Goal: Task Accomplishment & Management: Manage account settings

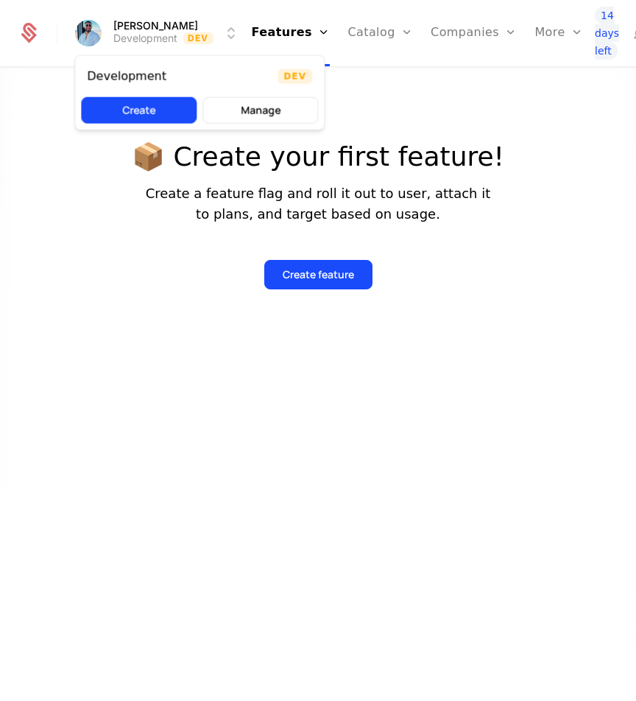
click at [224, 38] on html "[PERSON_NAME] Development Dev Features Features Flags Catalog Plans Add Ons Con…" at bounding box center [318, 350] width 636 height 701
click at [127, 108] on button "Create" at bounding box center [139, 110] width 116 height 26
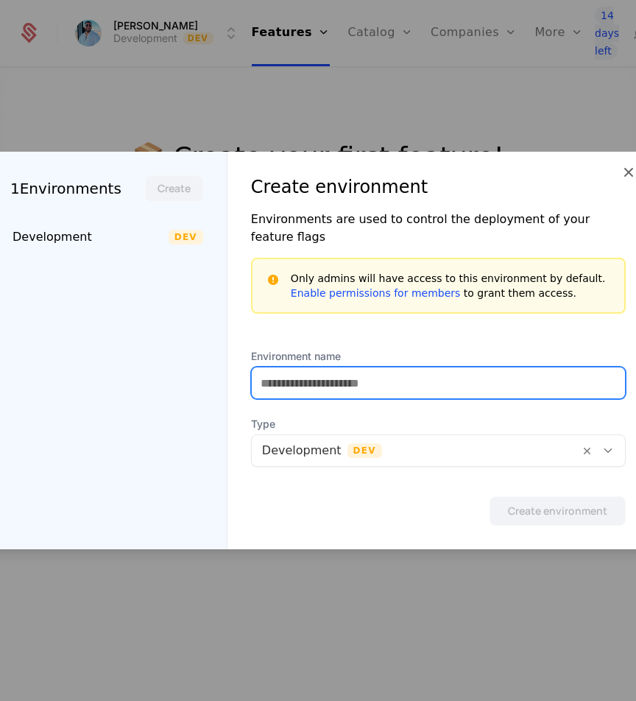
click at [331, 376] on input "Environment name" at bounding box center [438, 382] width 373 height 31
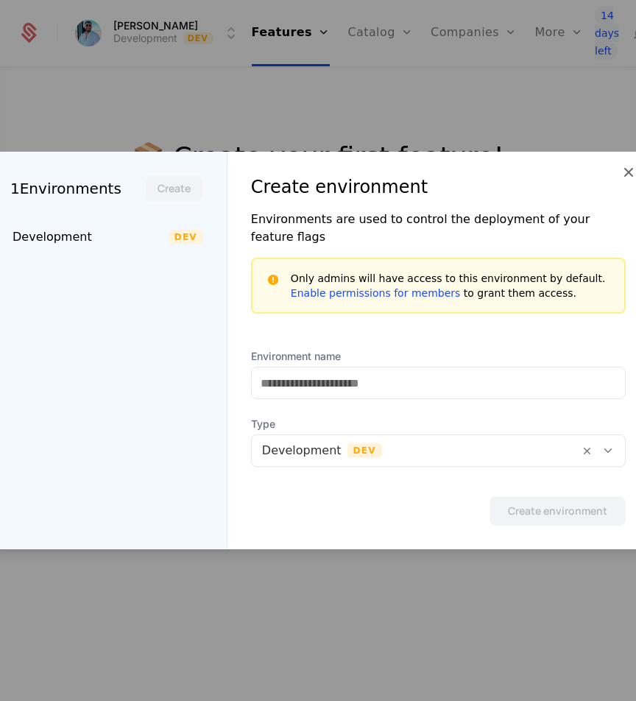
click at [313, 447] on div at bounding box center [415, 450] width 307 height 21
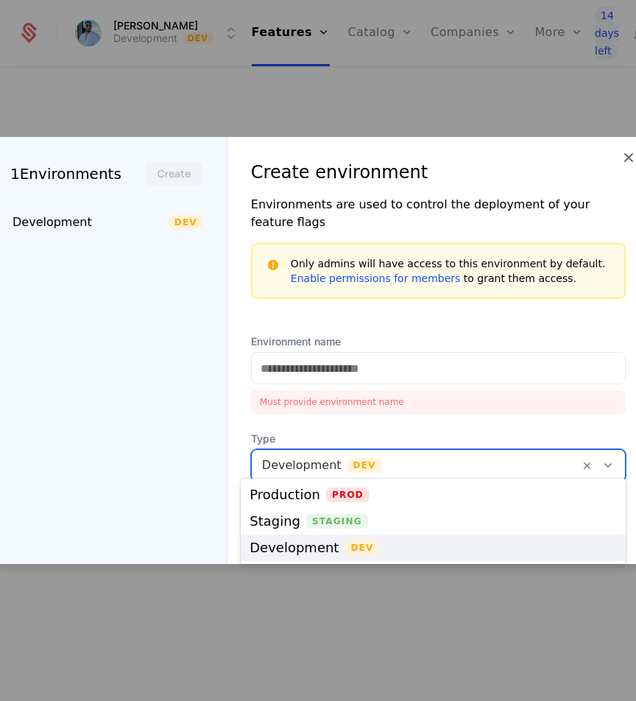
click at [297, 590] on div at bounding box center [318, 350] width 636 height 701
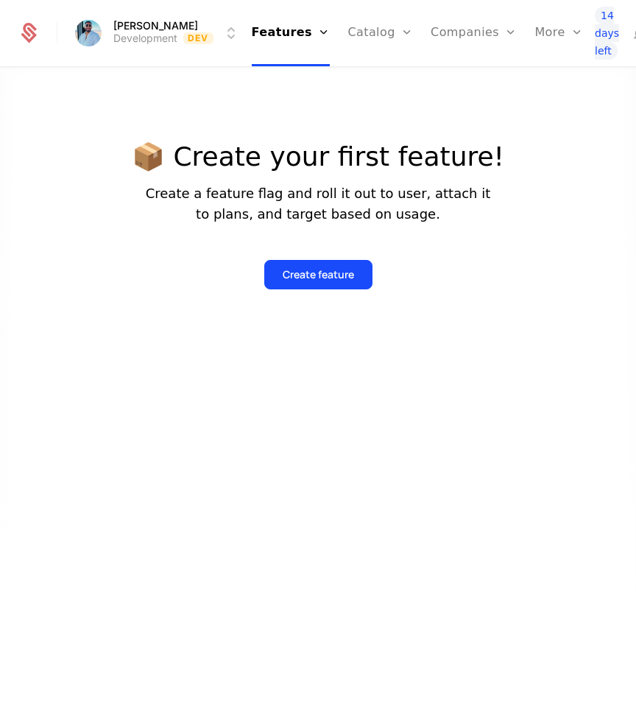
click at [308, 263] on button "Create feature" at bounding box center [318, 274] width 108 height 29
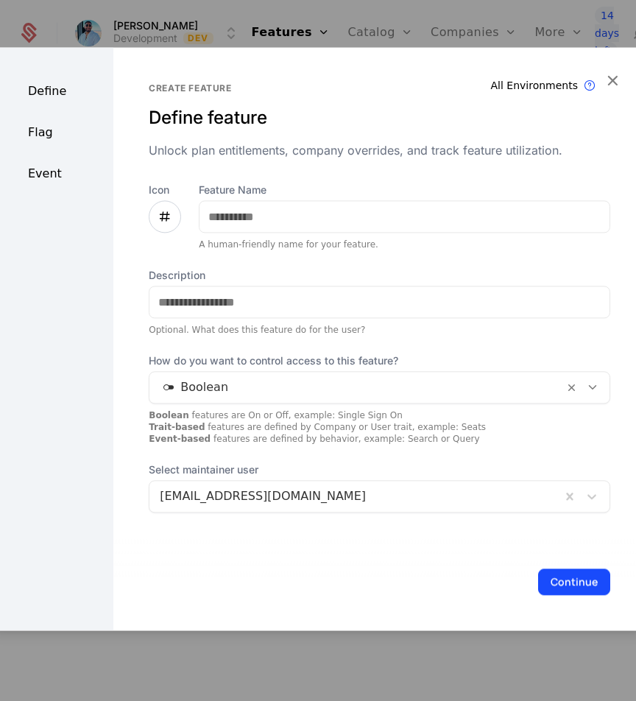
click at [387, 13] on div at bounding box center [318, 350] width 636 height 701
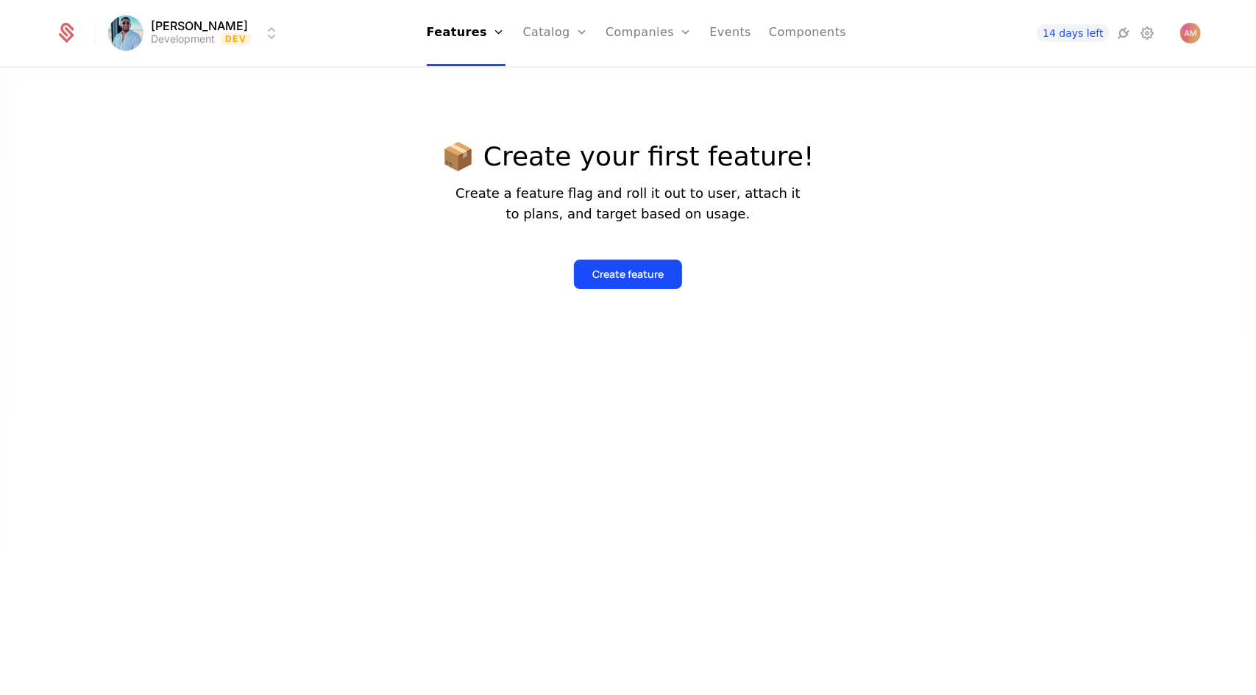
click at [564, 32] on link "Catalog" at bounding box center [555, 33] width 65 height 66
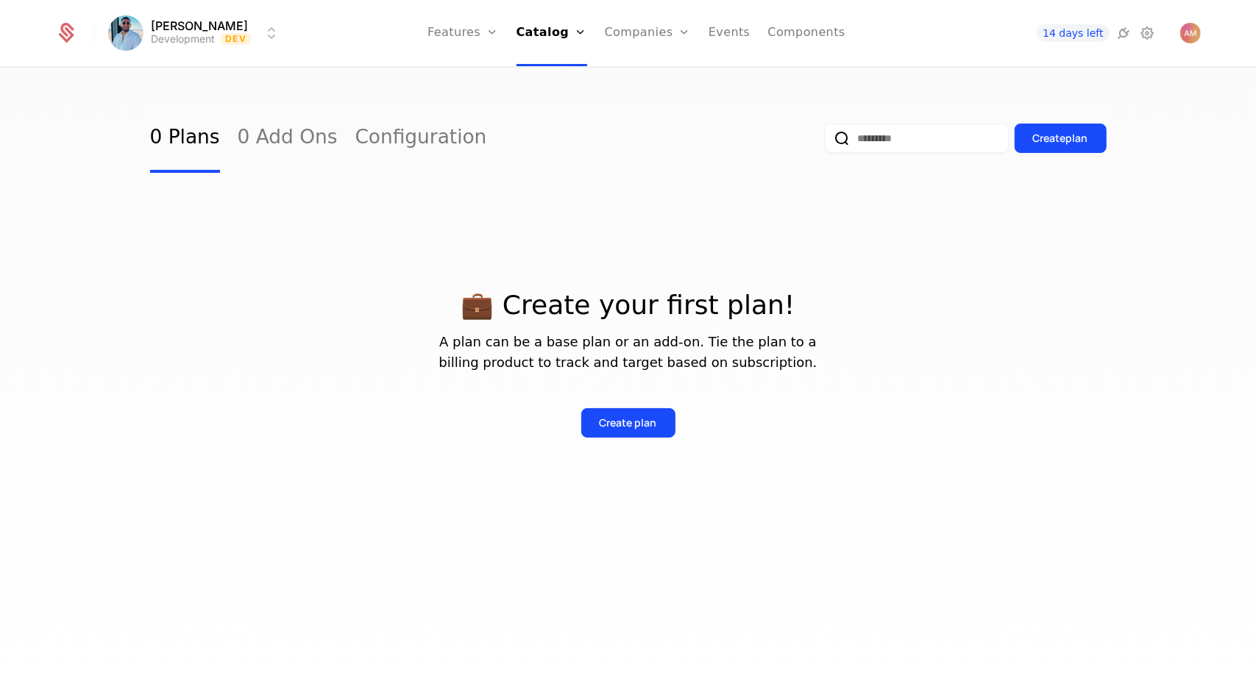
click at [669, 33] on link "Companies" at bounding box center [648, 33] width 86 height 66
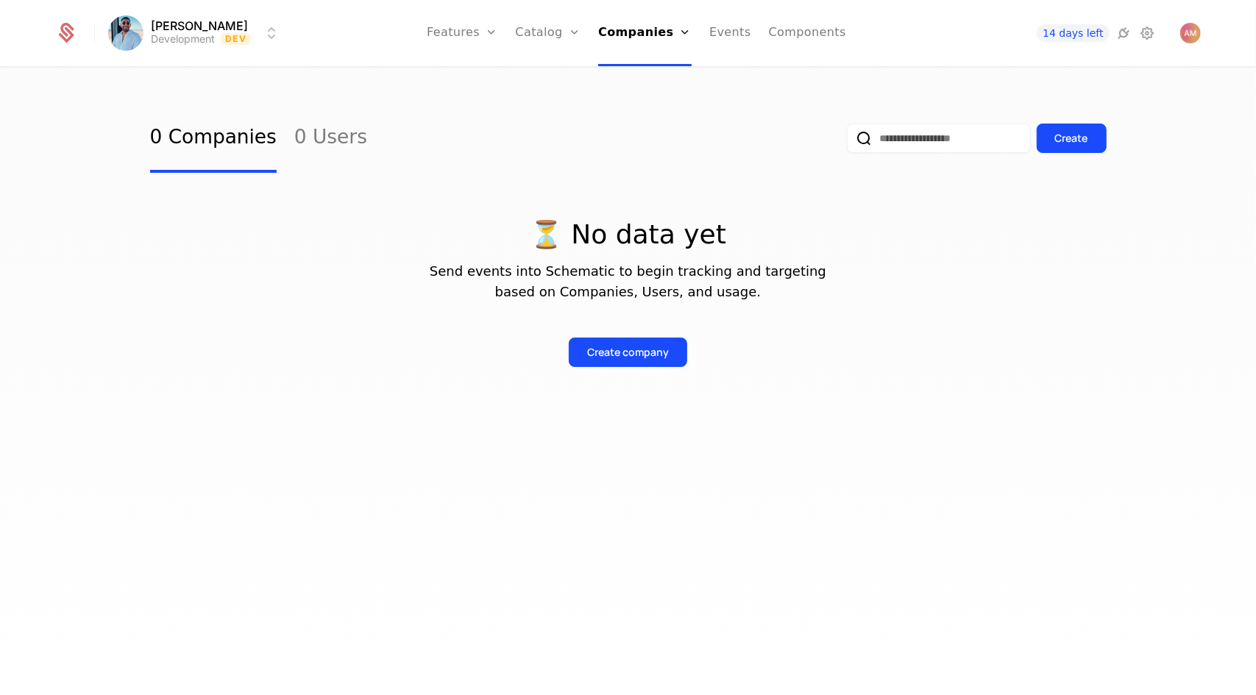
click at [1145, 32] on icon at bounding box center [1148, 33] width 18 height 18
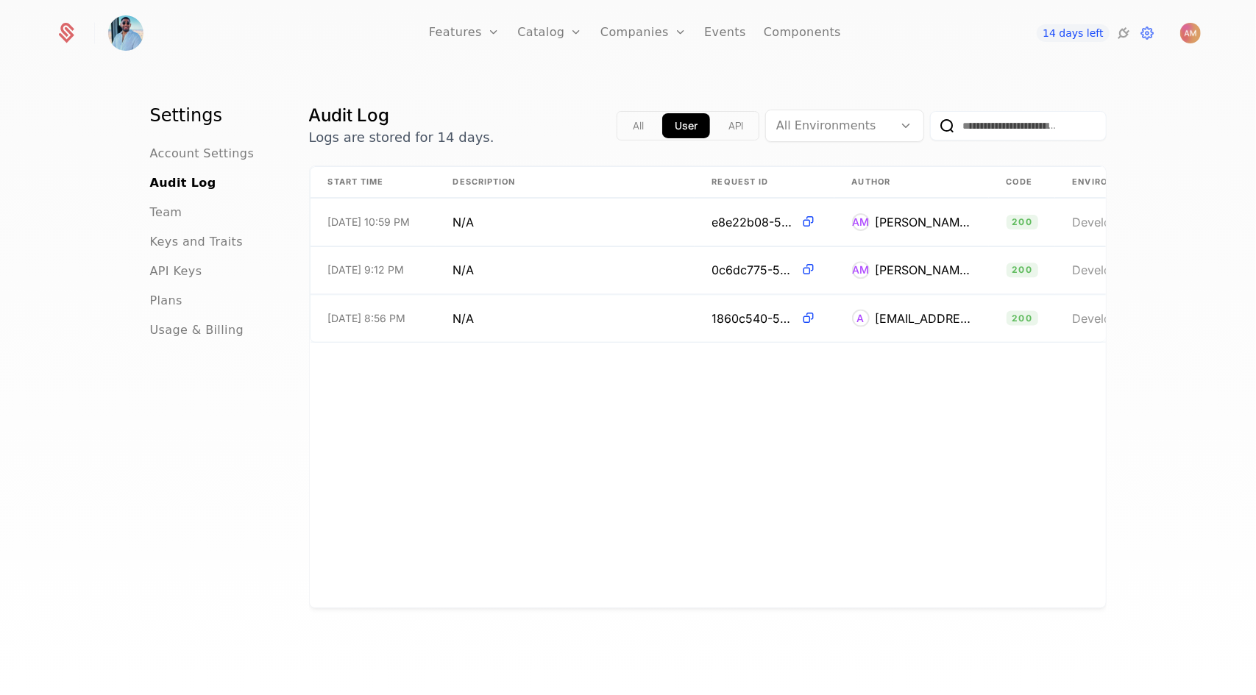
click at [1132, 33] on icon at bounding box center [1125, 33] width 18 height 18
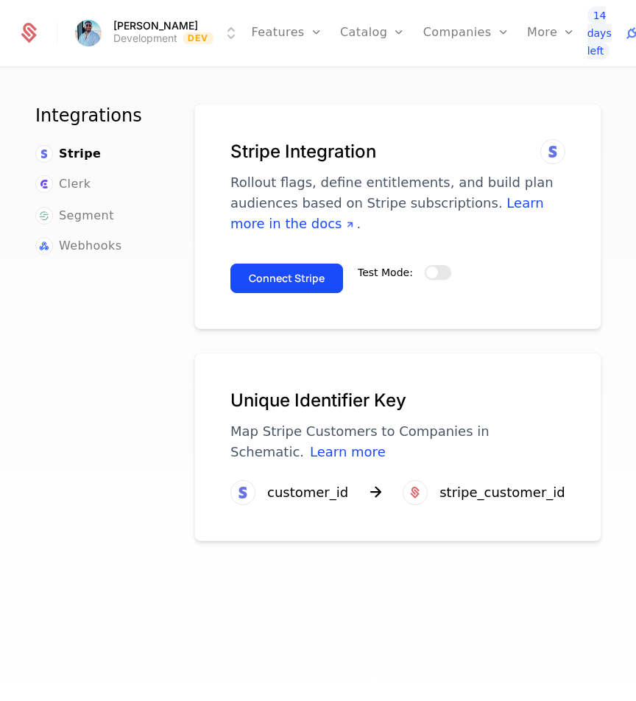
click at [444, 269] on button "Test Mode:" at bounding box center [438, 272] width 26 height 15
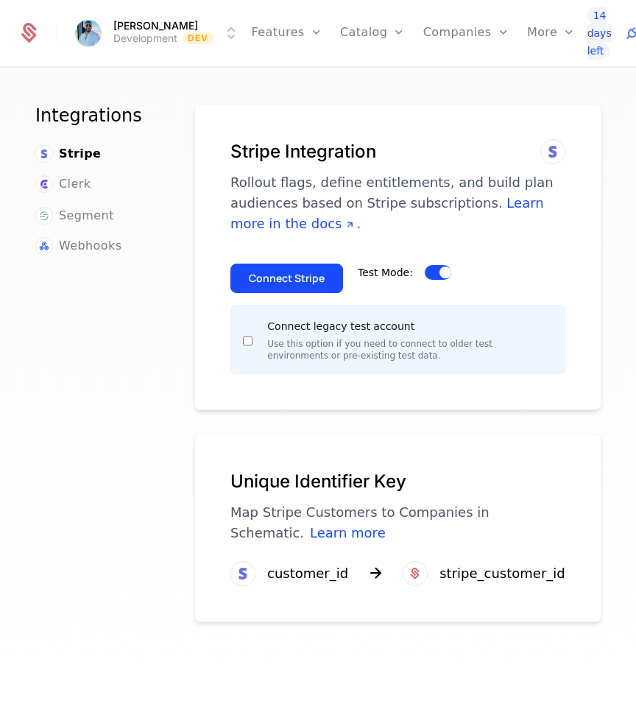
click at [280, 275] on button "Connect Stripe" at bounding box center [286, 277] width 113 height 29
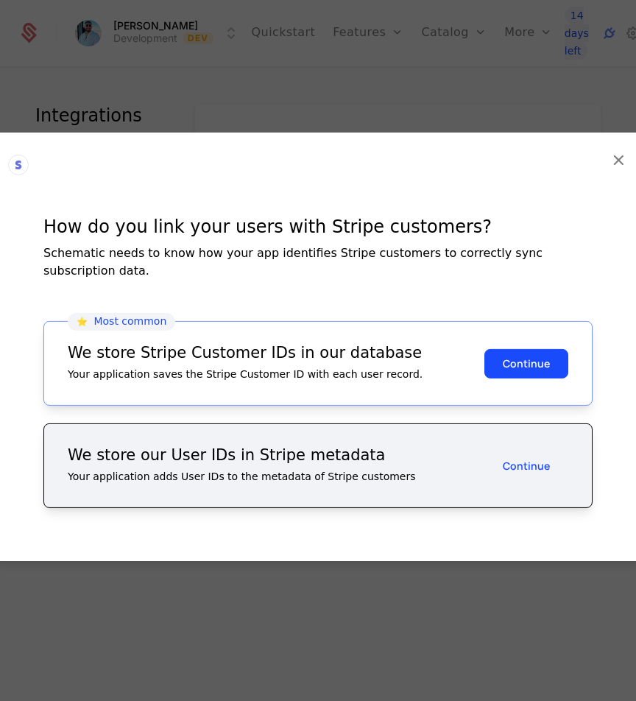
click at [511, 351] on button "Continue" at bounding box center [526, 362] width 84 height 29
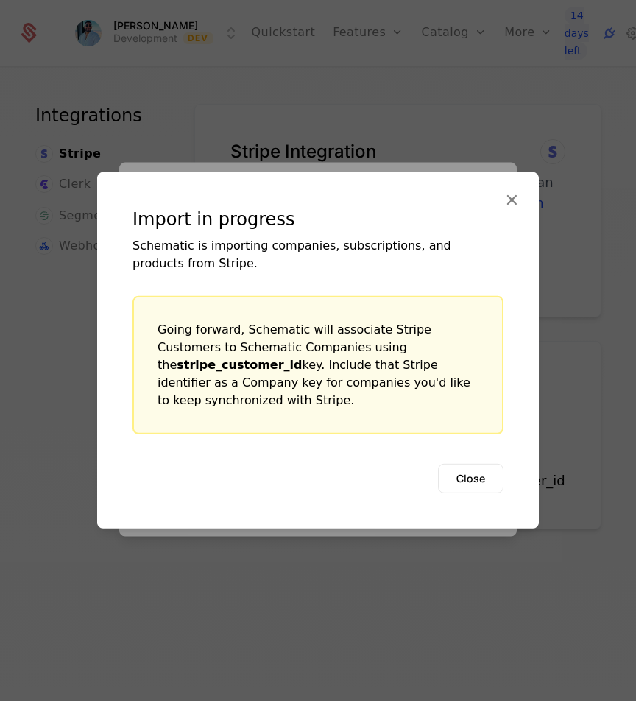
click at [471, 464] on button "Close" at bounding box center [470, 478] width 65 height 29
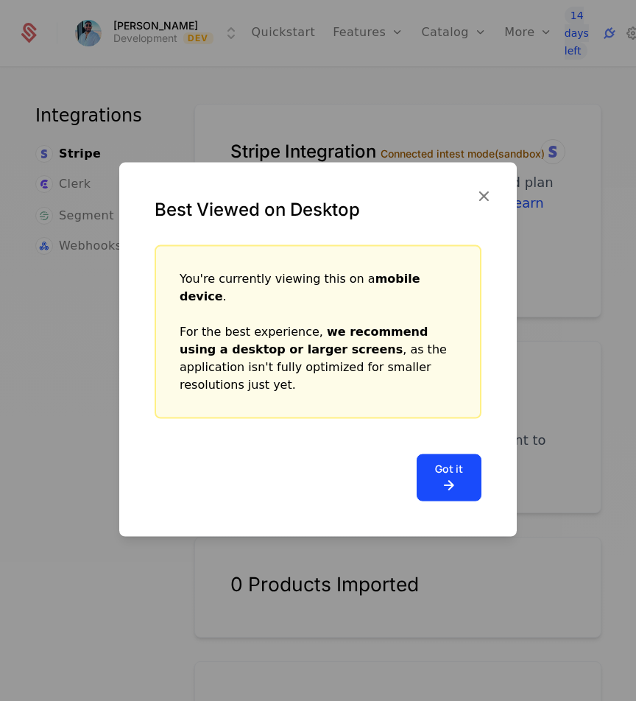
click at [464, 456] on button "Got it" at bounding box center [449, 477] width 65 height 47
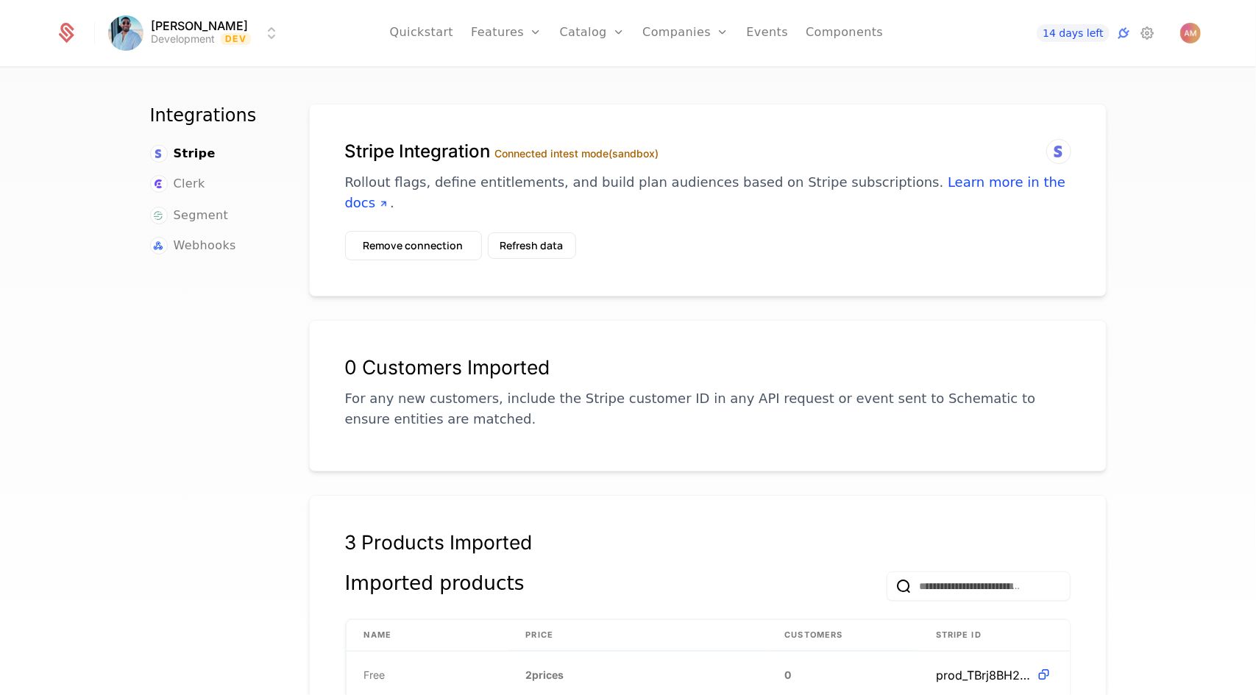
click at [592, 78] on link "Plans" at bounding box center [616, 72] width 76 height 12
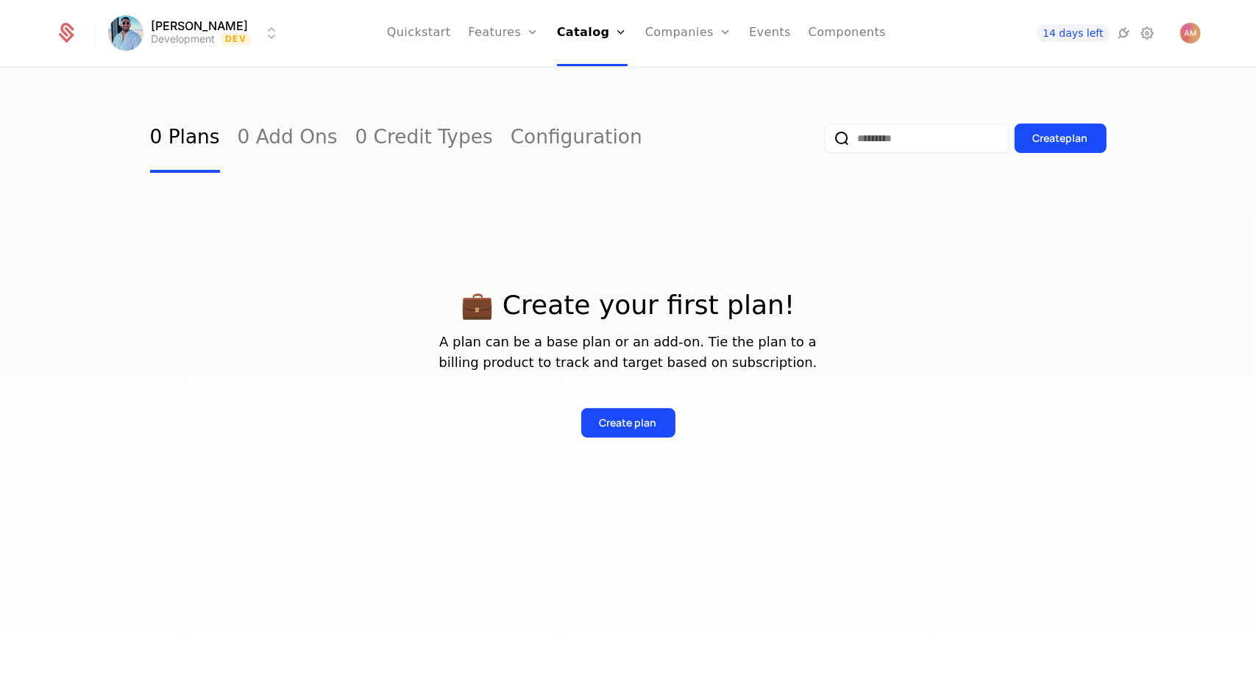
click at [635, 423] on div "Create plan" at bounding box center [628, 423] width 57 height 15
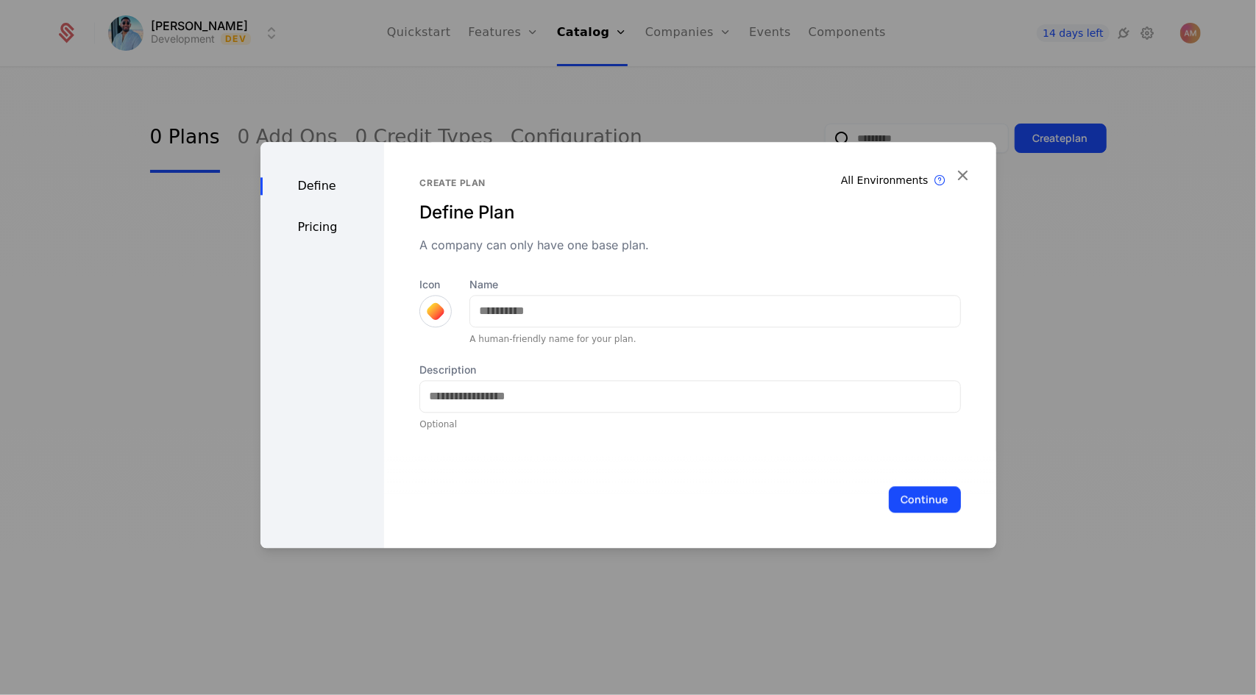
click at [430, 310] on div at bounding box center [435, 311] width 21 height 21
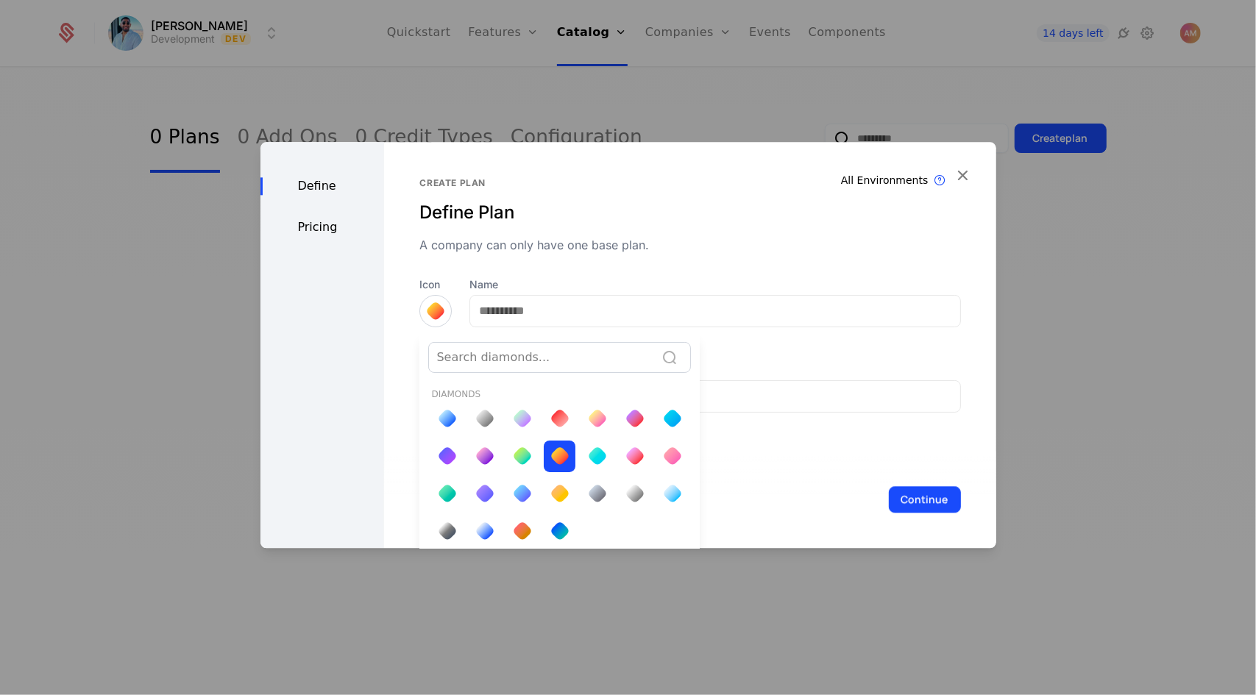
scroll to position [3, 0]
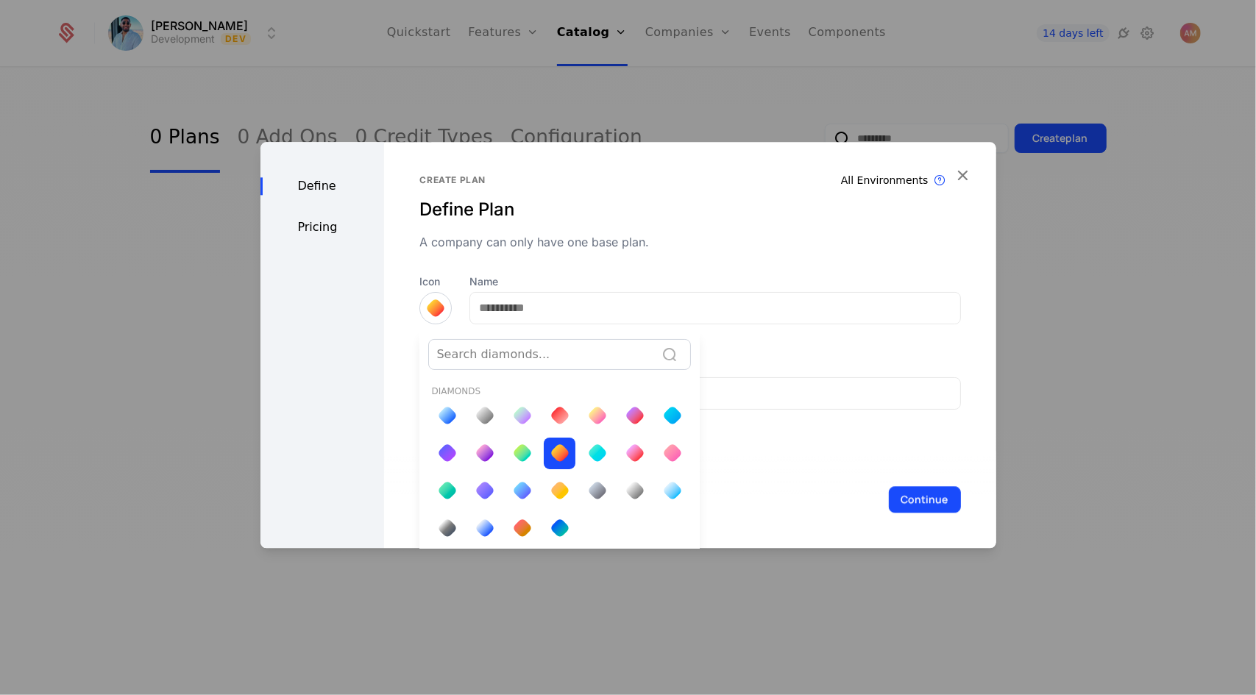
click at [635, 228] on div at bounding box center [629, 345] width 736 height 406
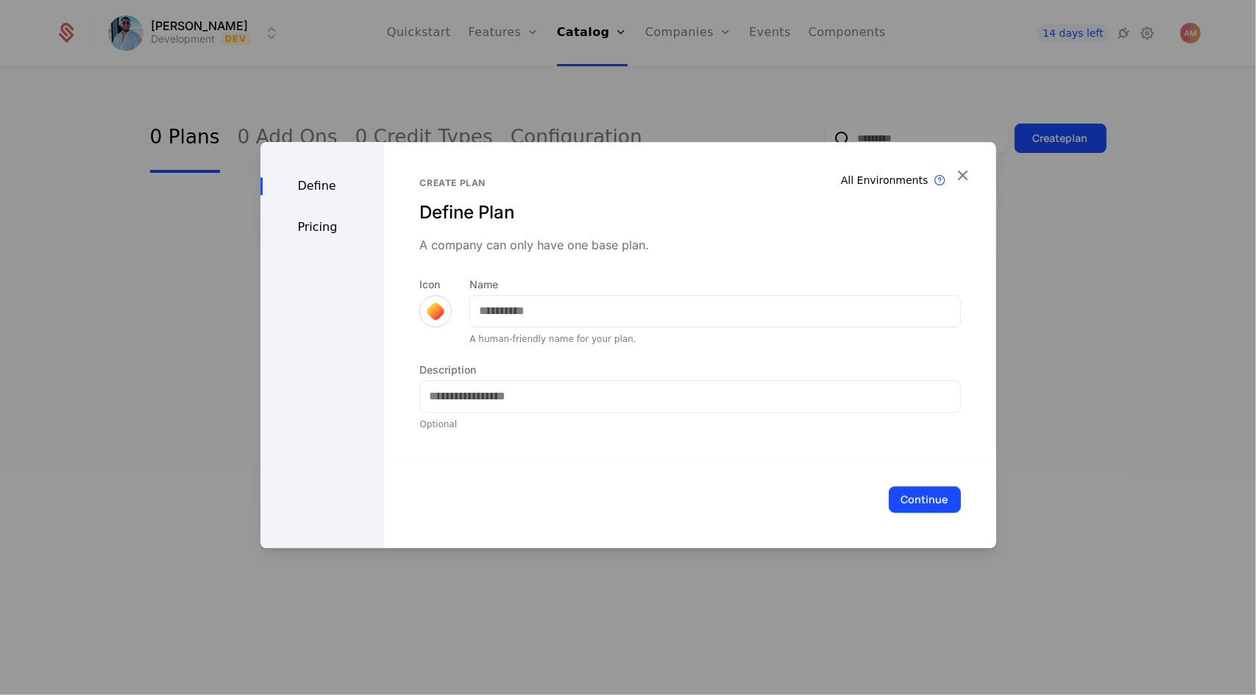
click at [428, 313] on div at bounding box center [435, 311] width 21 height 21
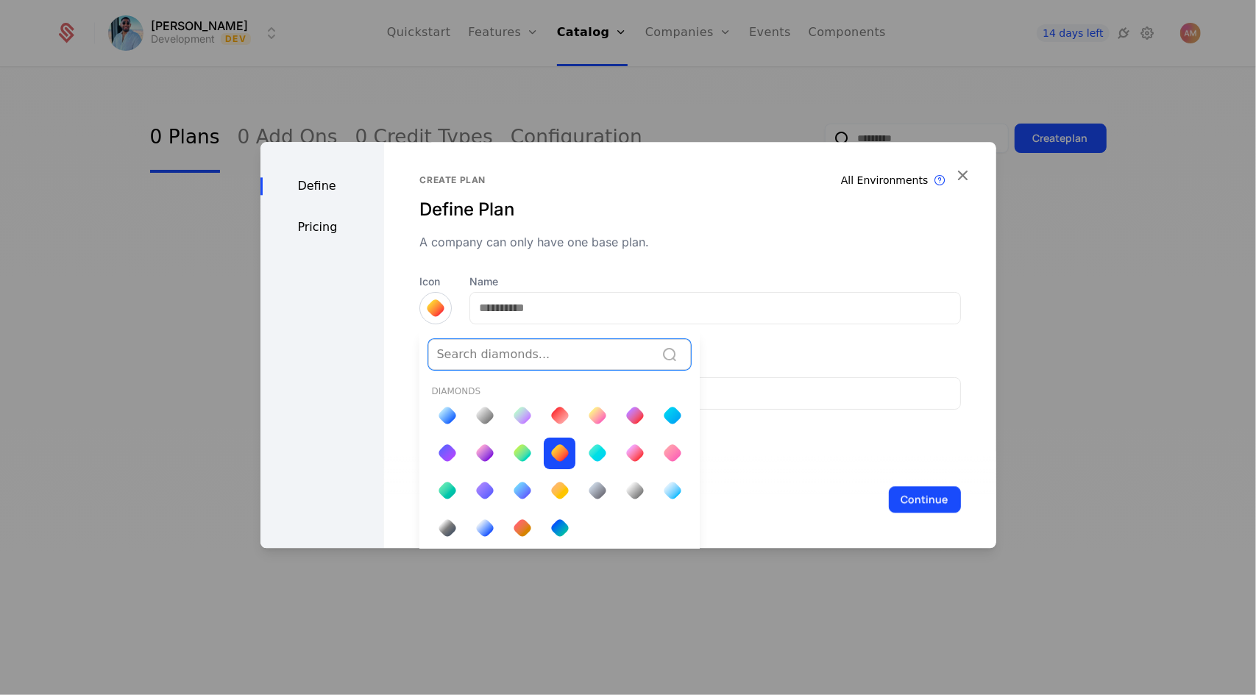
click at [546, 416] on div at bounding box center [560, 416] width 32 height 32
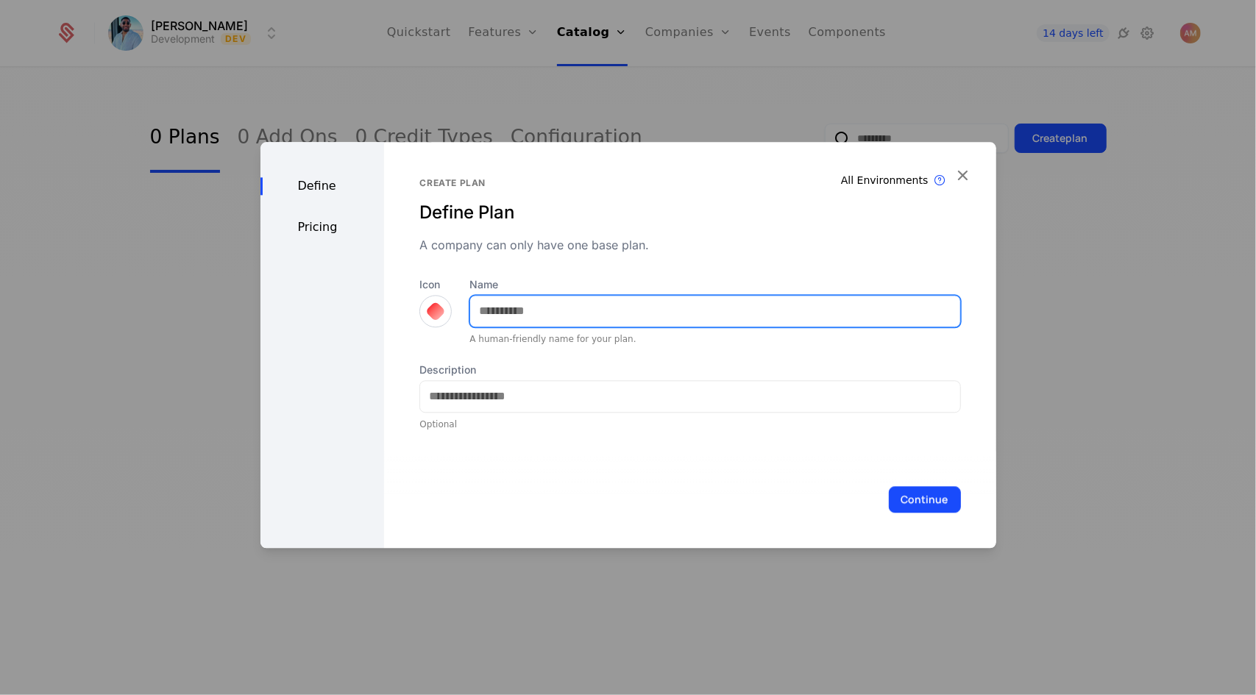
click at [490, 307] on input "Name" at bounding box center [714, 311] width 489 height 31
type input "****"
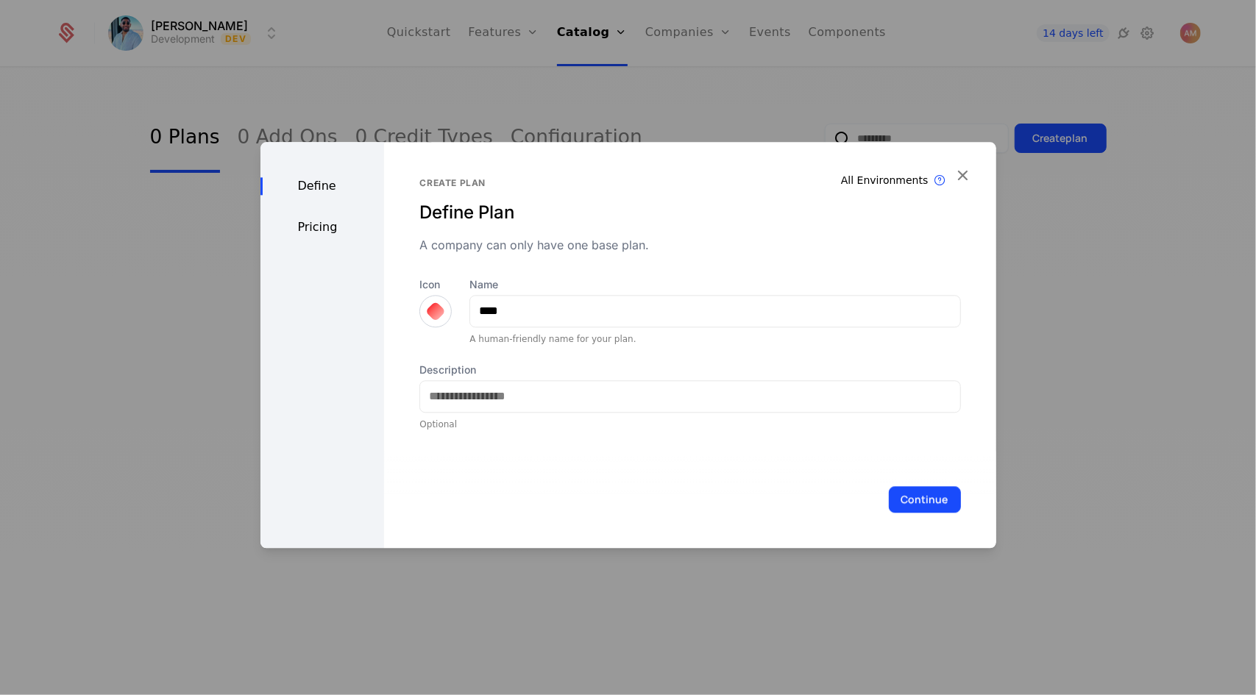
click at [432, 300] on div at bounding box center [435, 311] width 32 height 32
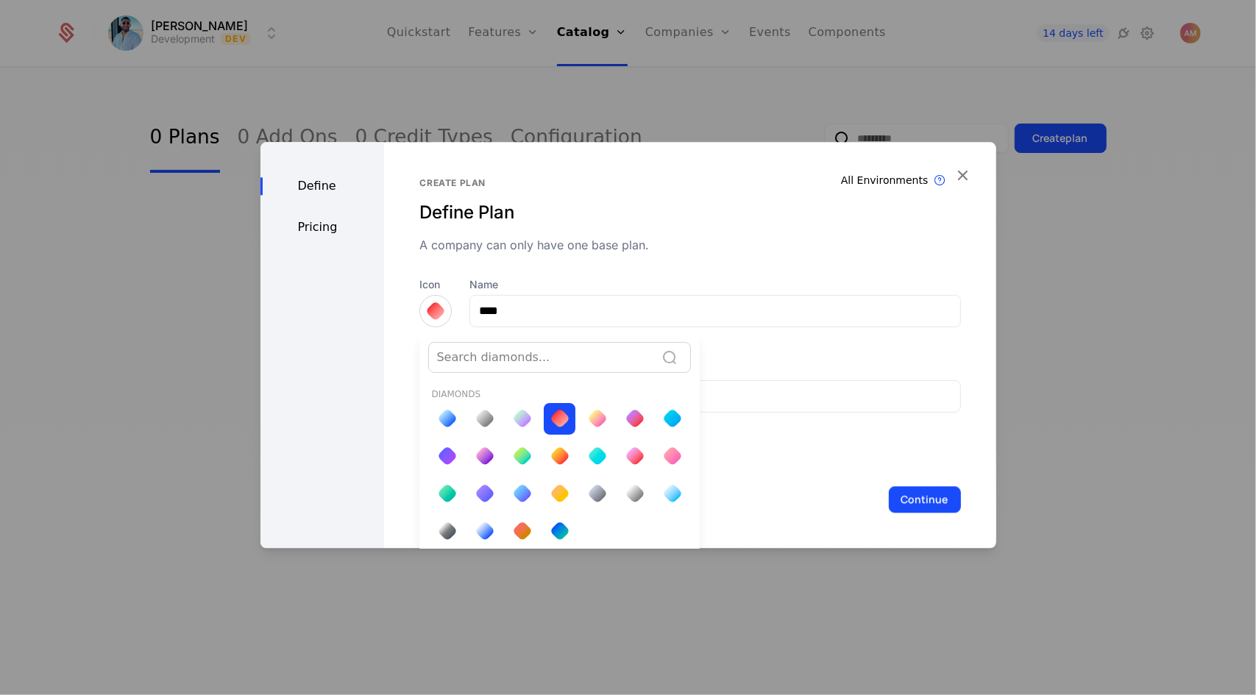
scroll to position [3, 0]
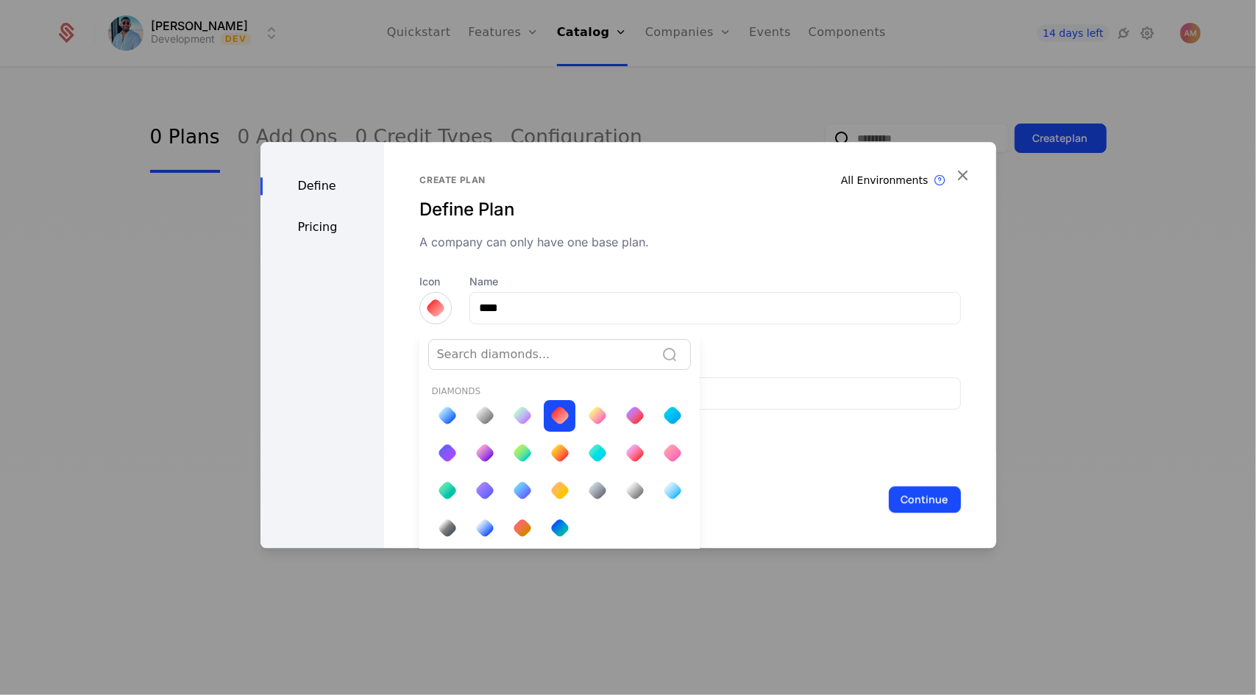
click at [483, 411] on div at bounding box center [485, 415] width 21 height 21
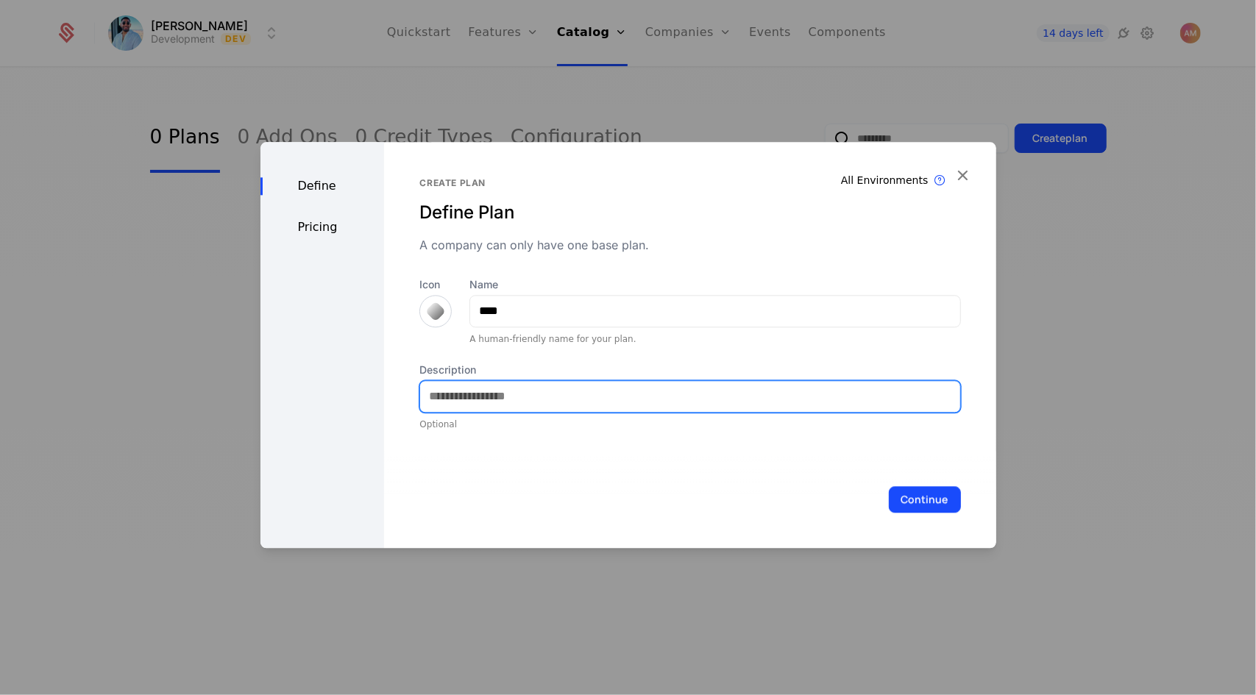
click at [546, 394] on input "Description" at bounding box center [689, 396] width 539 height 31
type input "**********"
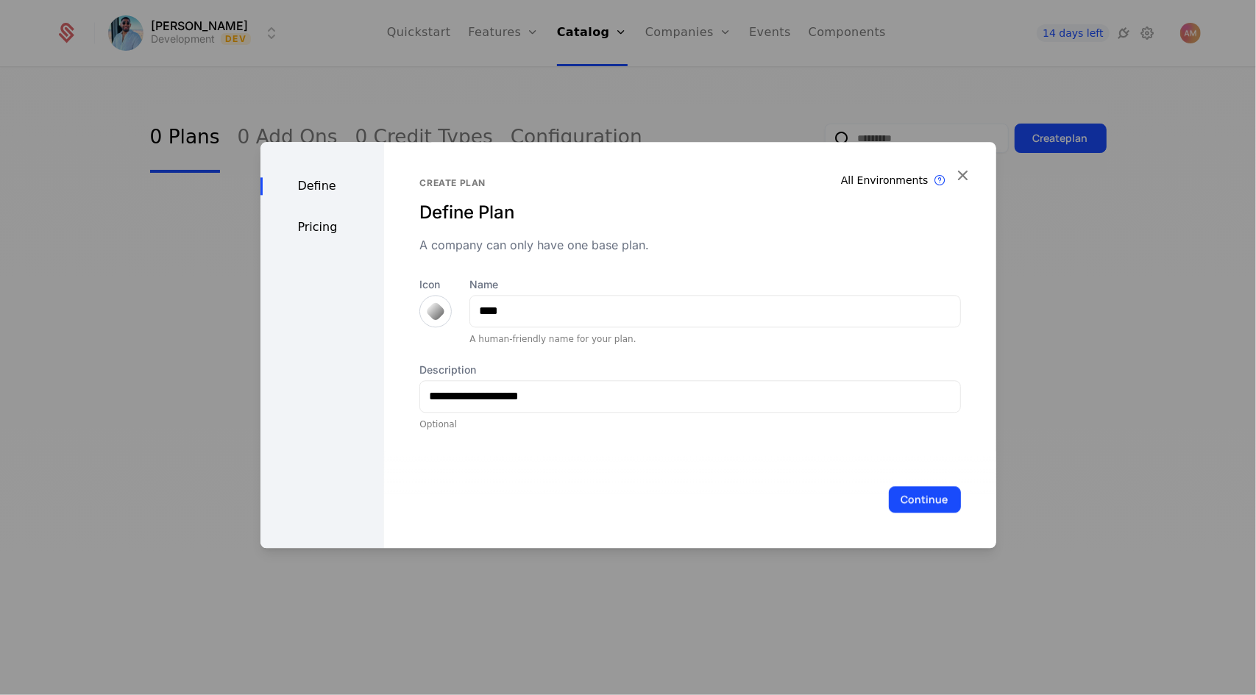
click at [635, 492] on button "Continue" at bounding box center [925, 499] width 72 height 26
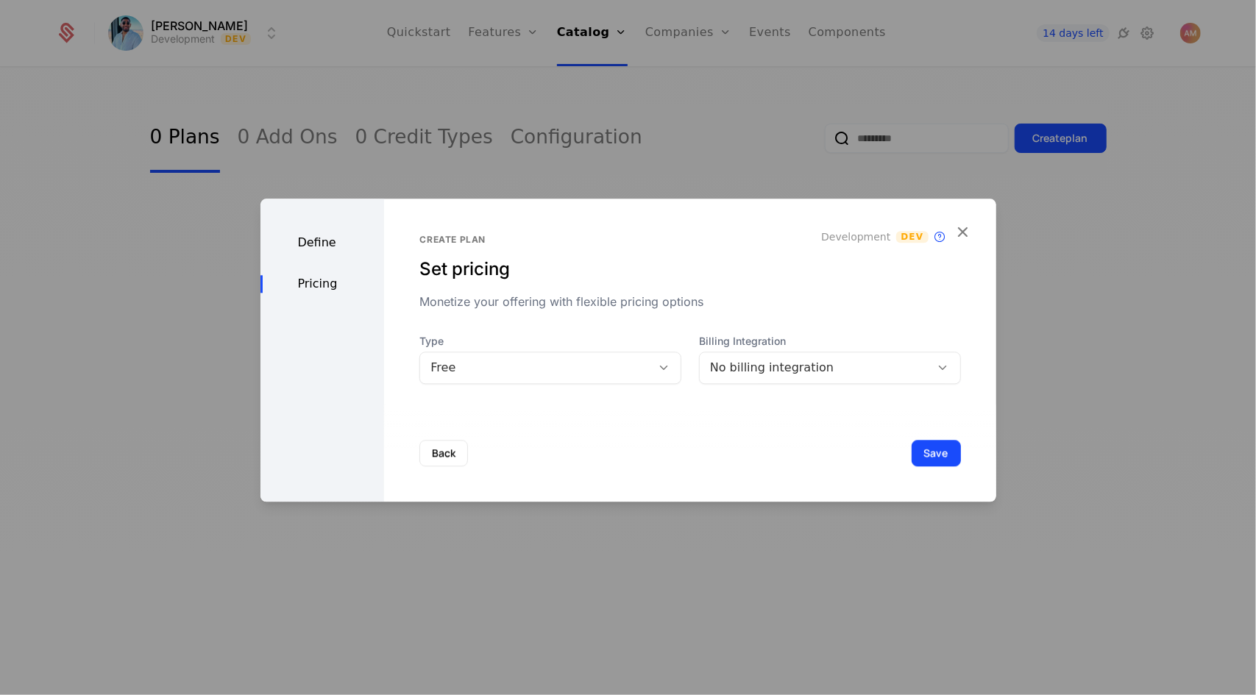
click at [635, 369] on div "No billing integration" at bounding box center [815, 368] width 210 height 18
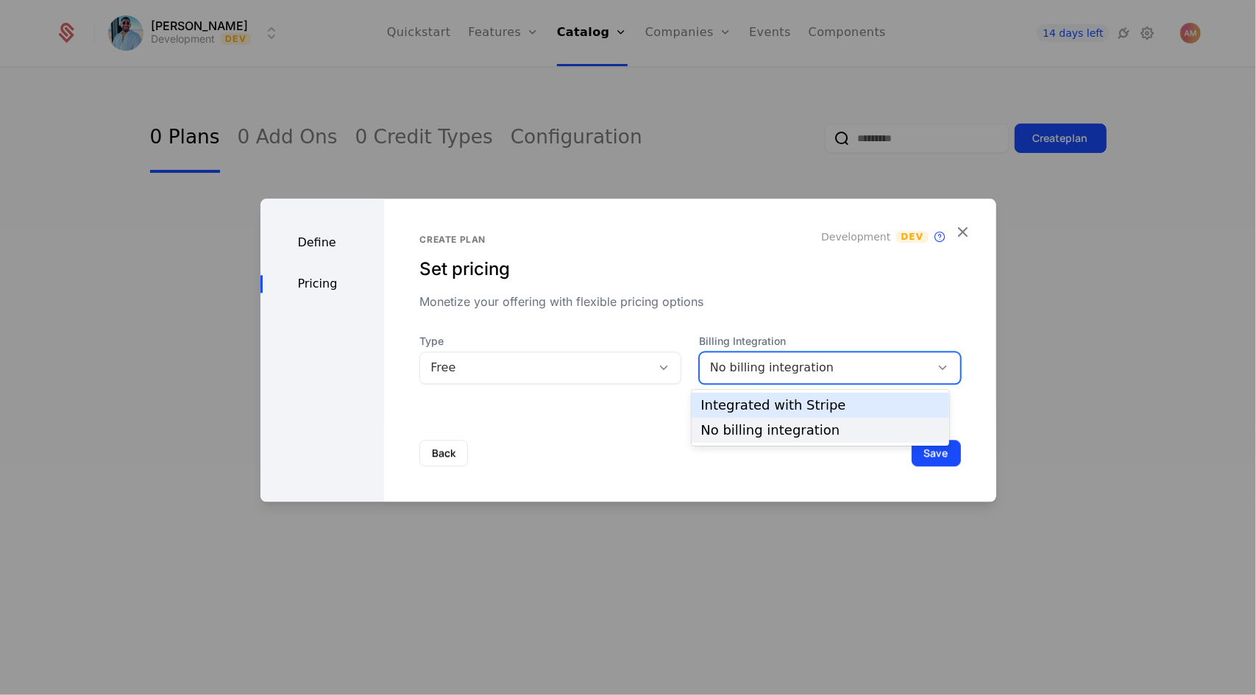
click at [635, 412] on div "Integrated with Stripe" at bounding box center [821, 405] width 258 height 25
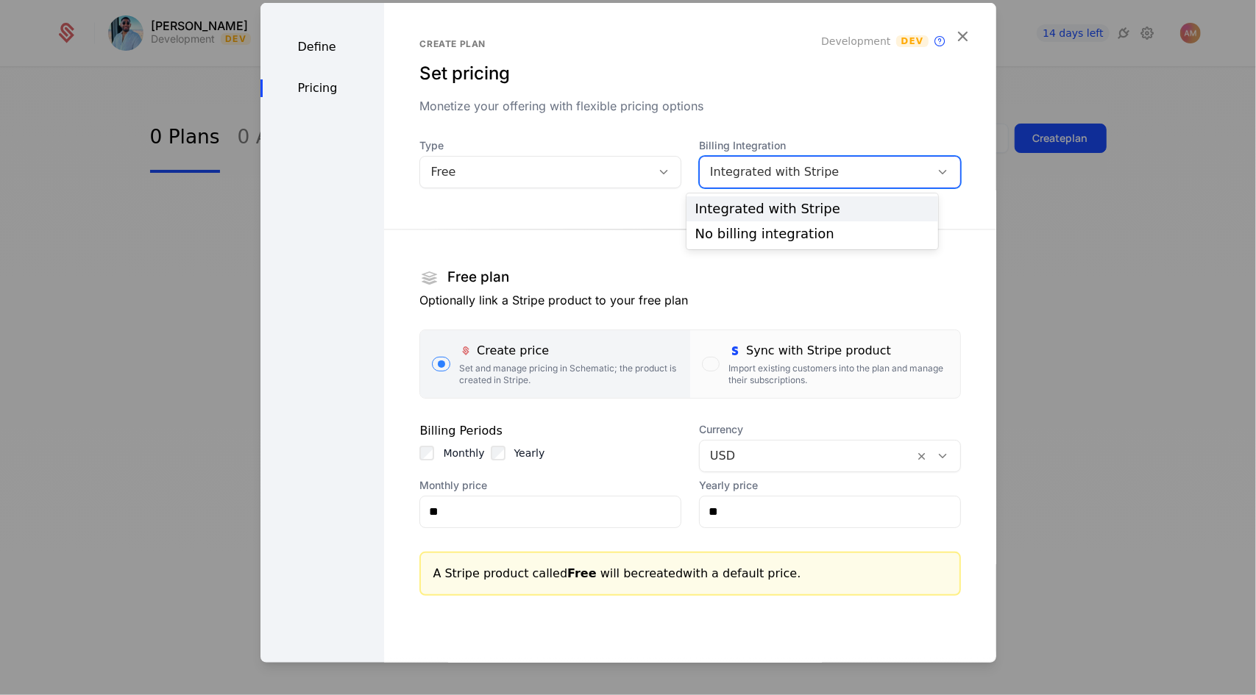
click at [635, 168] on div "Integrated with Stripe" at bounding box center [815, 172] width 210 height 18
click at [635, 234] on div "No billing integration" at bounding box center [812, 233] width 234 height 13
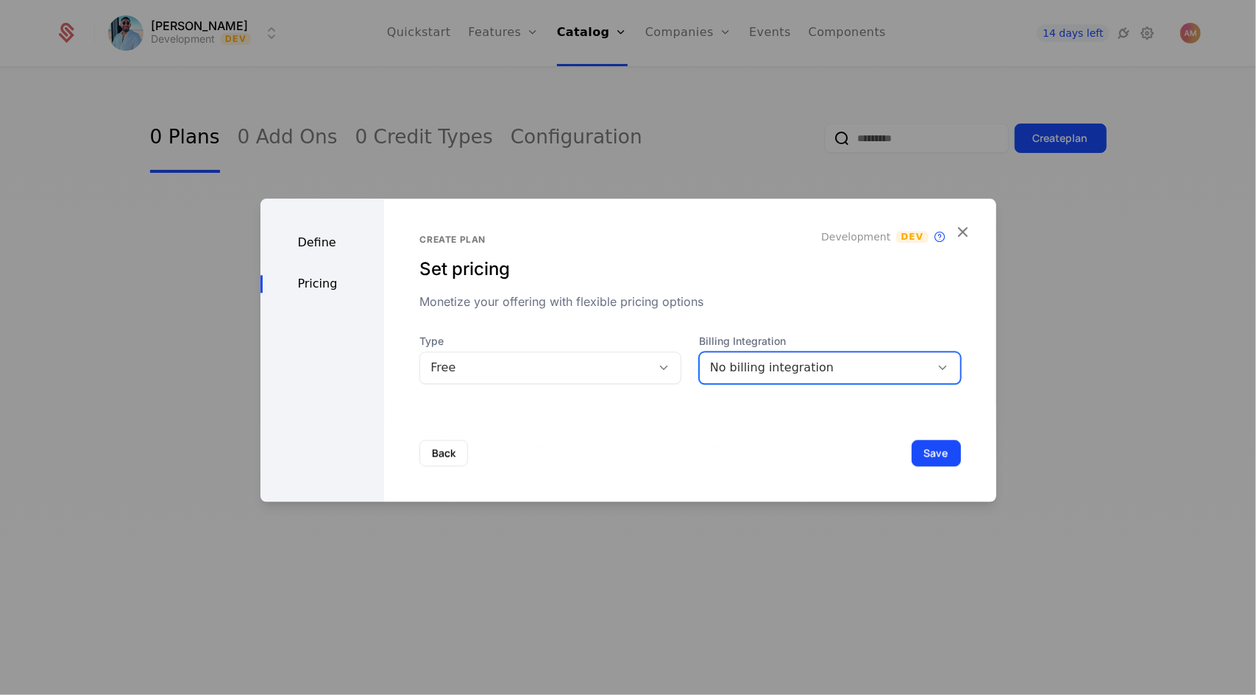
click at [635, 361] on div "No billing integration" at bounding box center [815, 368] width 210 height 18
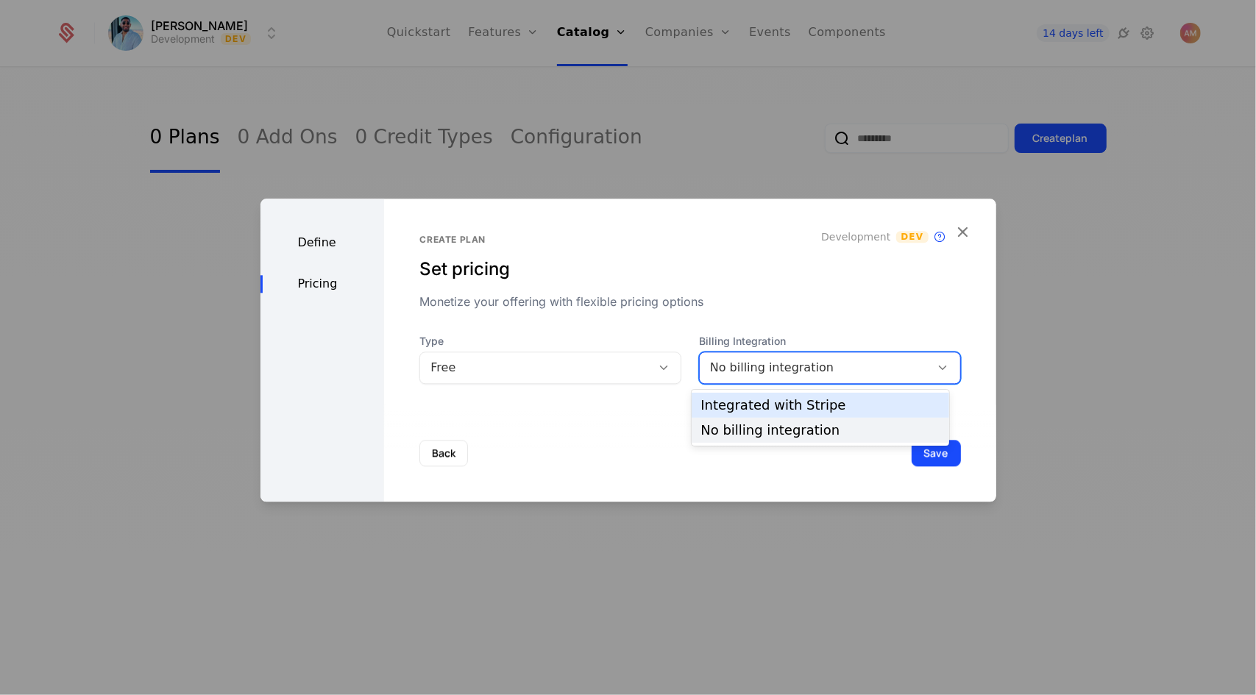
click at [635, 400] on div "Integrated with Stripe" at bounding box center [821, 405] width 240 height 13
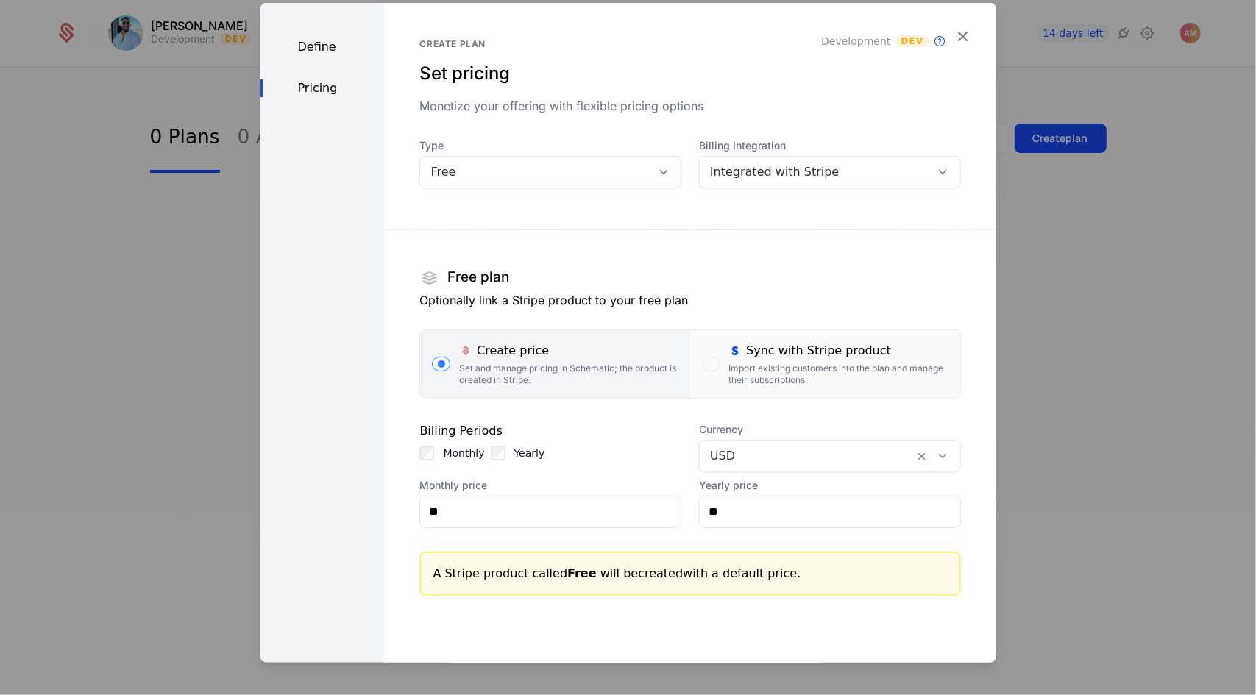
click at [635, 363] on label "Sync with Stripe product Import existing customers into the plan and manage the…" at bounding box center [825, 364] width 270 height 68
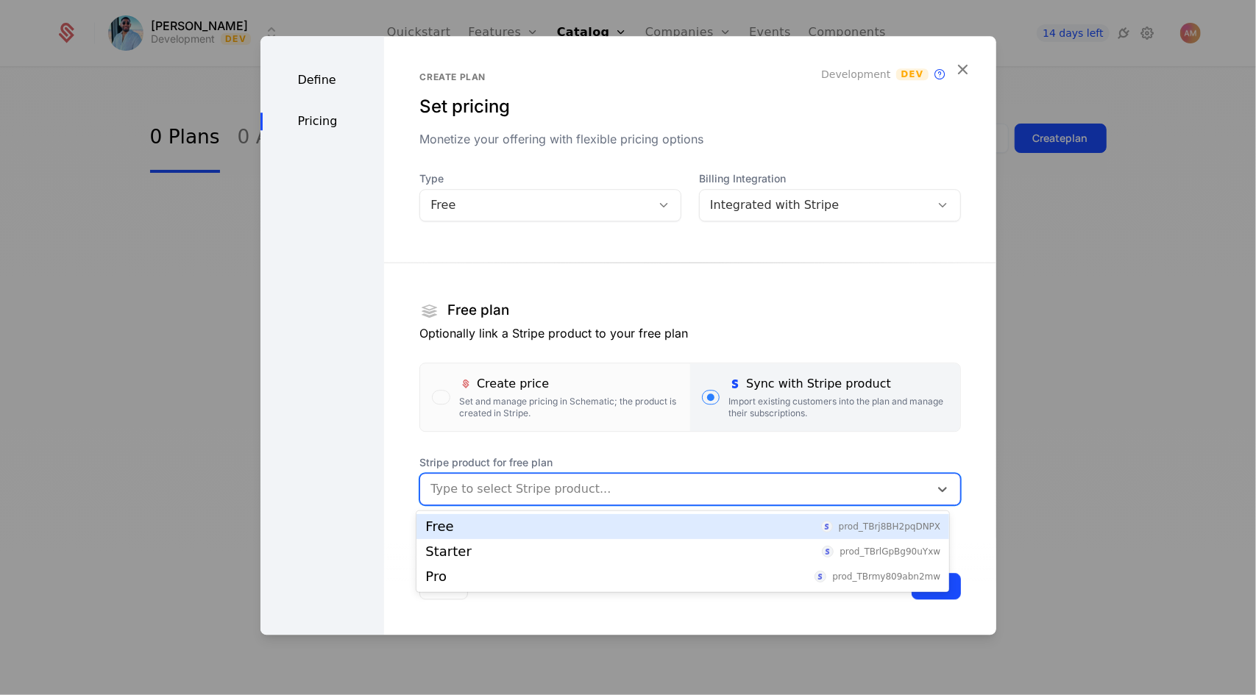
click at [628, 492] on div at bounding box center [675, 489] width 488 height 21
click at [592, 522] on div "Free prod_TBrj8BH2pqDNPX" at bounding box center [682, 526] width 515 height 13
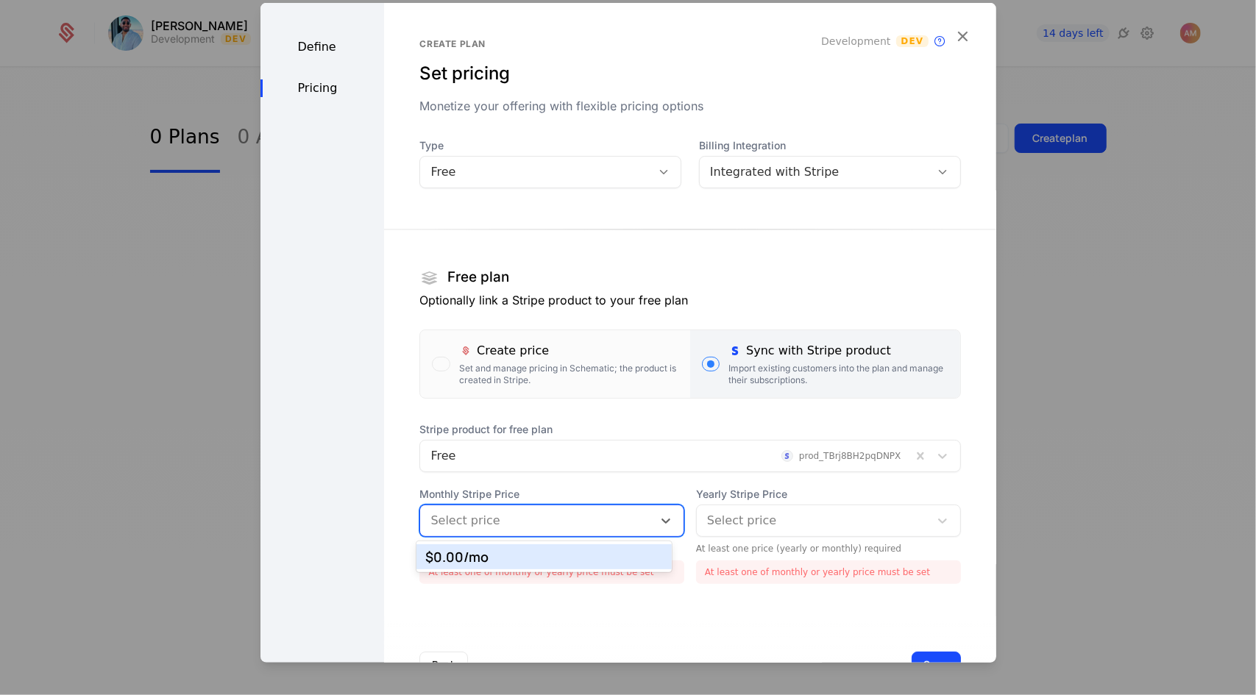
click at [601, 523] on div at bounding box center [537, 520] width 212 height 21
click at [565, 560] on div "$0.00 /mo" at bounding box center [543, 556] width 237 height 13
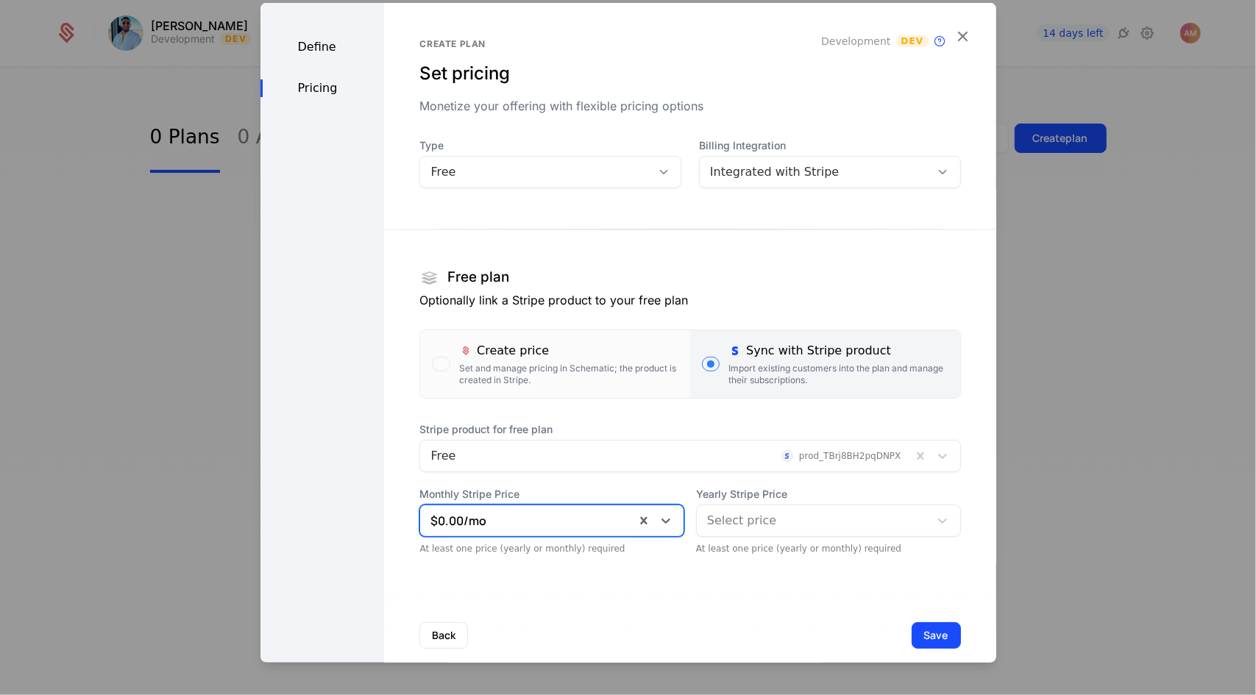
click at [635, 519] on div at bounding box center [813, 520] width 212 height 21
click at [635, 573] on div "Create plan Set pricing Monetize your offering with flexible pricing options De…" at bounding box center [690, 342] width 612 height 681
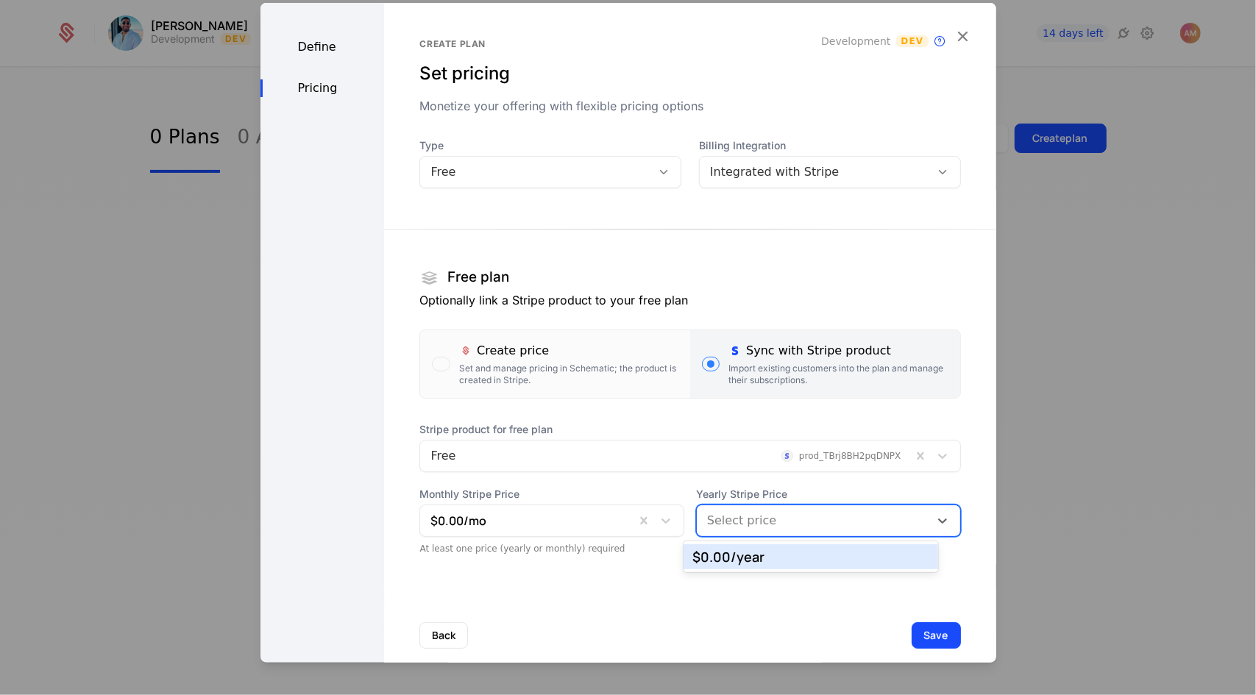
click at [635, 520] on div at bounding box center [813, 520] width 212 height 21
click at [635, 562] on div "$0.00 /year" at bounding box center [811, 556] width 237 height 13
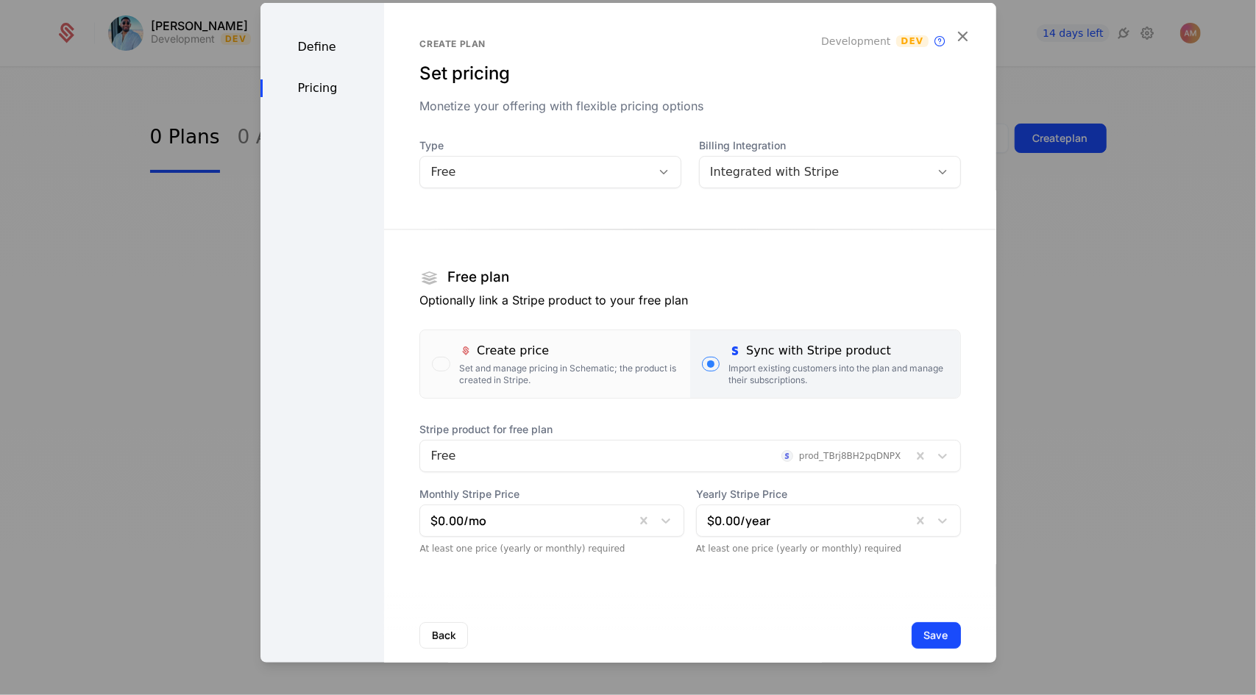
click at [635, 637] on button "Save" at bounding box center [936, 635] width 49 height 26
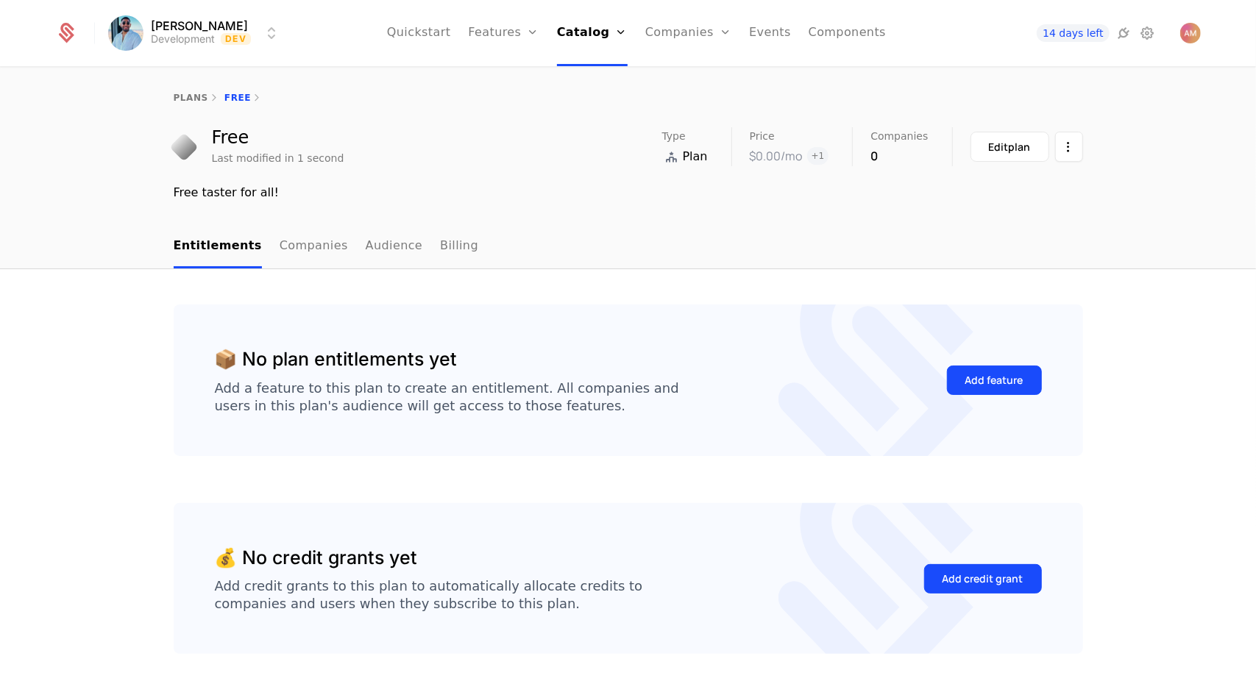
click at [194, 101] on link "plans" at bounding box center [191, 98] width 35 height 10
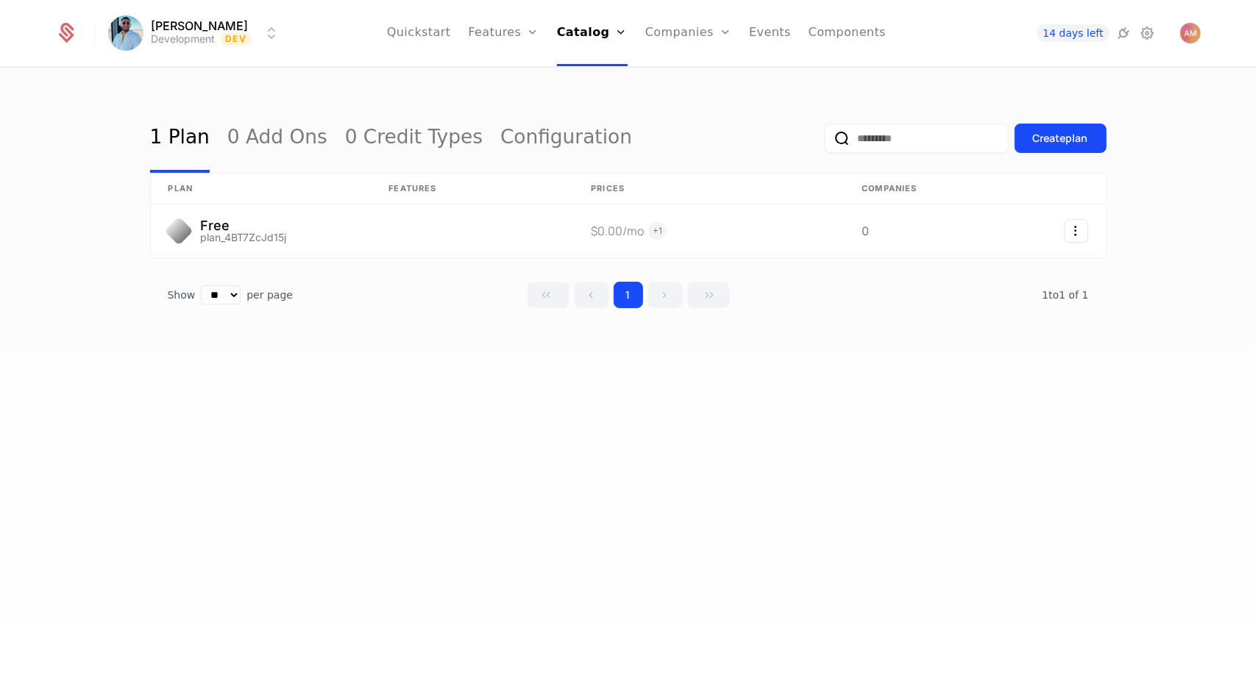
click at [635, 145] on div "Create plan" at bounding box center [1060, 138] width 55 height 15
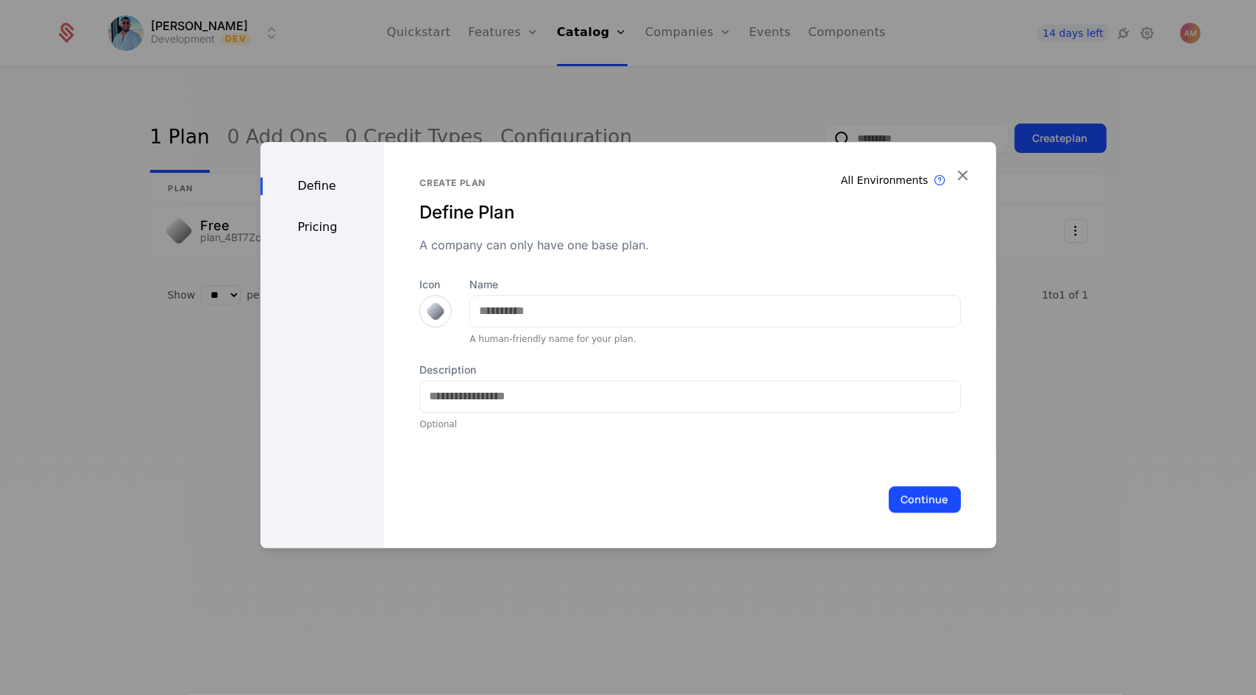
click at [419, 320] on div at bounding box center [435, 311] width 32 height 32
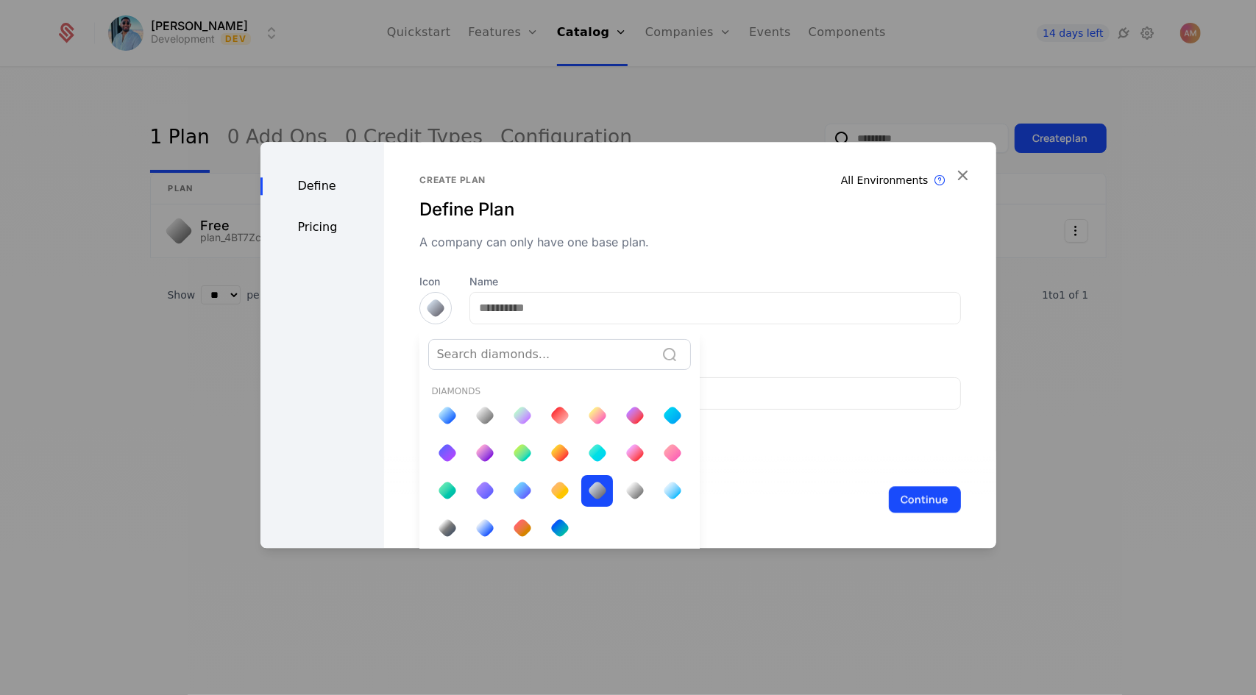
click at [441, 413] on div at bounding box center [447, 415] width 21 height 21
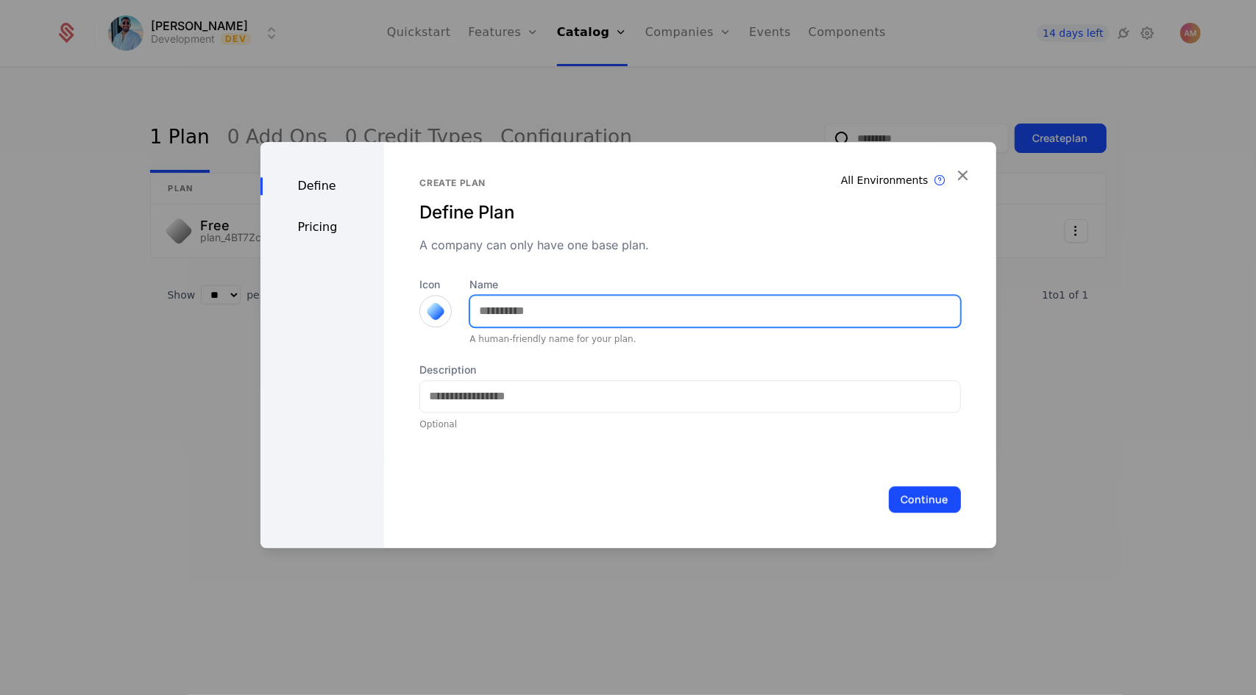
click at [517, 310] on input "Name" at bounding box center [714, 311] width 489 height 31
type input "*******"
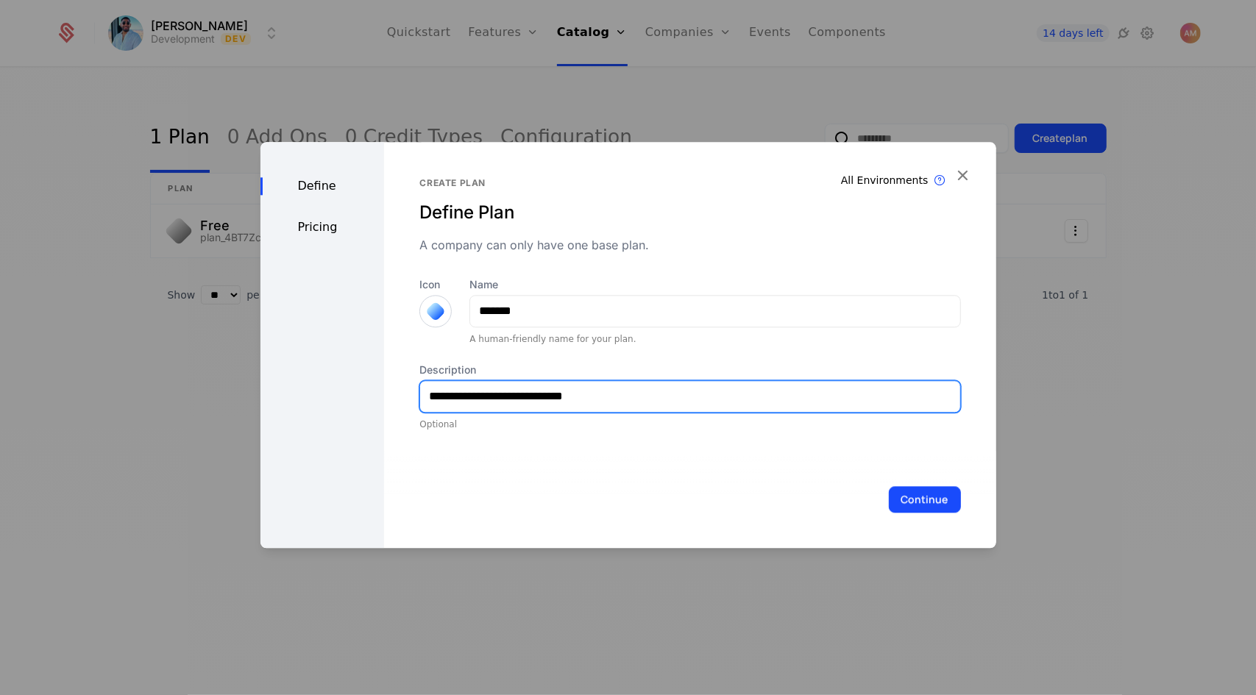
type input "**********"
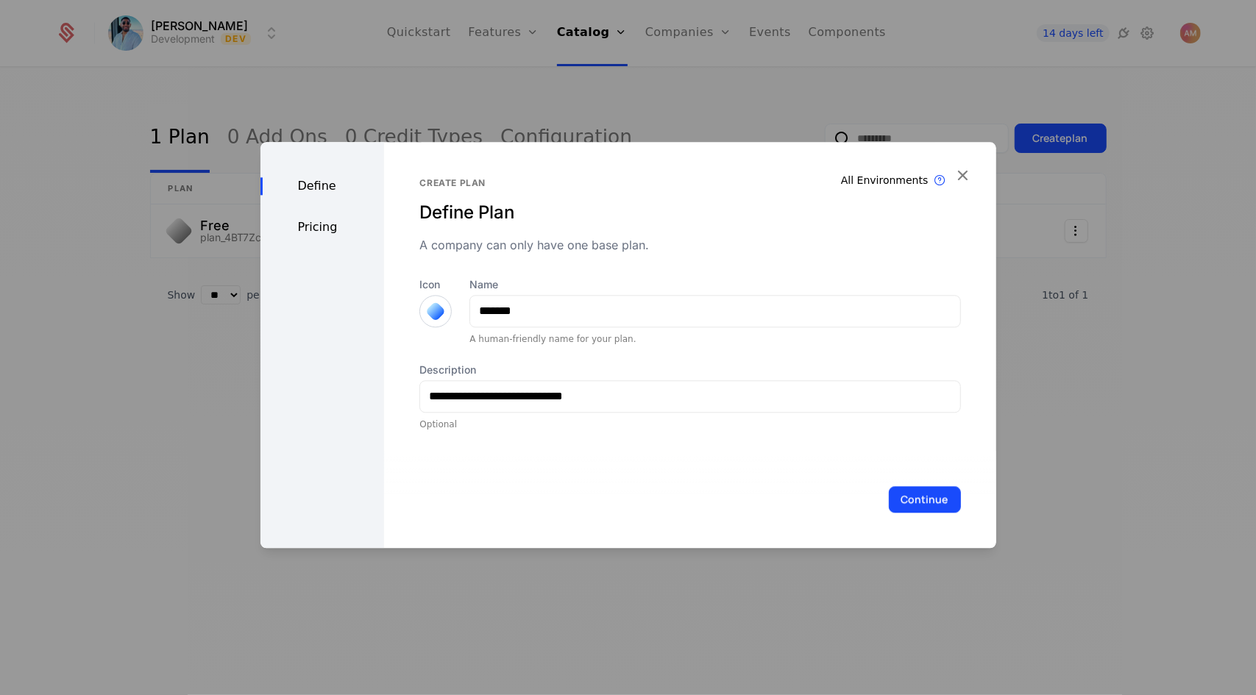
click at [635, 495] on button "Continue" at bounding box center [925, 499] width 72 height 26
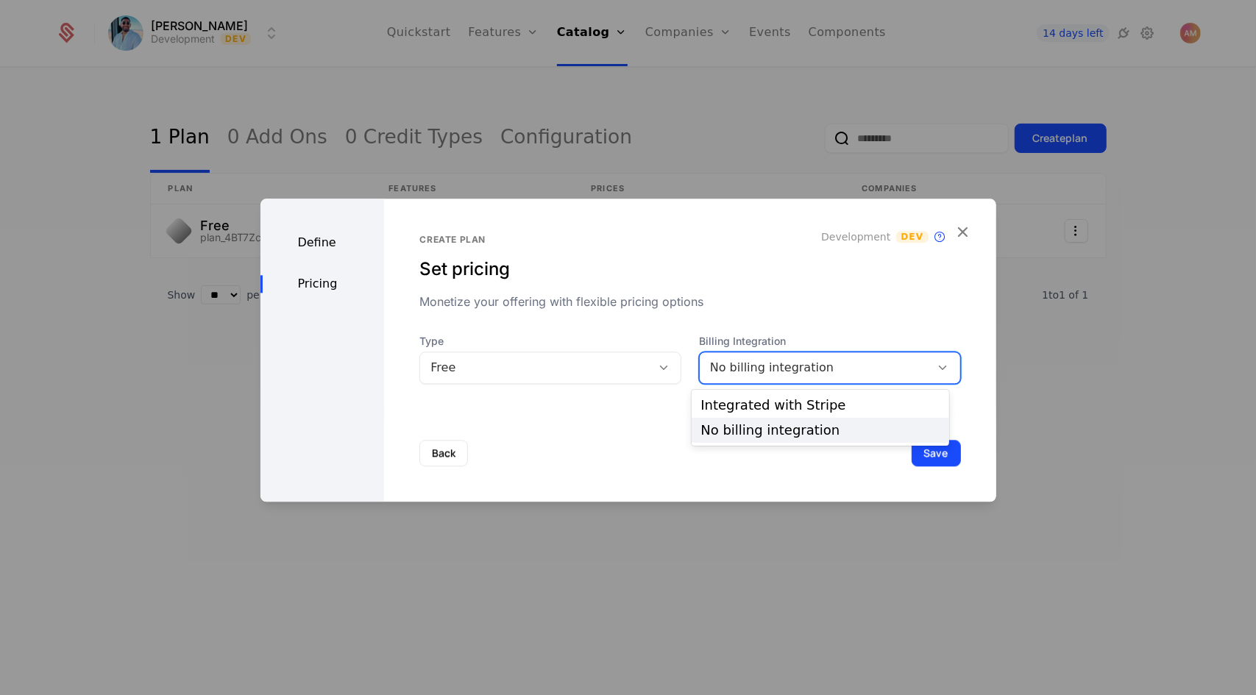
click at [635, 370] on div "No billing integration" at bounding box center [815, 368] width 210 height 18
click at [635, 403] on div "Integrated with Stripe" at bounding box center [821, 405] width 240 height 13
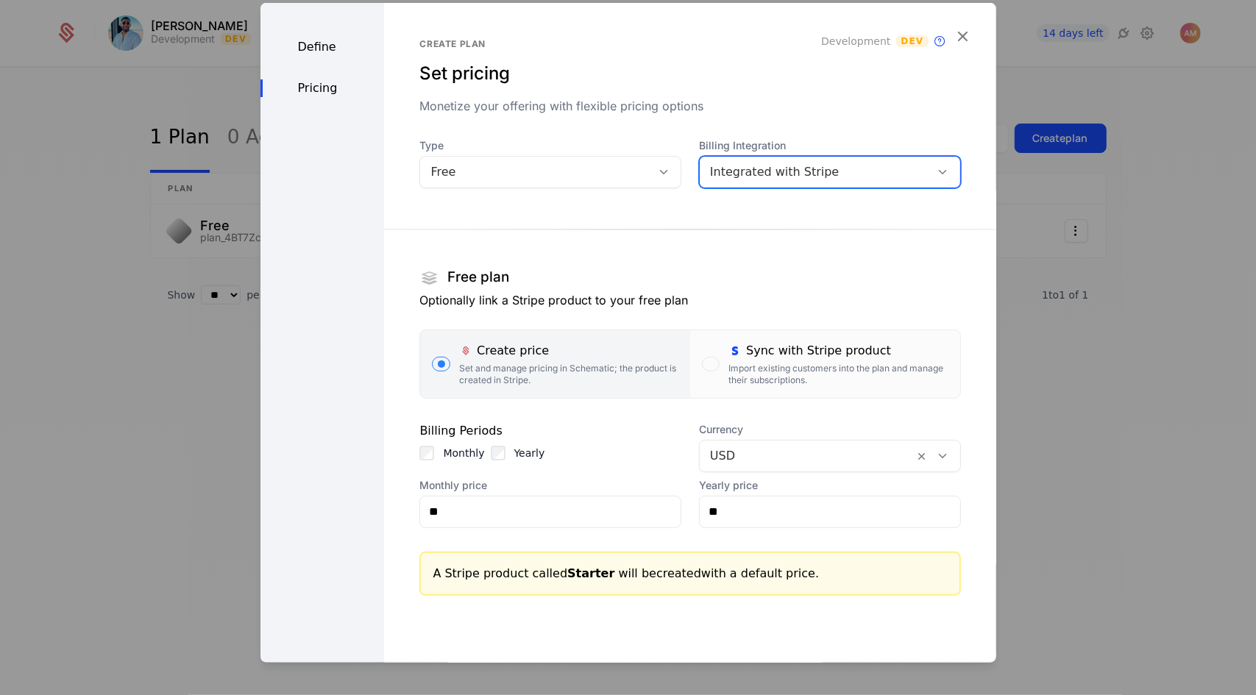
click at [635, 363] on div "Import existing customers into the plan and manage their subscriptions." at bounding box center [838, 374] width 219 height 24
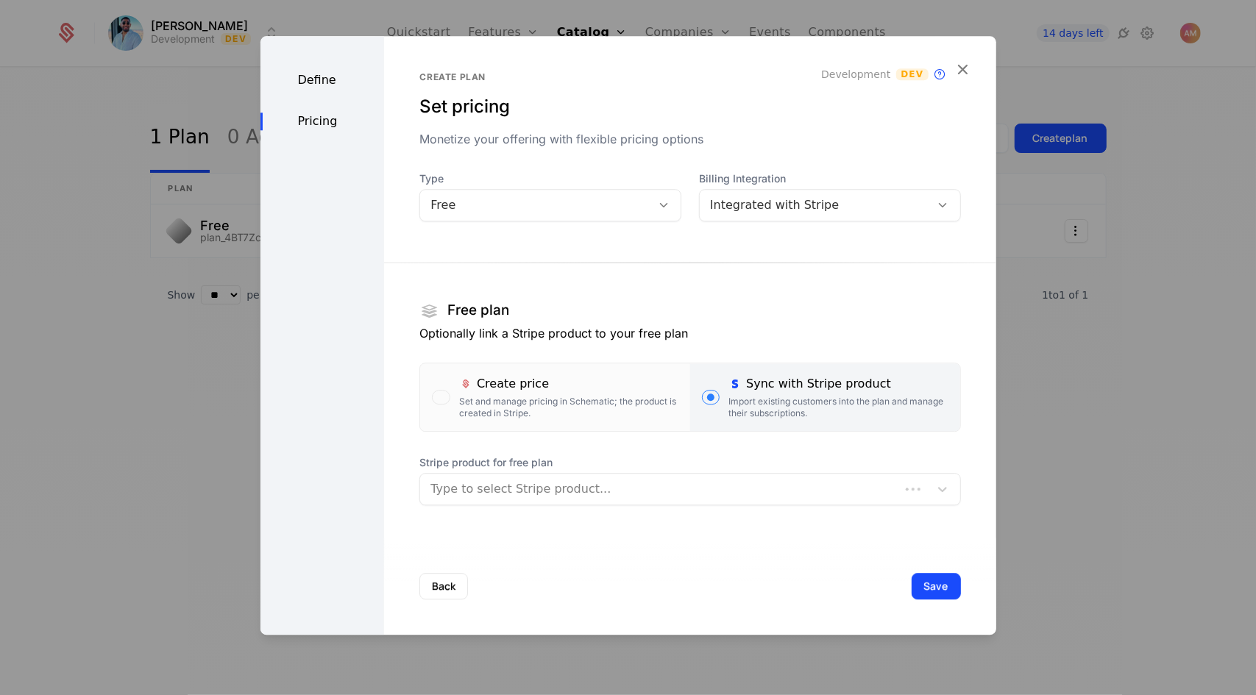
click at [630, 509] on section "Free plan Optionally link a Stripe product to your free plan Create price Set a…" at bounding box center [689, 378] width 541 height 278
click at [635, 491] on div at bounding box center [675, 489] width 488 height 21
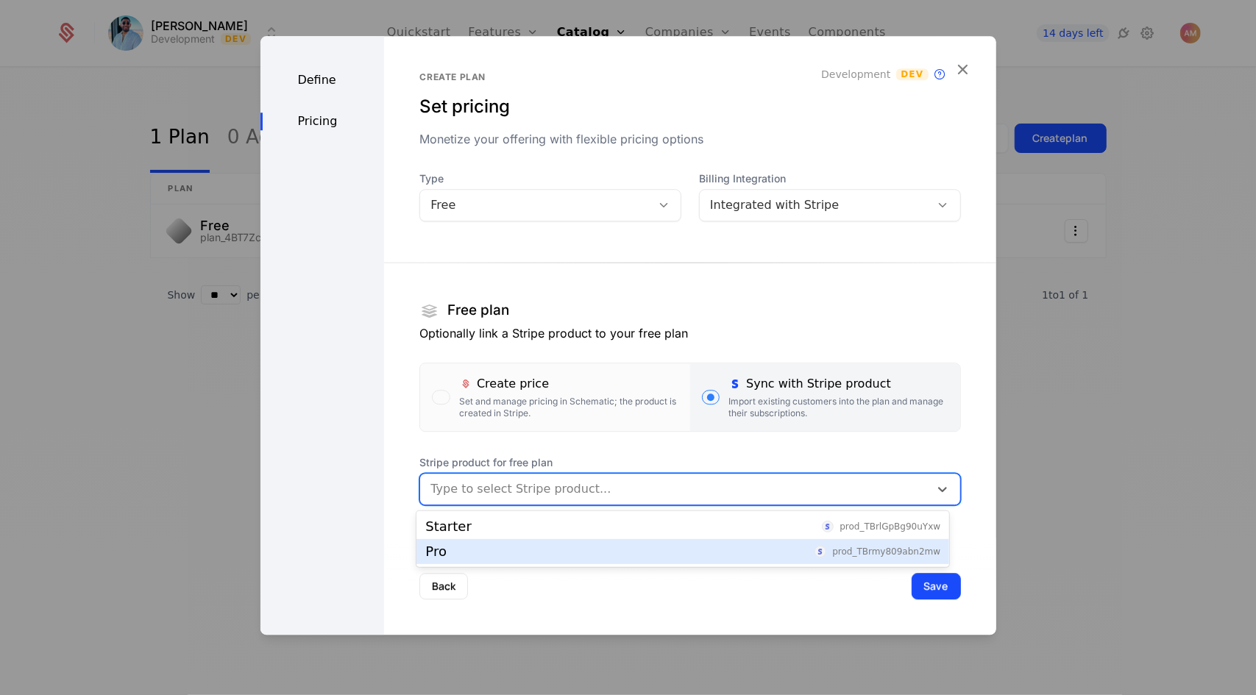
click at [610, 553] on div "Pro prod_TBrmy809abn2mw" at bounding box center [682, 551] width 515 height 13
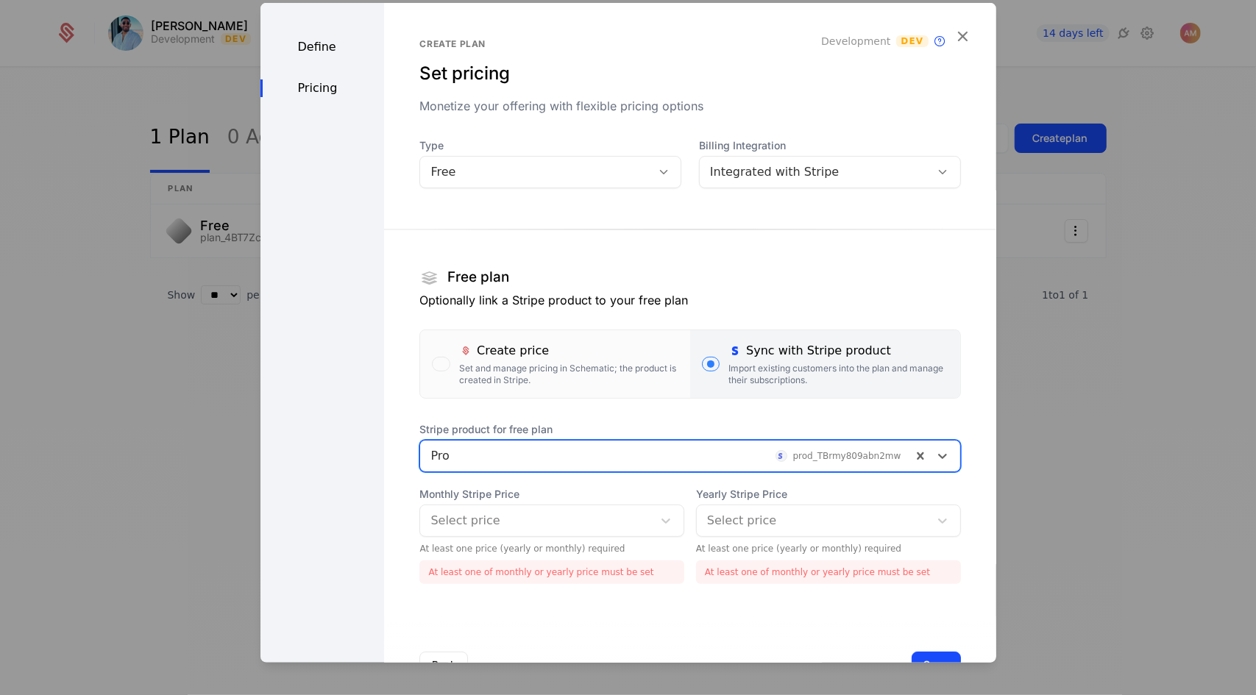
click at [635, 449] on div at bounding box center [666, 455] width 470 height 21
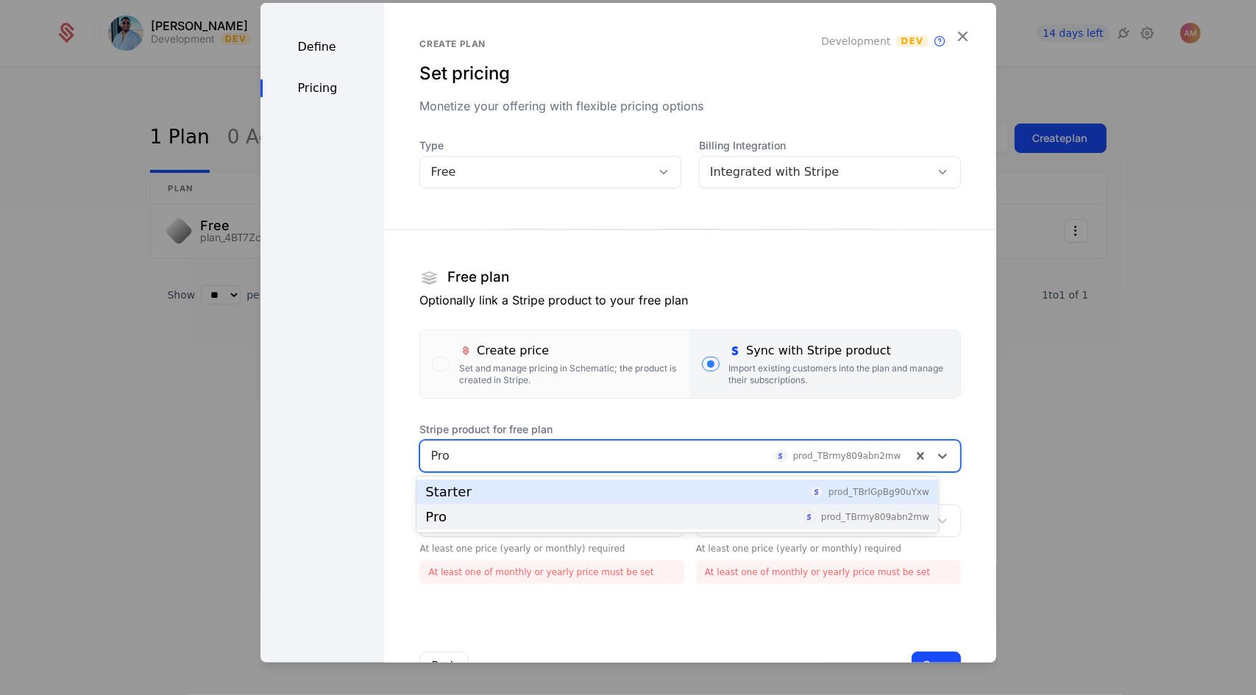
click at [635, 494] on div "Starter prod_TBrlGpBg90uYxw" at bounding box center [677, 492] width 504 height 13
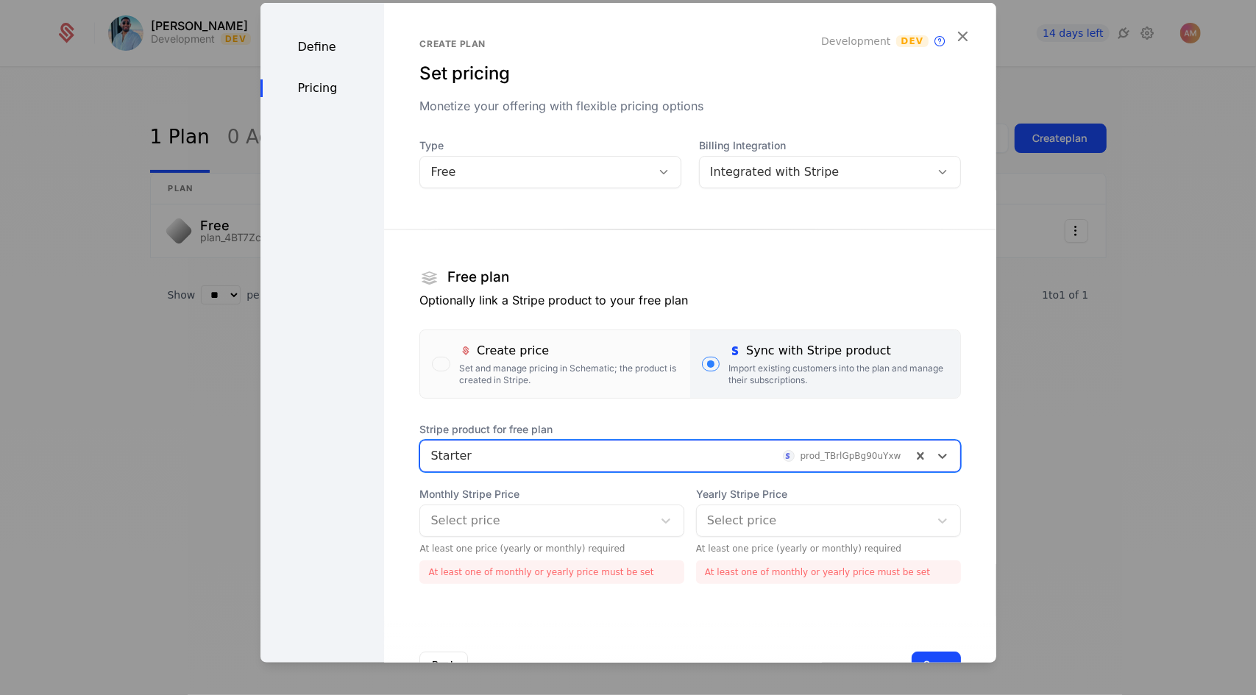
click at [623, 171] on div "Free" at bounding box center [536, 172] width 210 height 18
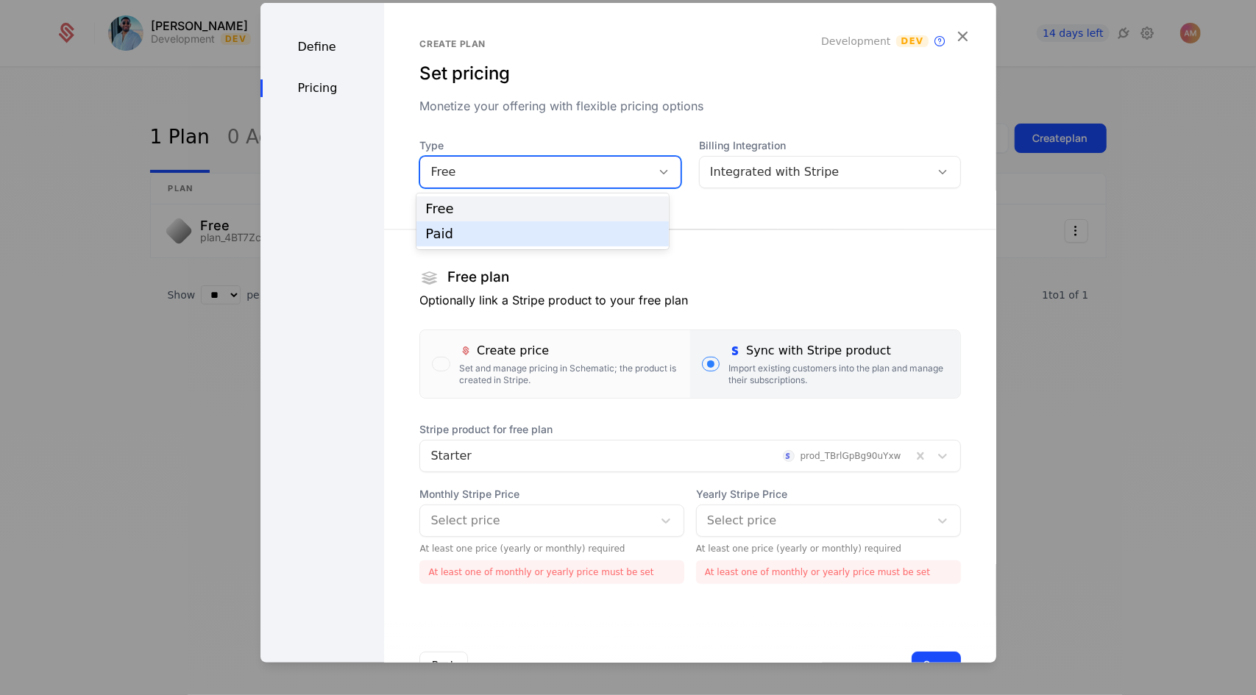
click at [587, 224] on div "Paid" at bounding box center [543, 234] width 252 height 25
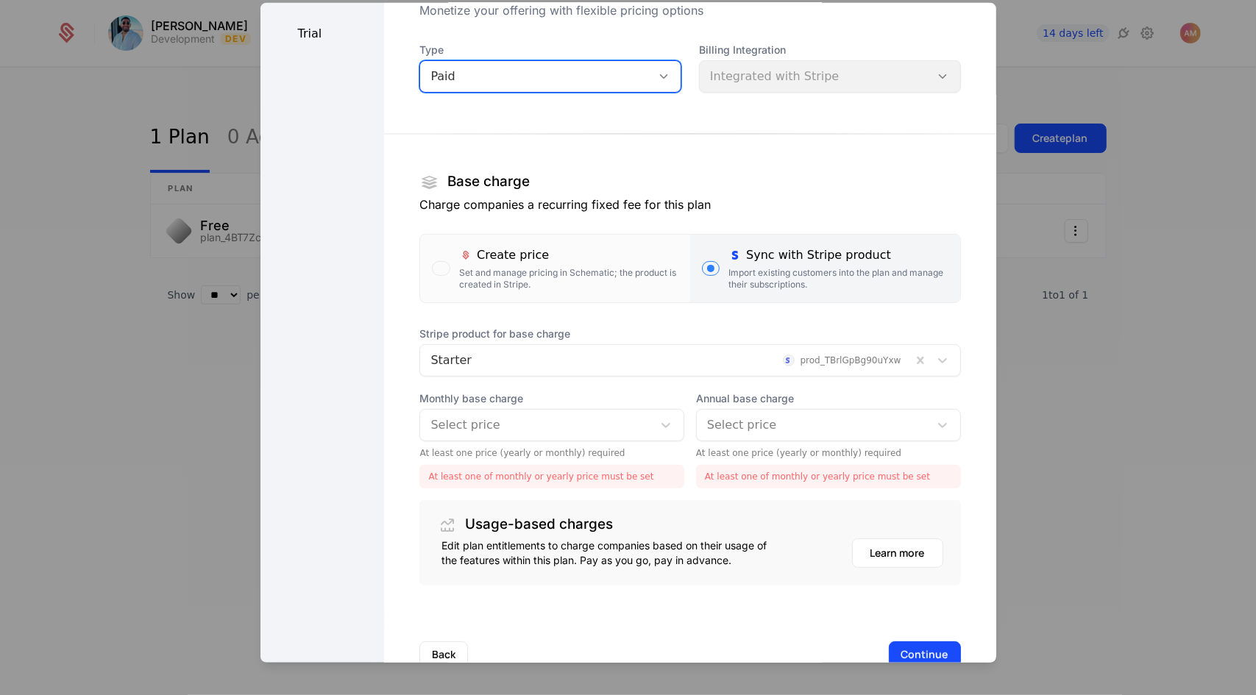
scroll to position [135, 0]
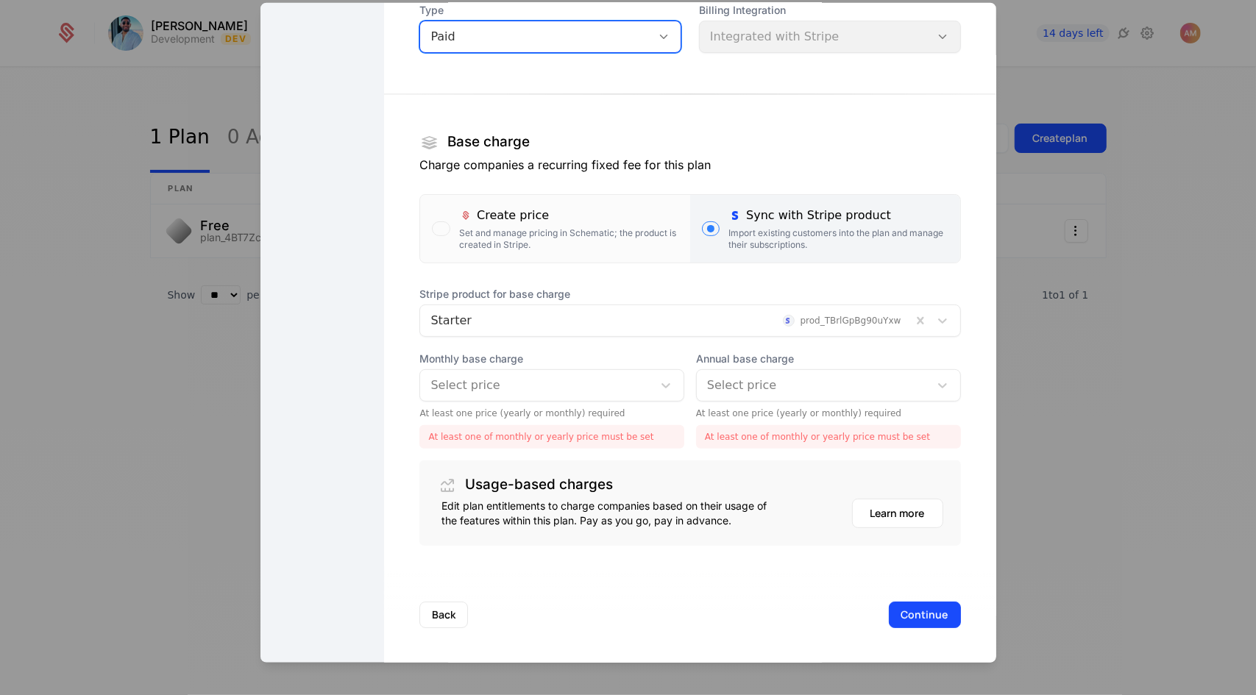
click at [602, 389] on div at bounding box center [537, 385] width 212 height 21
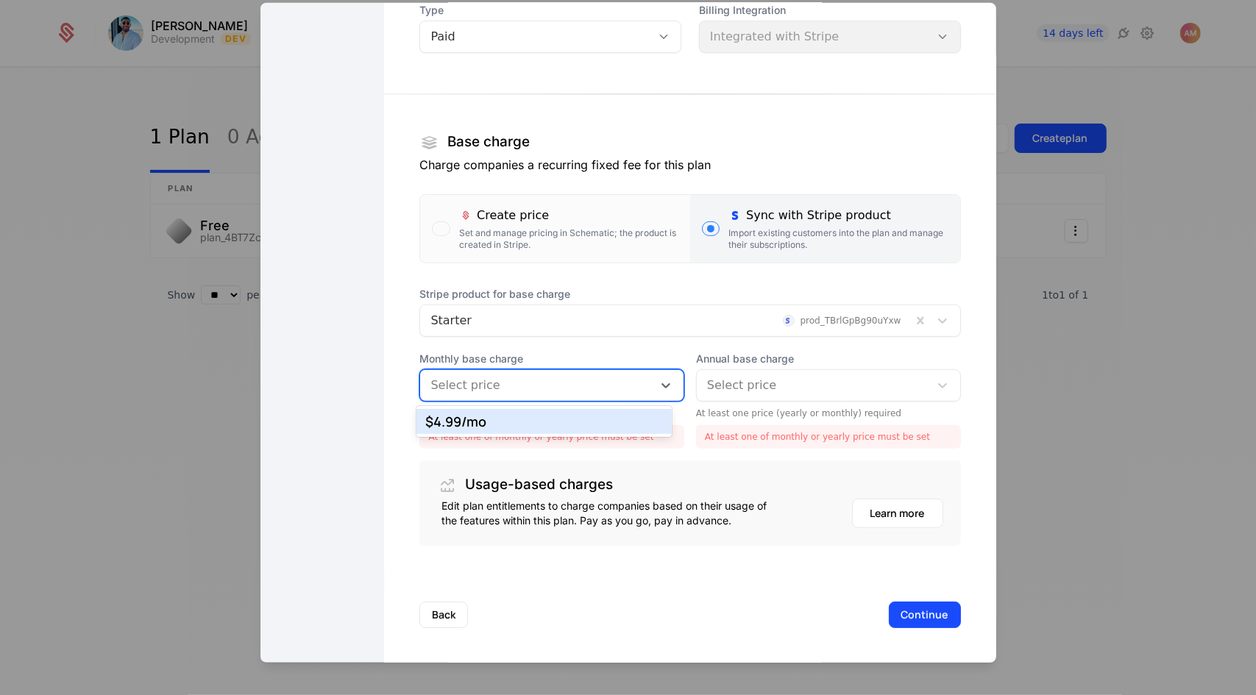
click at [583, 417] on div "$4.99 /mo" at bounding box center [543, 421] width 237 height 13
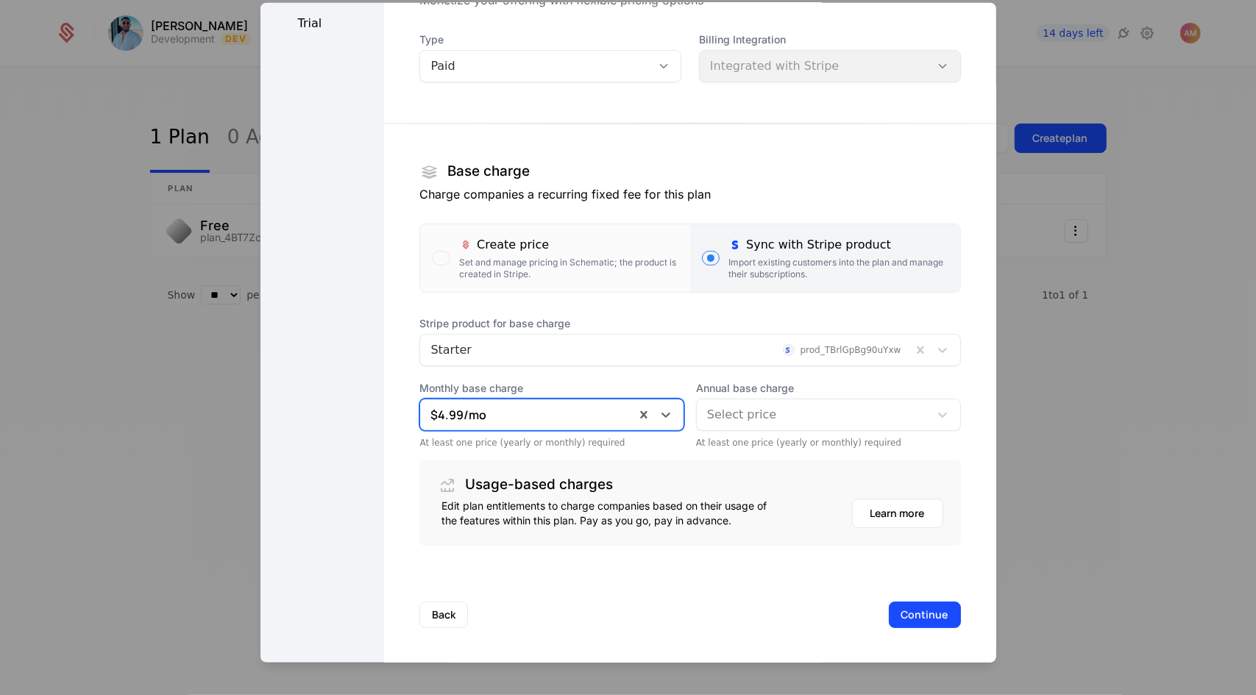
click at [635, 383] on span "Annual base charge" at bounding box center [828, 387] width 265 height 15
click at [635, 411] on div at bounding box center [813, 414] width 212 height 21
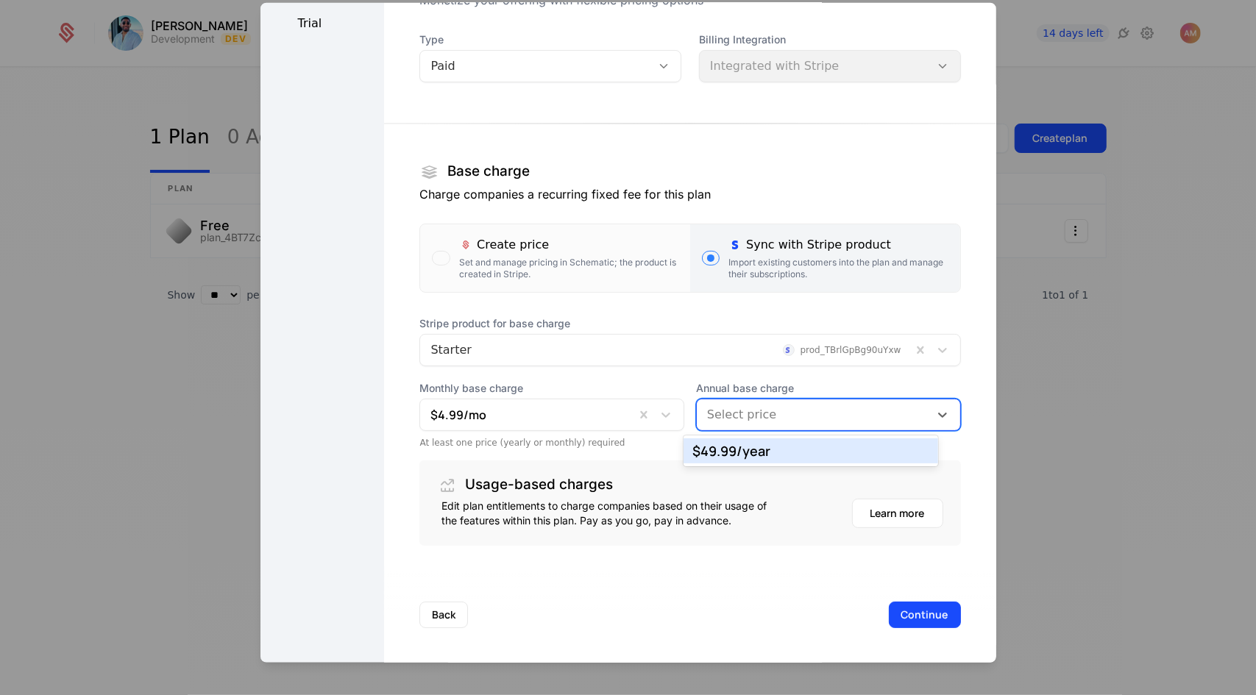
click at [635, 447] on div "$49.99 /year" at bounding box center [811, 450] width 237 height 13
click at [635, 621] on button "Continue" at bounding box center [925, 614] width 72 height 26
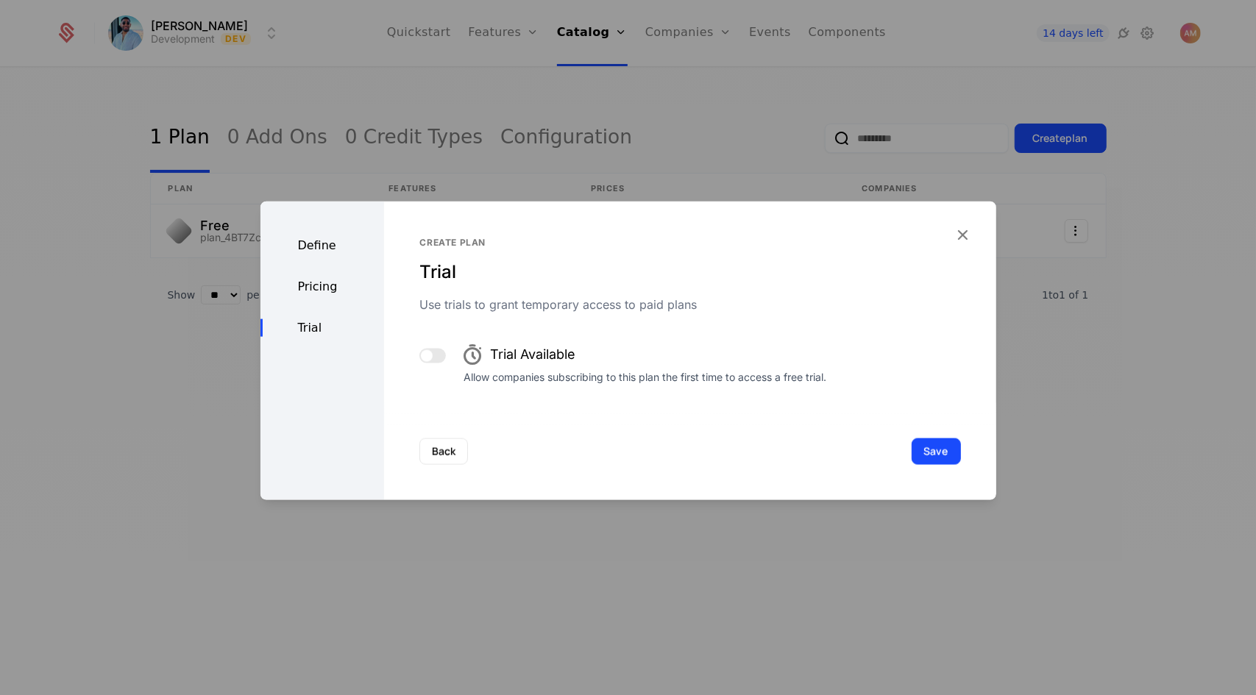
scroll to position [0, 0]
click at [430, 351] on button "button" at bounding box center [432, 355] width 26 height 15
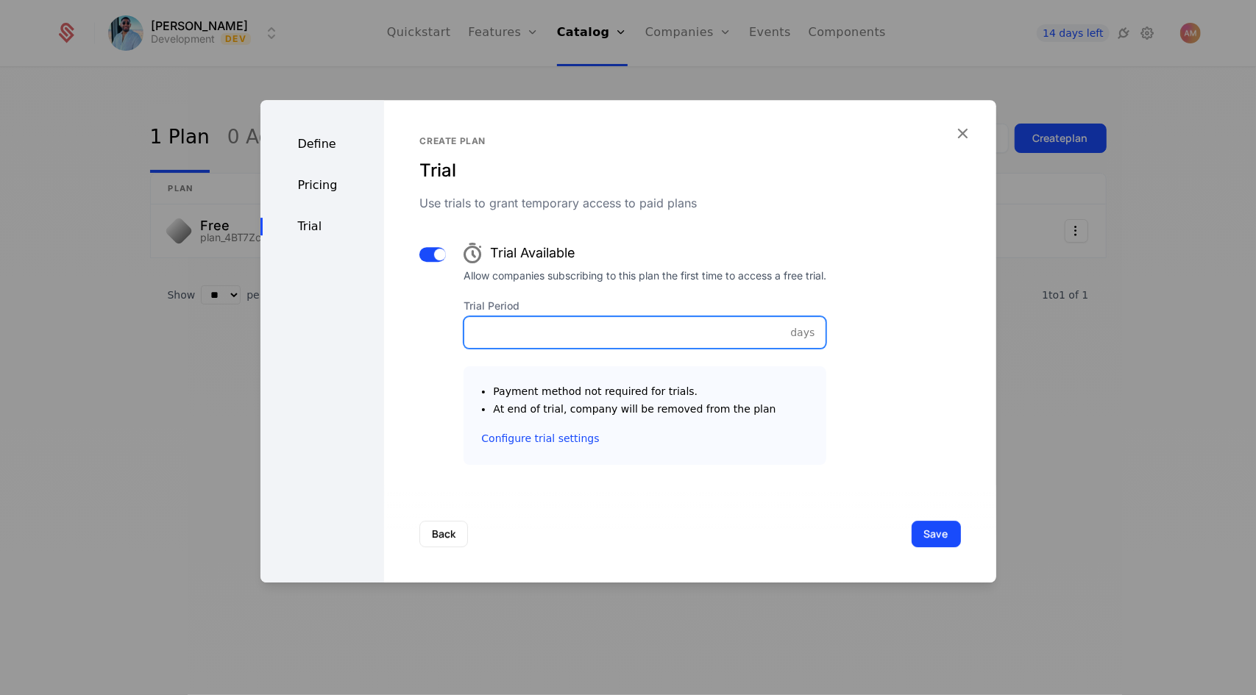
click at [635, 332] on input "Trial Period" at bounding box center [644, 332] width 361 height 31
type input "*"
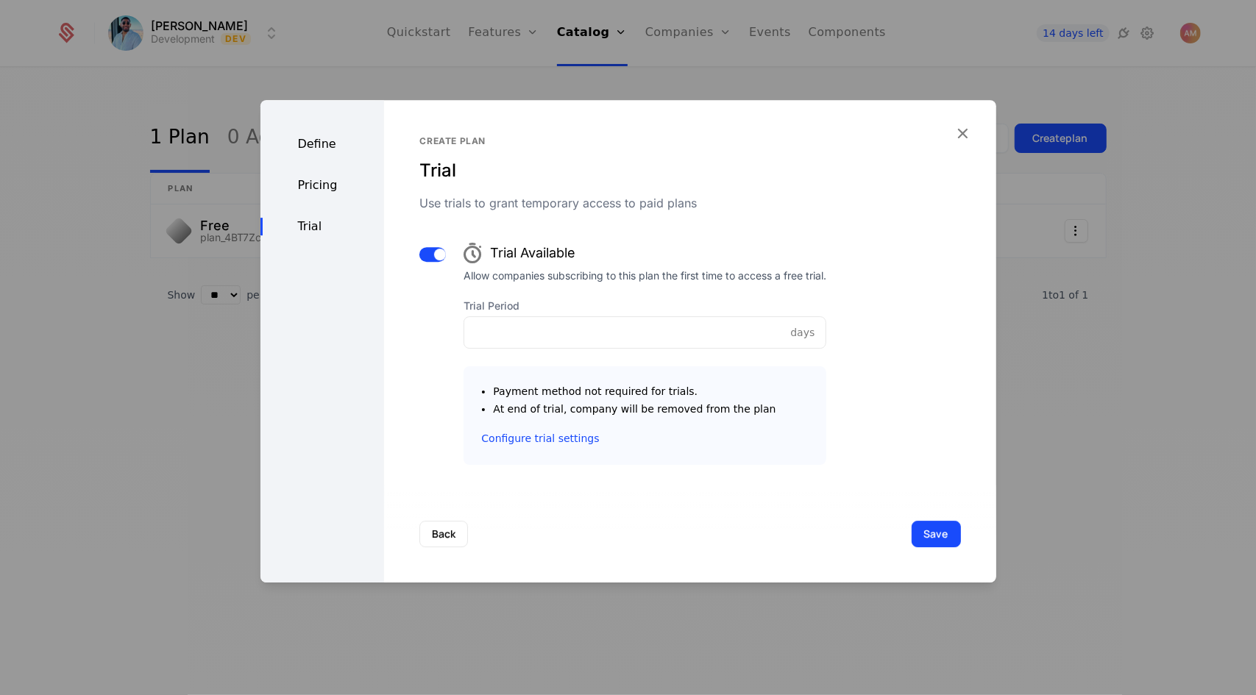
click at [635, 343] on div "Trial Available Allow companies subscribing to this plan the first time to acce…" at bounding box center [689, 350] width 541 height 230
click at [564, 439] on link "Configure trial settings" at bounding box center [540, 438] width 118 height 15
click at [331, 183] on div "Pricing" at bounding box center [323, 186] width 124 height 18
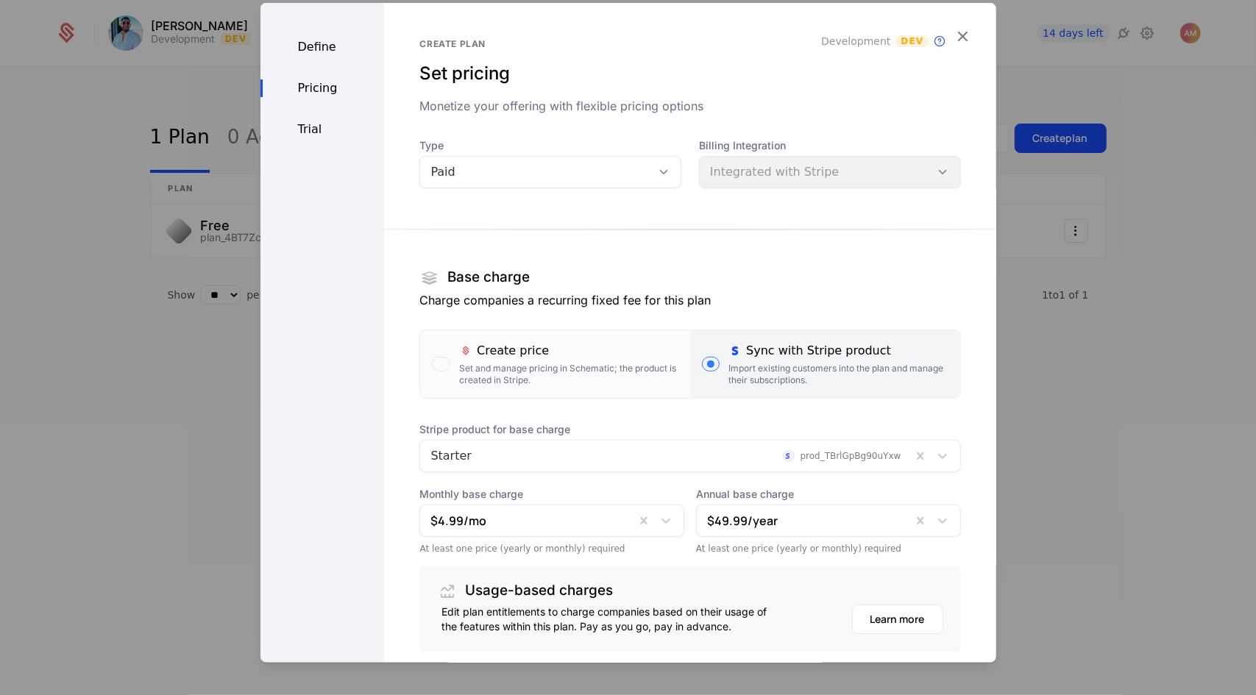
click at [322, 52] on div "Define" at bounding box center [323, 47] width 124 height 18
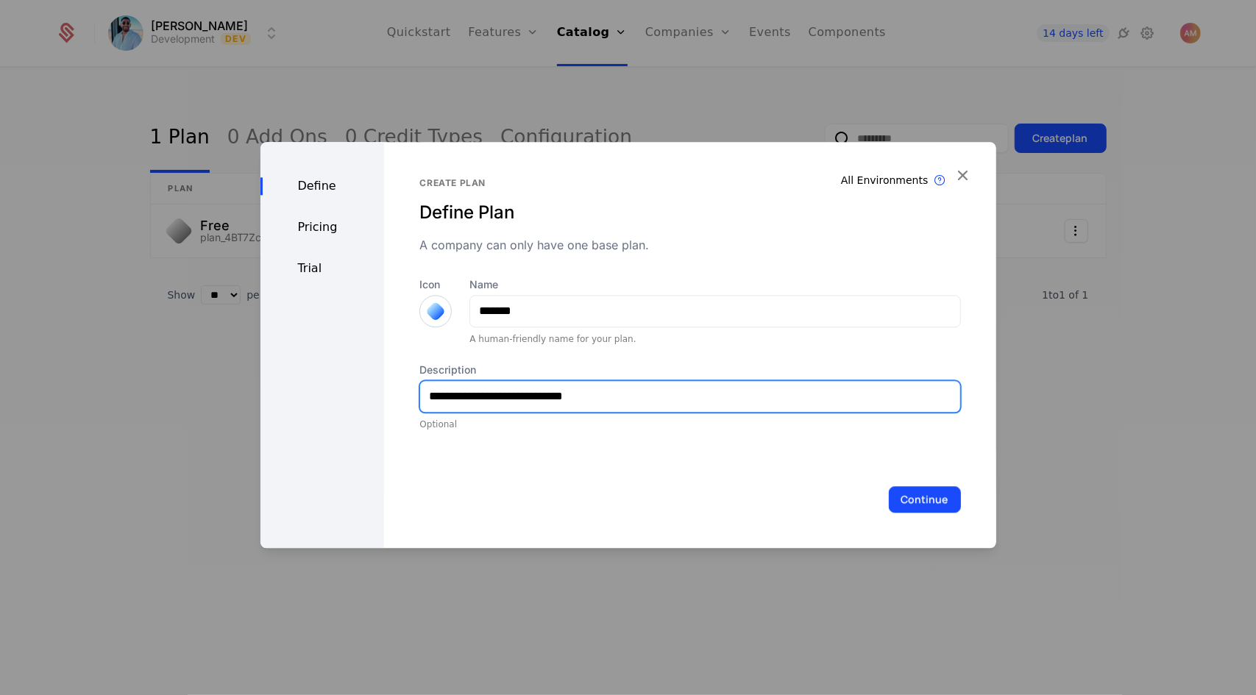
click at [612, 400] on input "**********" at bounding box center [689, 396] width 539 height 31
type input "**********"
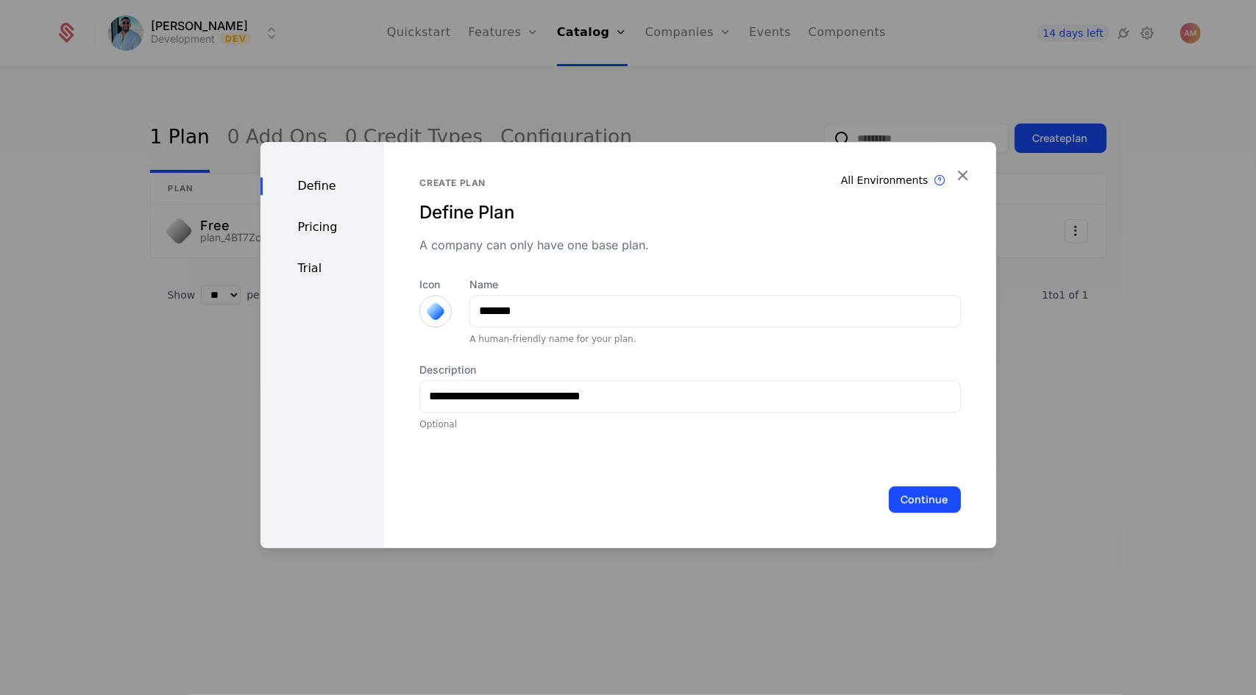
click at [635, 497] on button "Continue" at bounding box center [925, 499] width 72 height 26
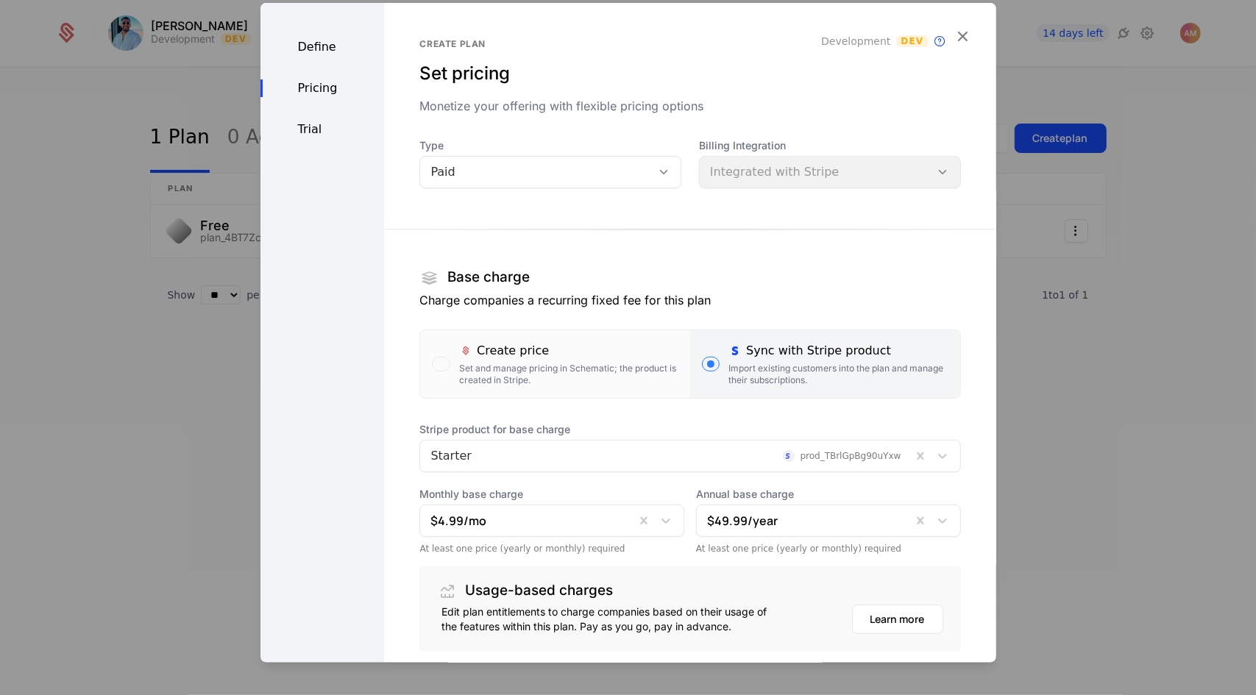
click at [337, 121] on div "Trial" at bounding box center [323, 129] width 124 height 18
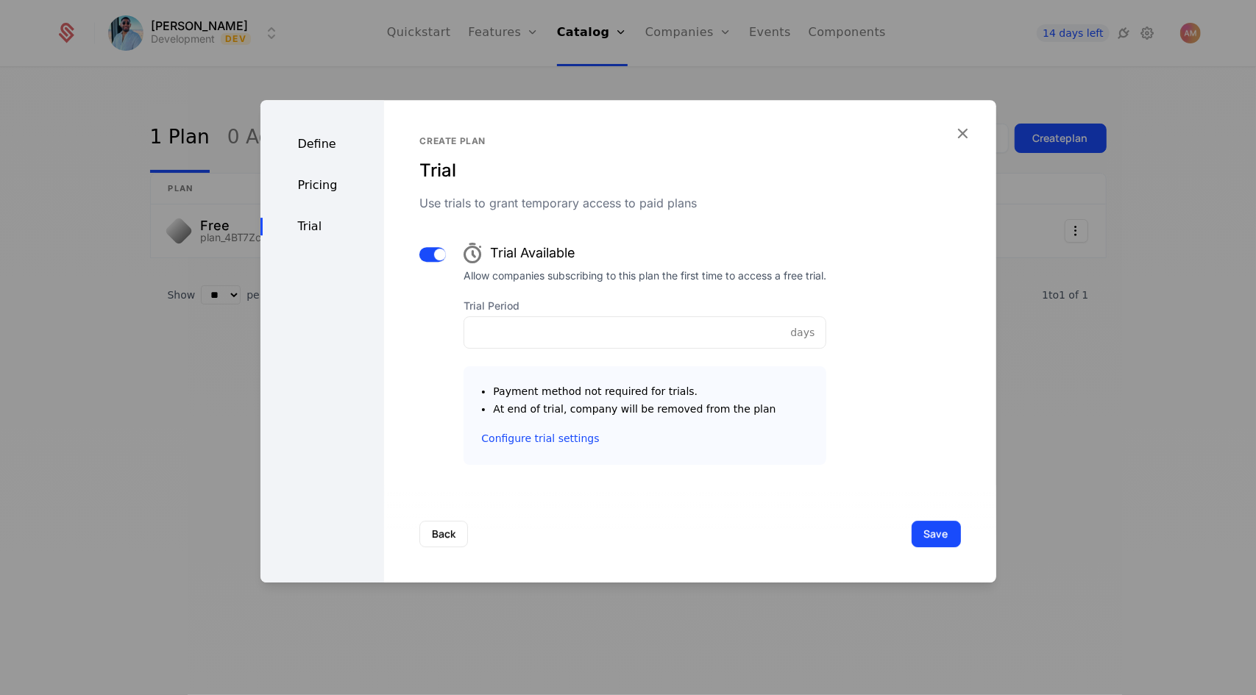
click at [421, 255] on button "button" at bounding box center [432, 254] width 26 height 15
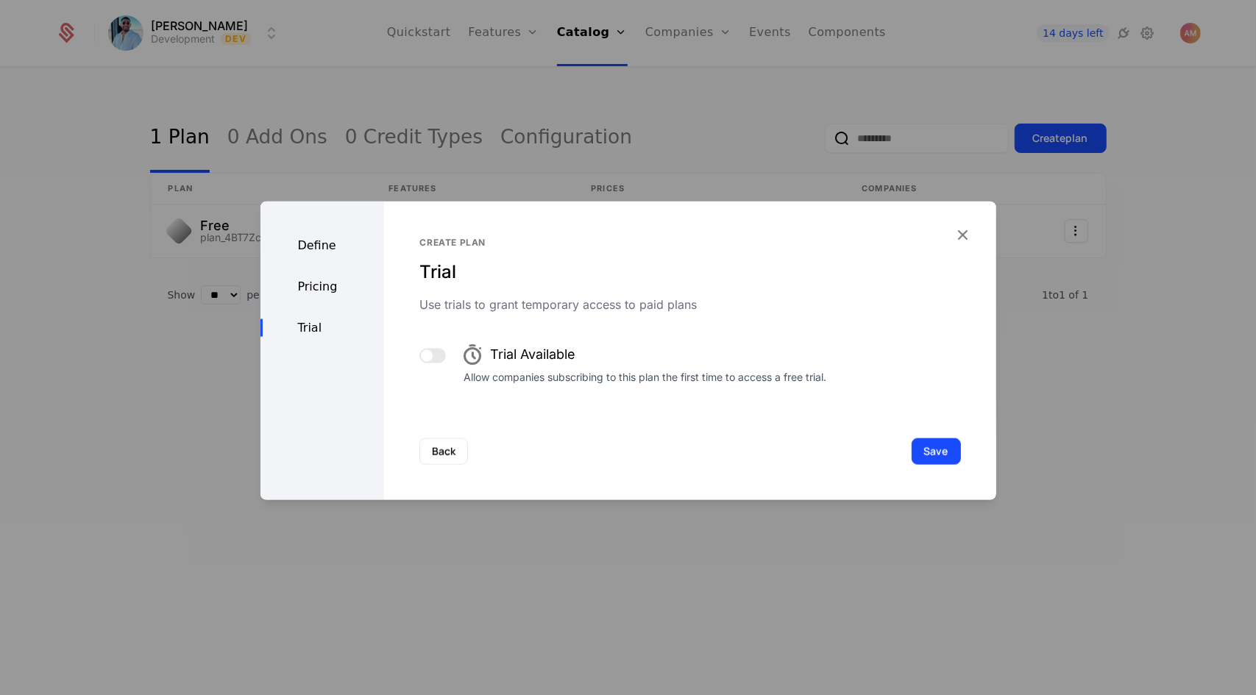
click at [635, 449] on button "Save" at bounding box center [936, 451] width 49 height 26
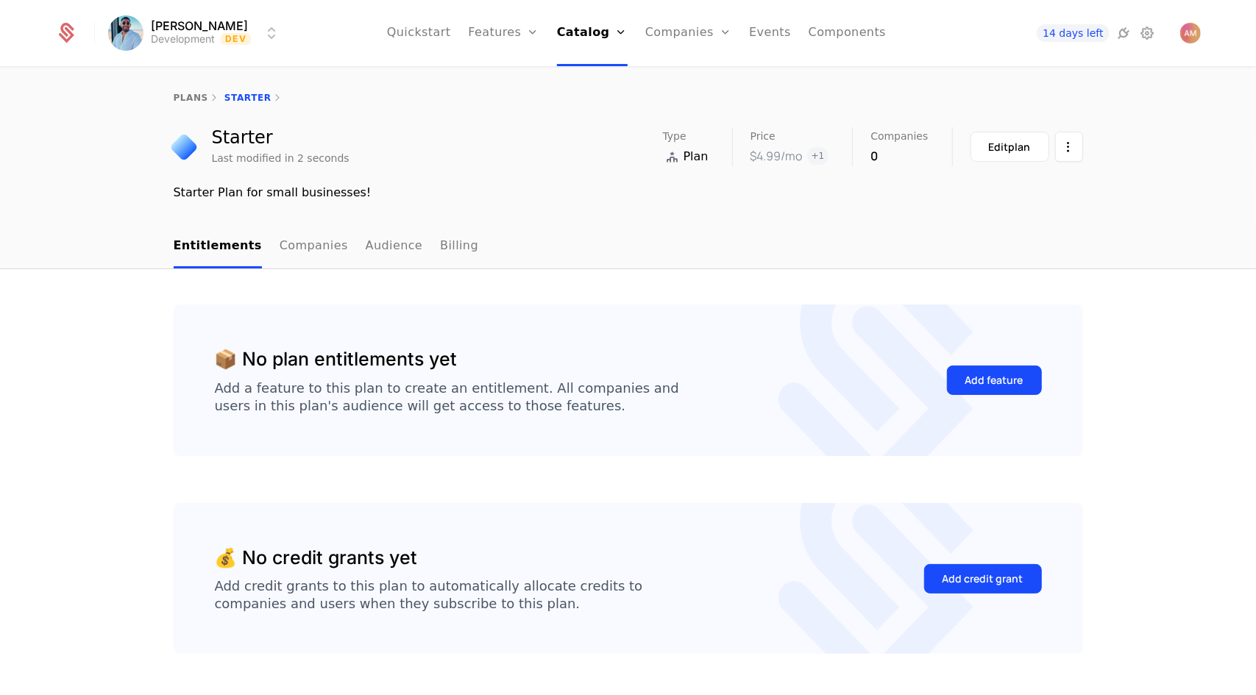
click at [188, 96] on link "plans" at bounding box center [191, 98] width 35 height 10
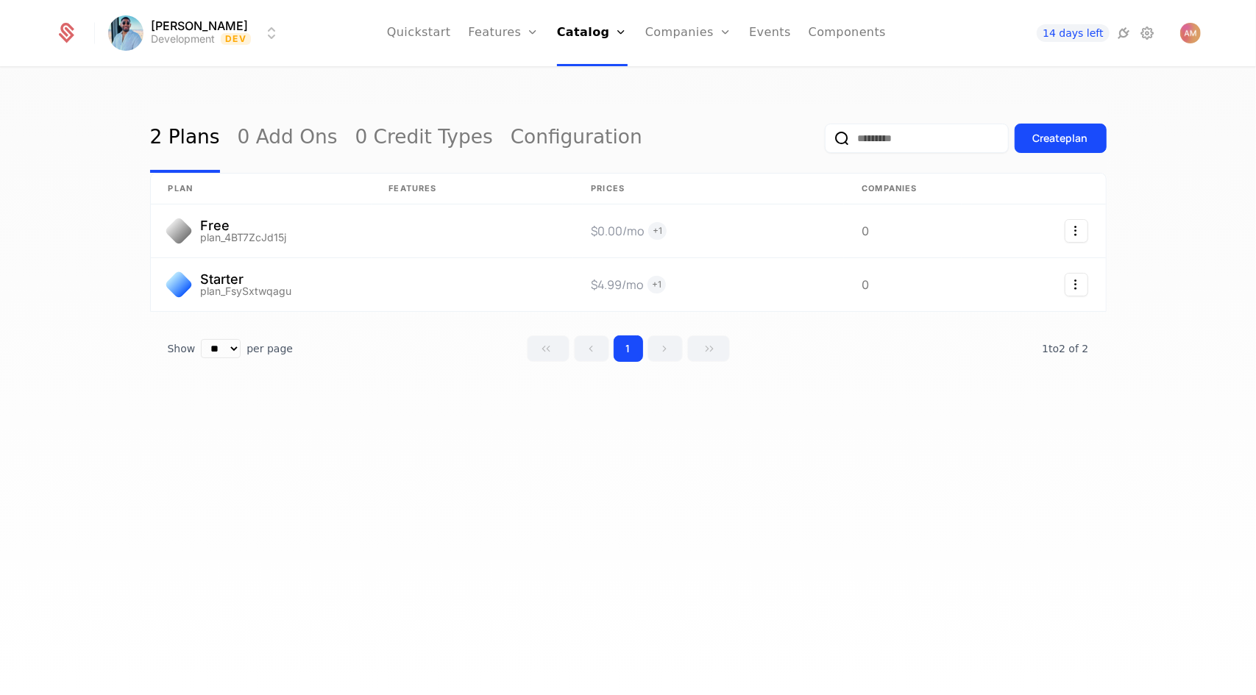
click at [635, 132] on div "Create plan" at bounding box center [1060, 138] width 55 height 15
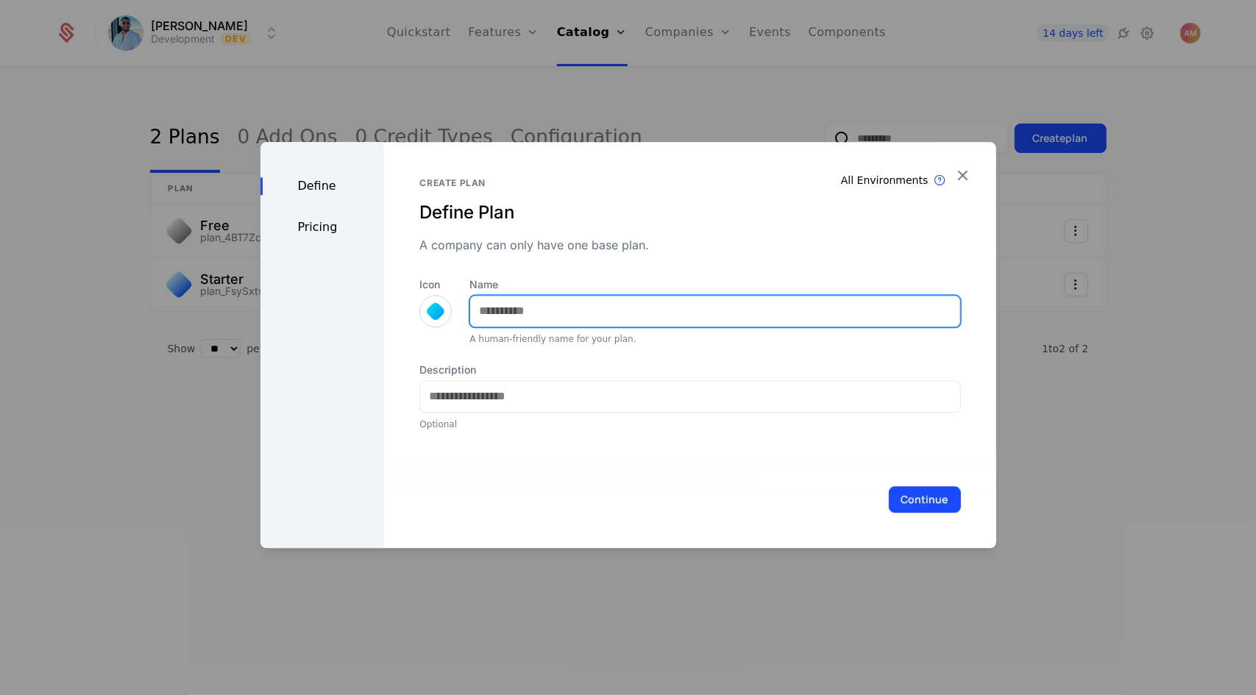
click at [635, 316] on input "Name" at bounding box center [714, 311] width 489 height 31
type input "***"
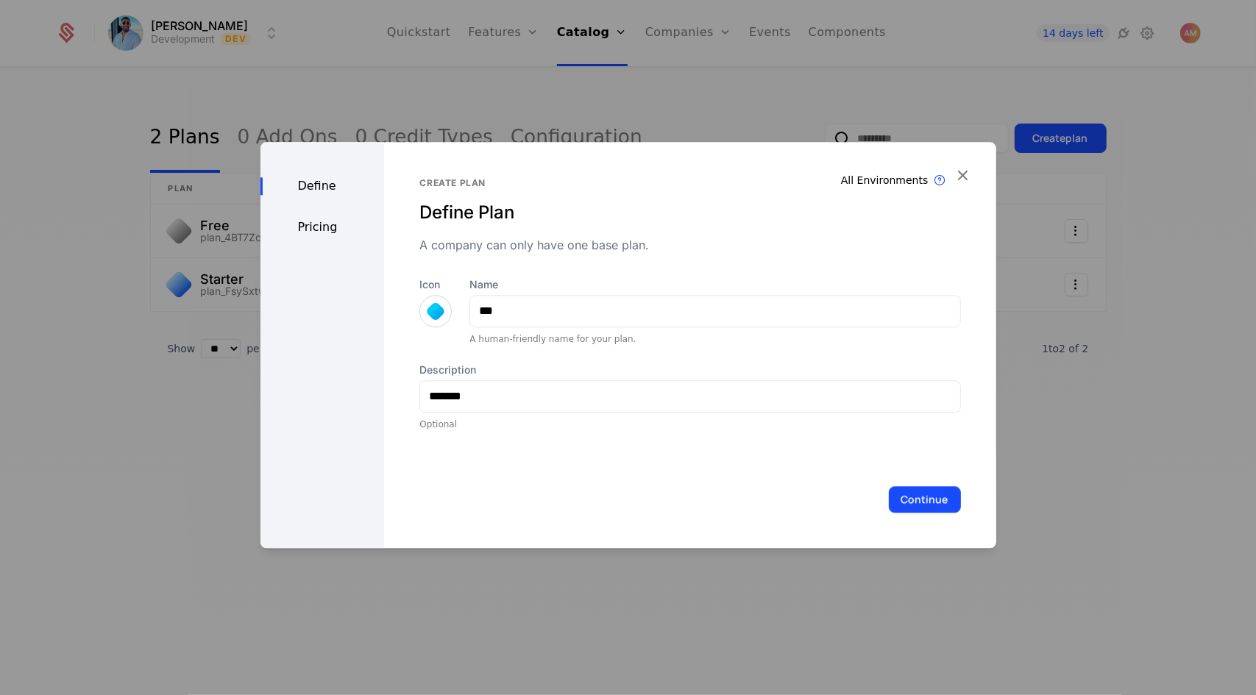
click at [422, 319] on div at bounding box center [435, 311] width 32 height 32
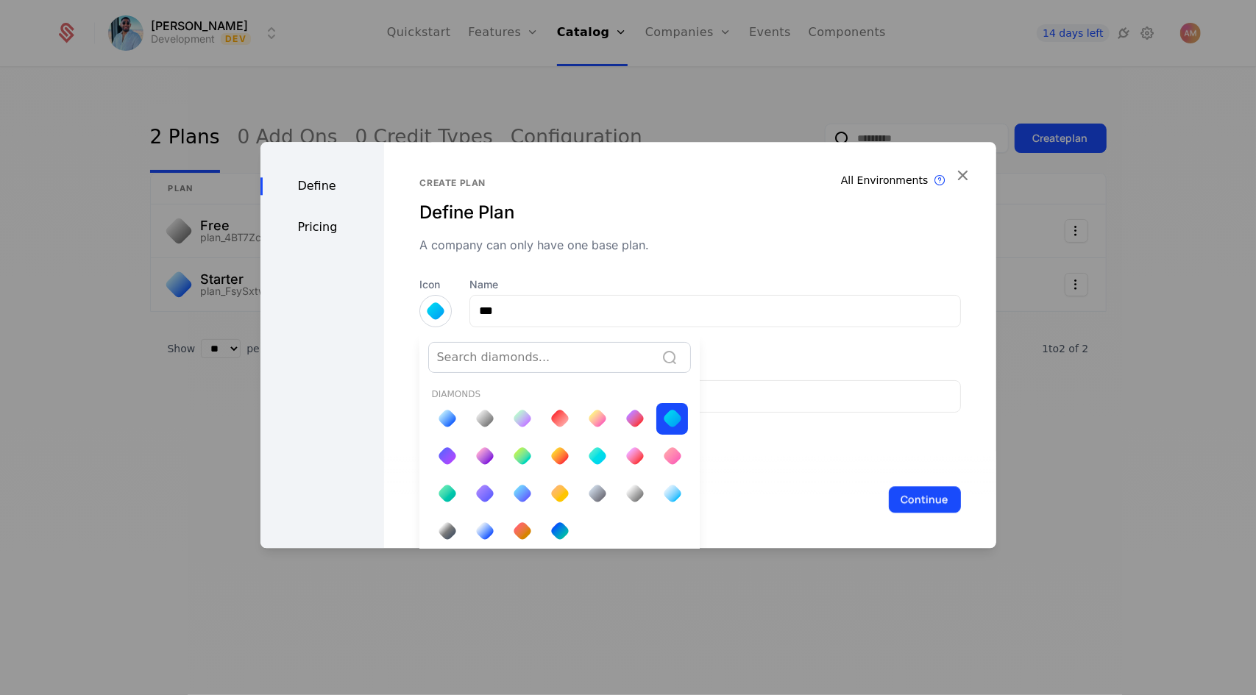
scroll to position [3, 0]
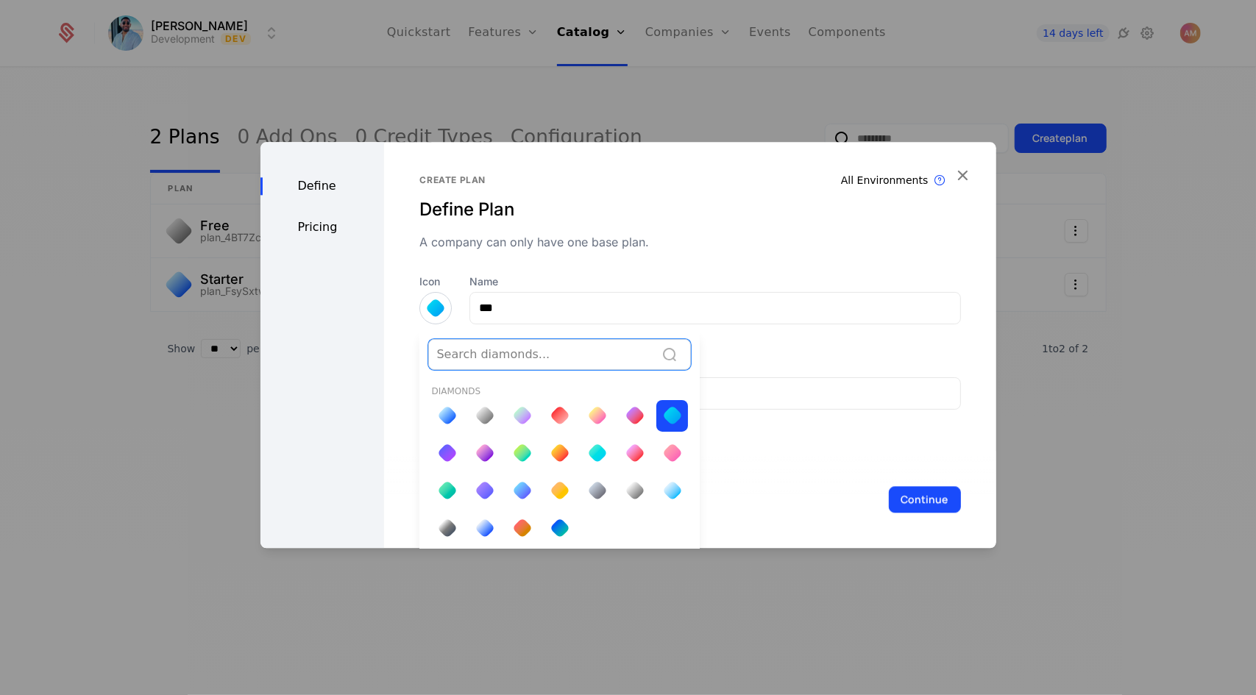
click at [562, 412] on div at bounding box center [560, 415] width 21 height 21
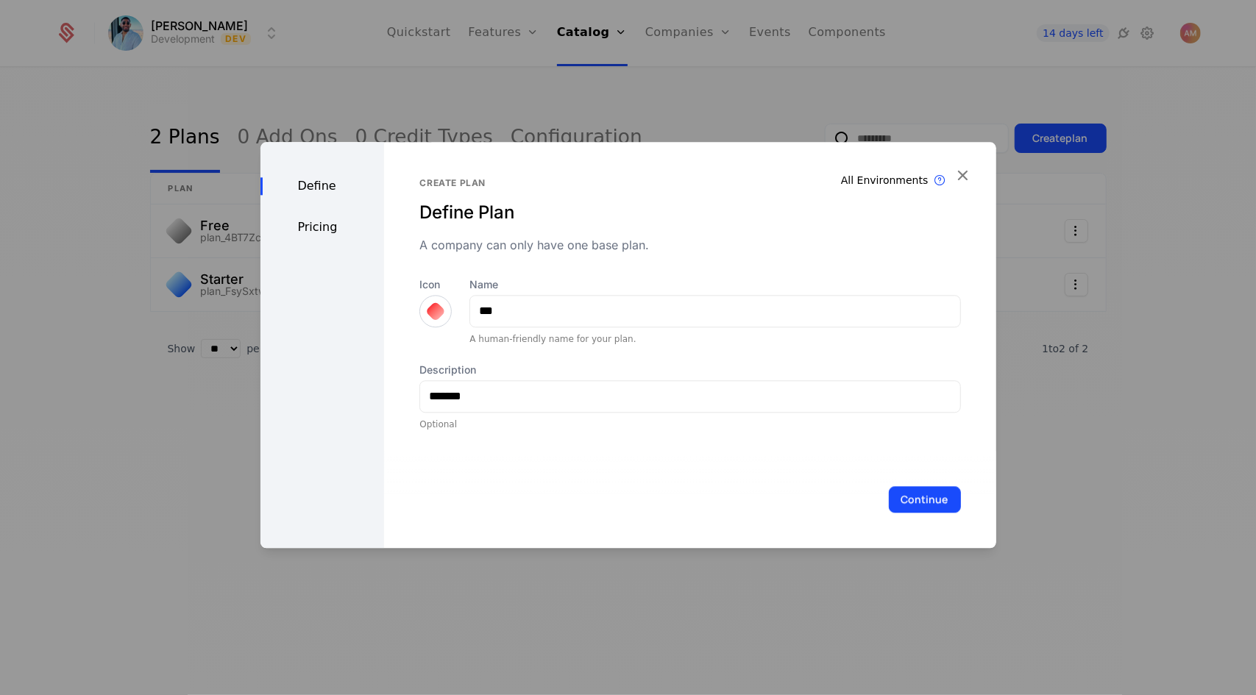
click at [430, 311] on div at bounding box center [435, 311] width 21 height 21
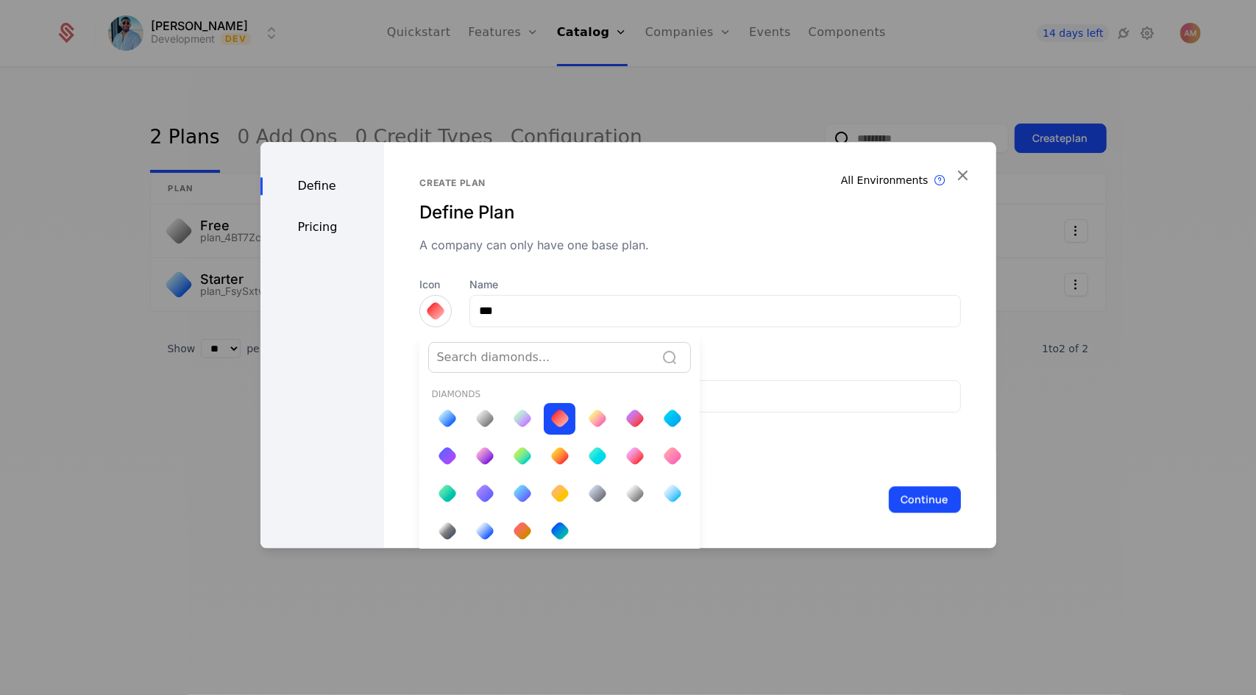
scroll to position [3, 0]
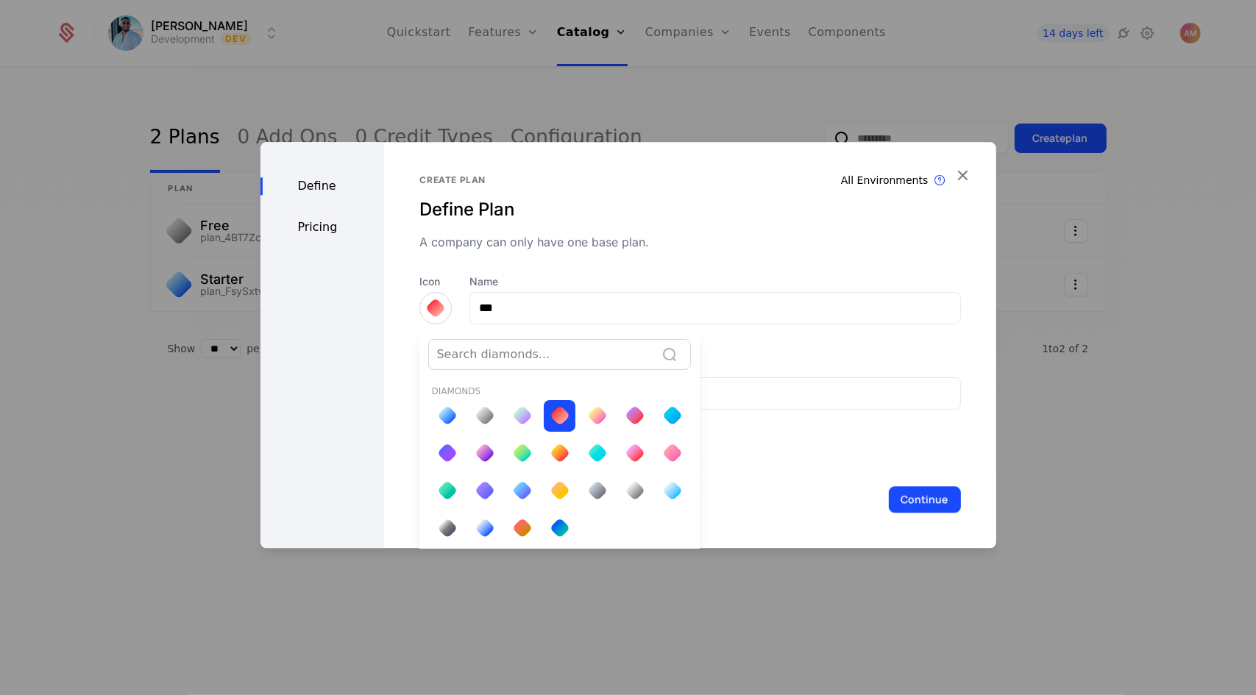
click at [430, 311] on div at bounding box center [629, 345] width 736 height 406
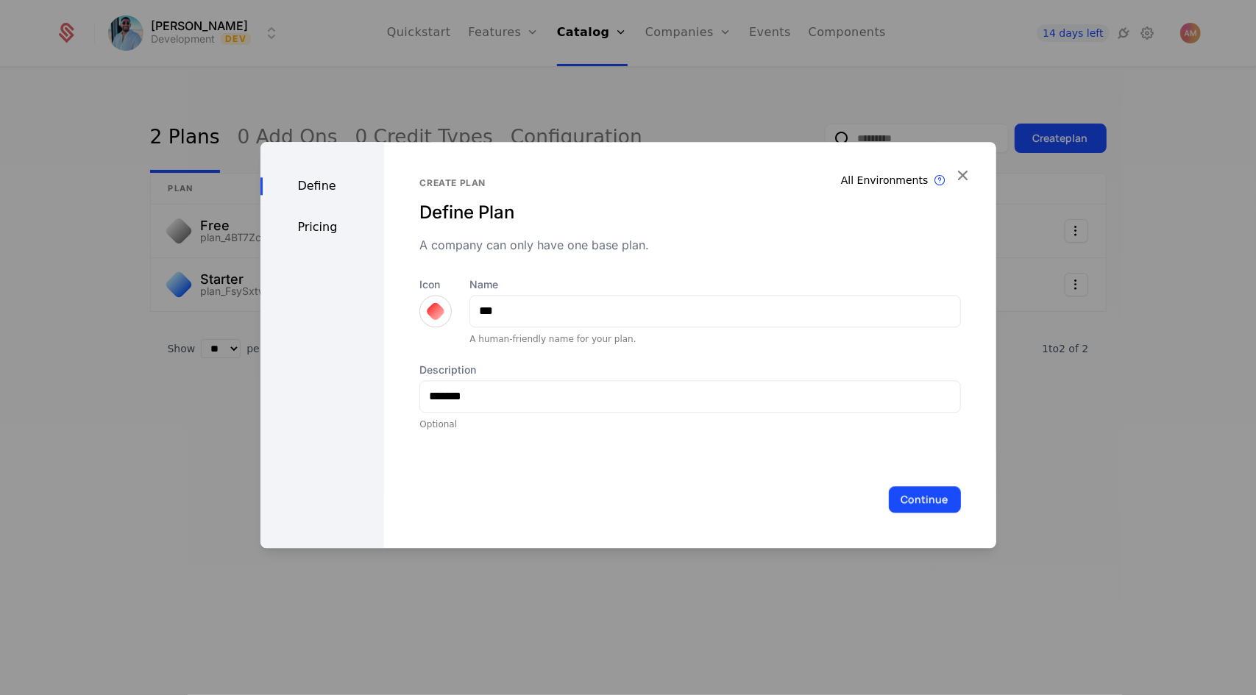
scroll to position [0, 0]
click at [626, 415] on div "Description ******* Optional" at bounding box center [689, 397] width 541 height 68
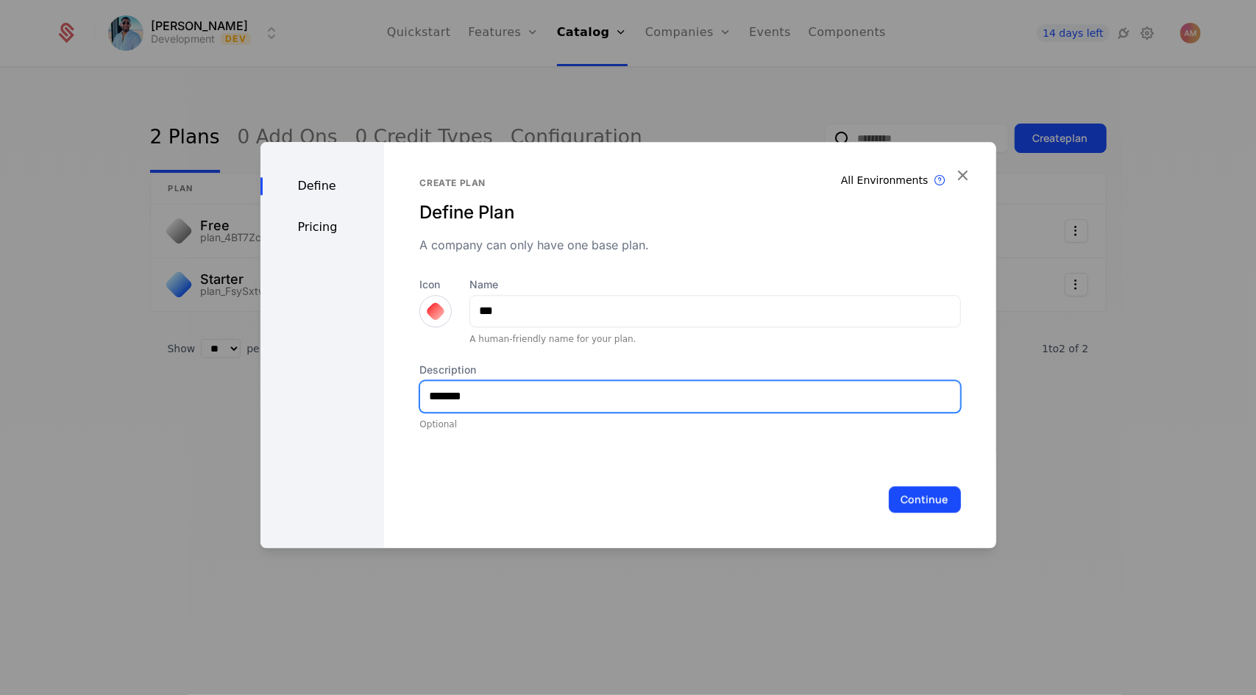
click at [631, 407] on input "*******" at bounding box center [689, 396] width 539 height 31
click at [517, 399] on input "**********" at bounding box center [689, 396] width 539 height 31
click at [592, 392] on input "**********" at bounding box center [689, 396] width 539 height 31
type input "**********"
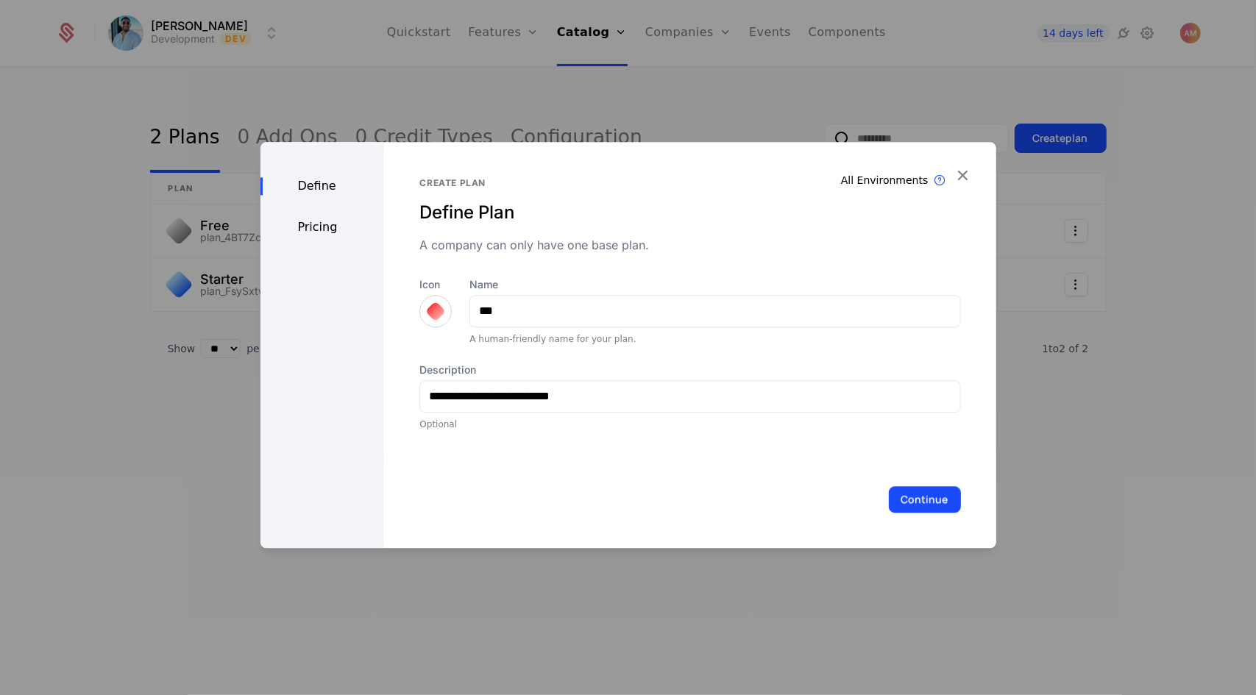
click at [635, 487] on button "Continue" at bounding box center [925, 499] width 72 height 26
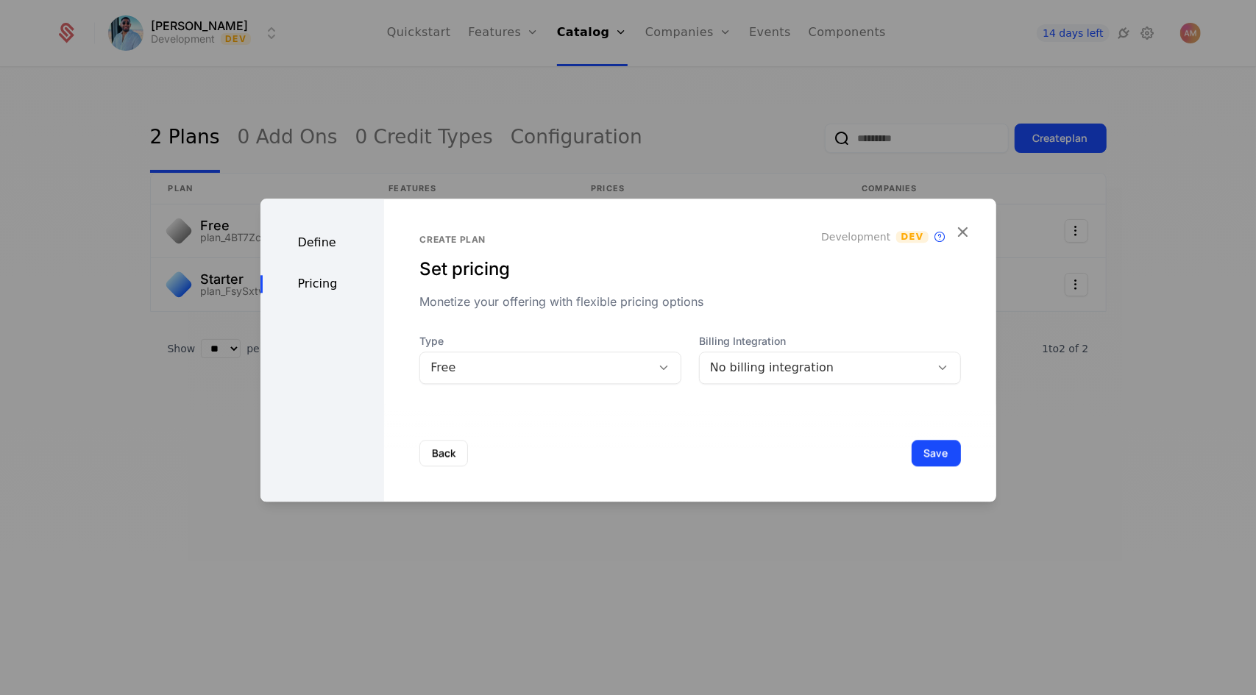
click at [609, 370] on div "Free" at bounding box center [536, 368] width 210 height 18
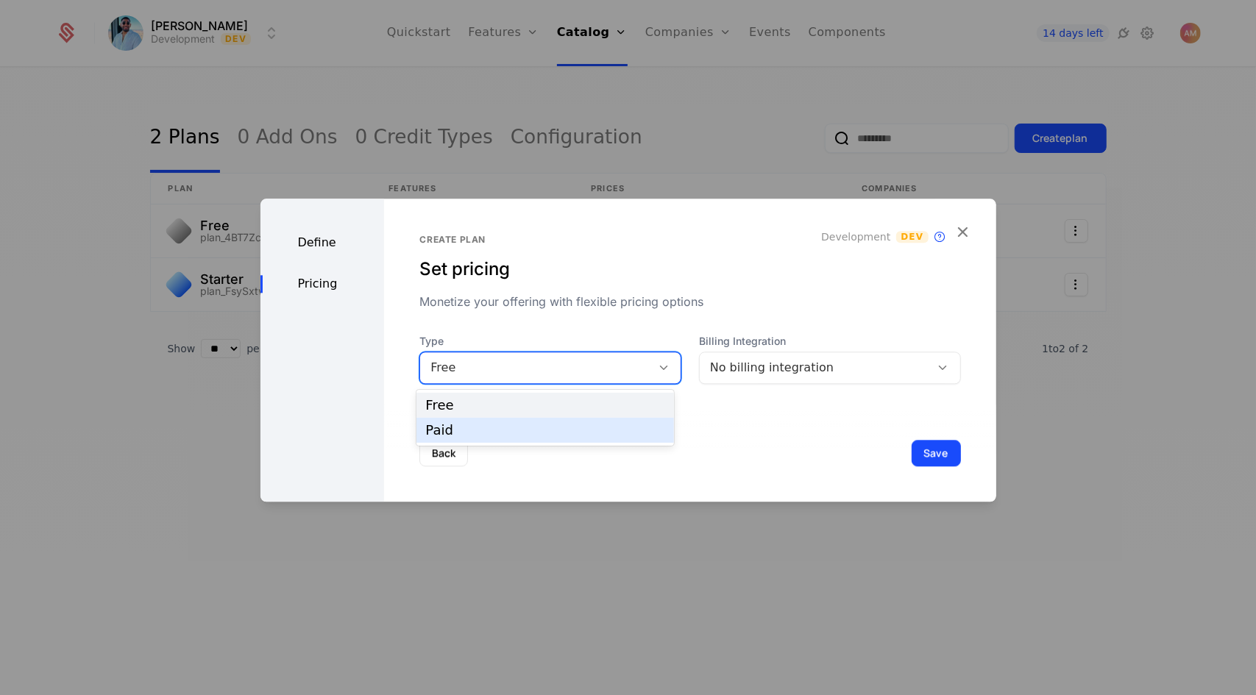
click at [561, 428] on div "Paid" at bounding box center [545, 430] width 240 height 13
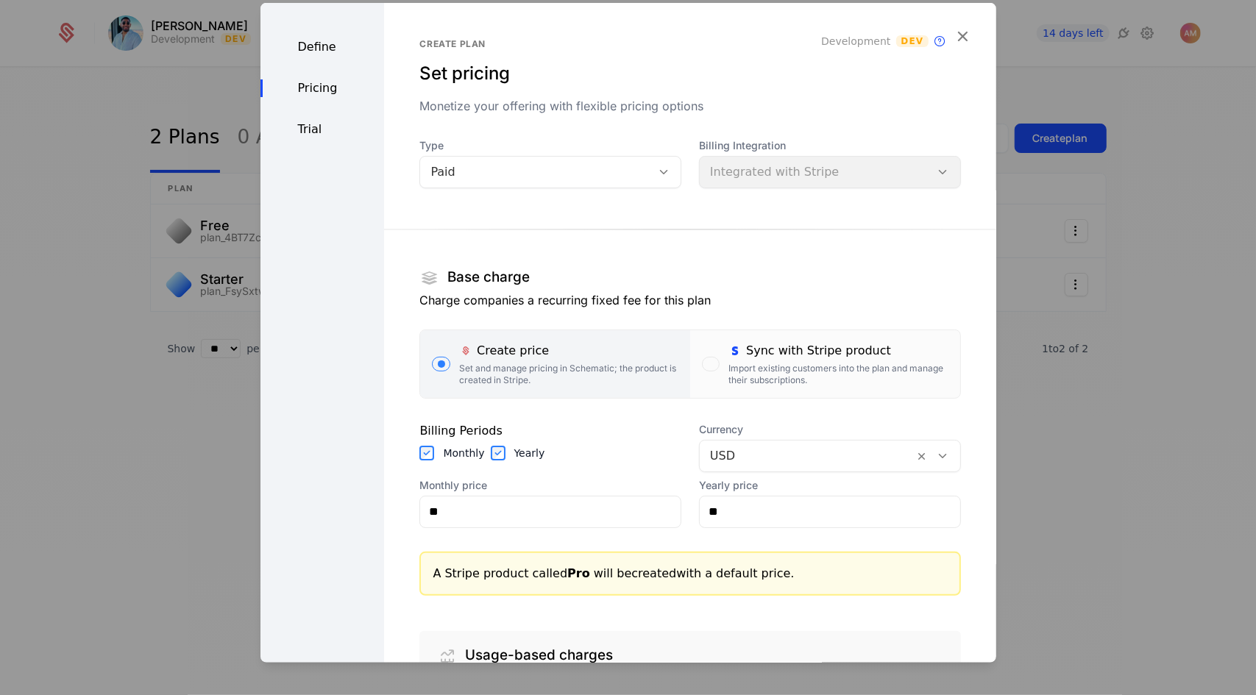
click at [635, 381] on div "Import existing customers into the plan and manage their subscriptions." at bounding box center [838, 374] width 219 height 24
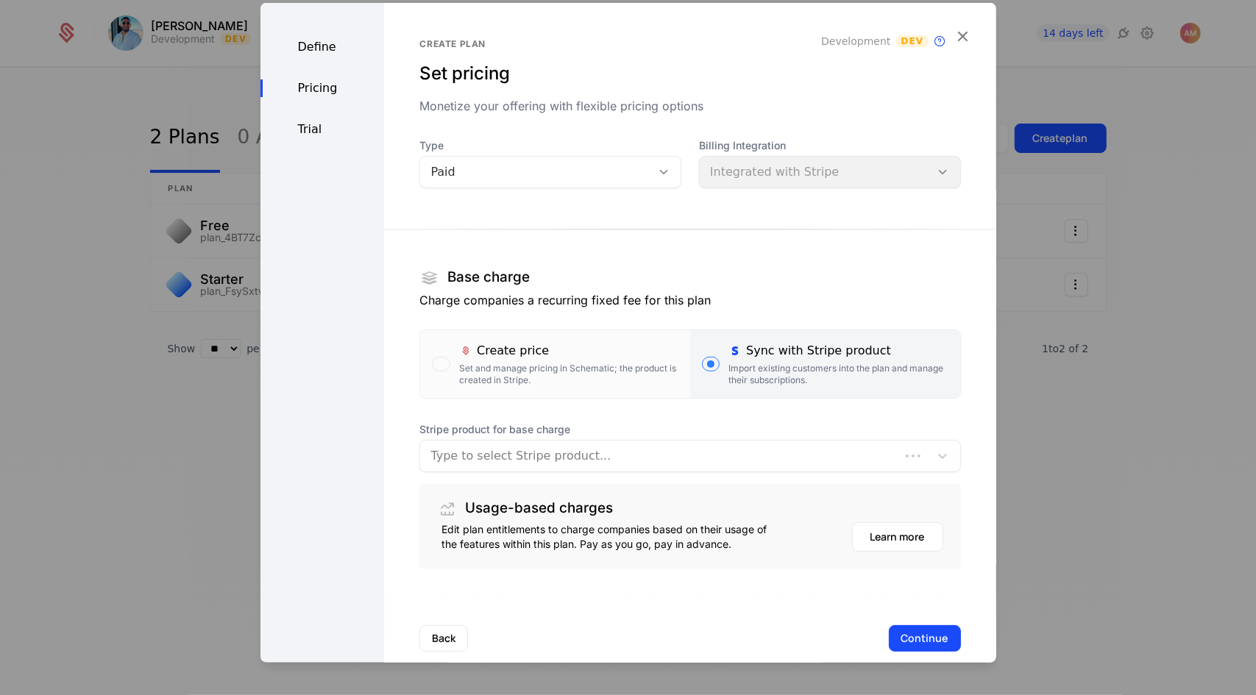
click at [635, 472] on section "Base charge Charge companies a recurring fixed fee for this plan Create price S…" at bounding box center [689, 387] width 541 height 364
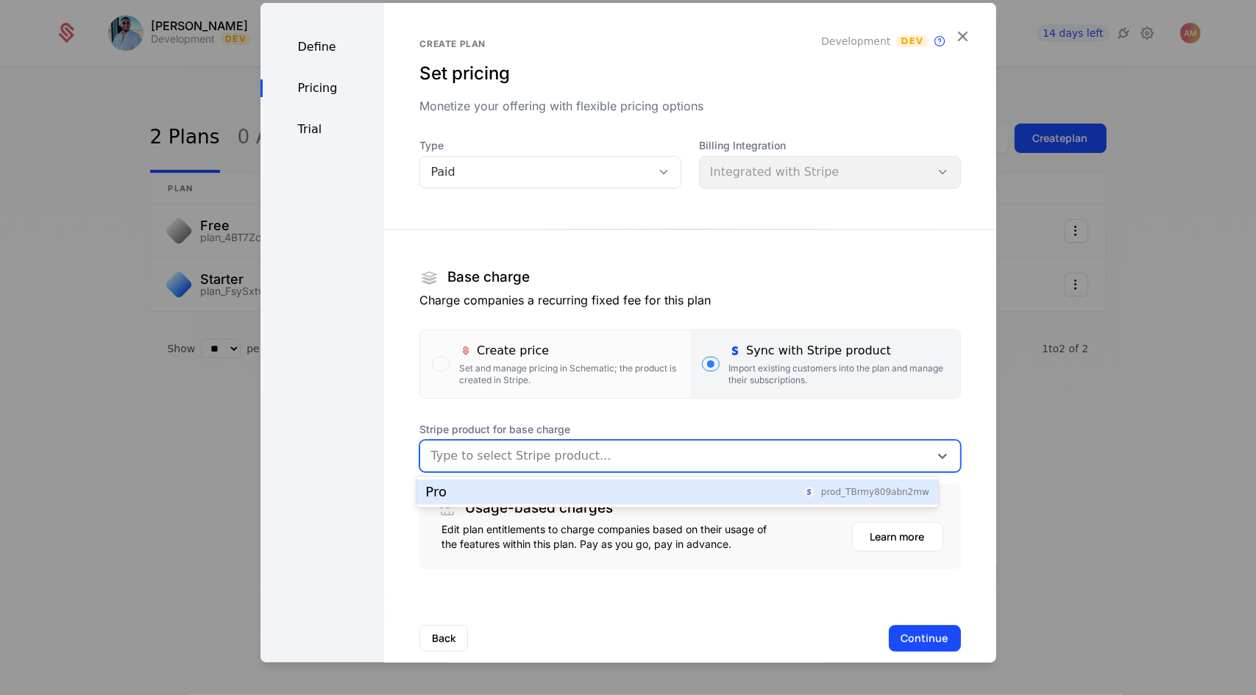
click at [635, 467] on div "Type to select Stripe product..." at bounding box center [674, 455] width 509 height 26
click at [617, 496] on div "Pro prod_TBrmy809abn2mw" at bounding box center [677, 492] width 504 height 13
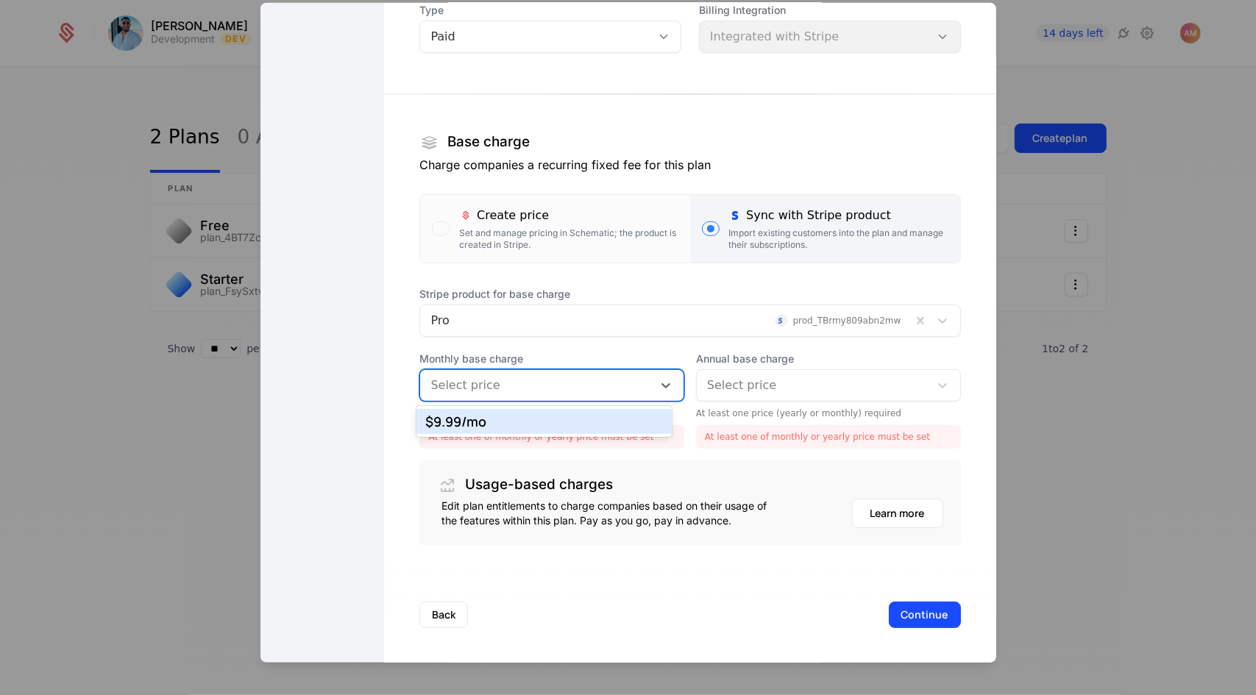
click at [601, 381] on div at bounding box center [537, 385] width 212 height 21
click at [576, 420] on div "$9.99 /mo" at bounding box center [543, 421] width 237 height 13
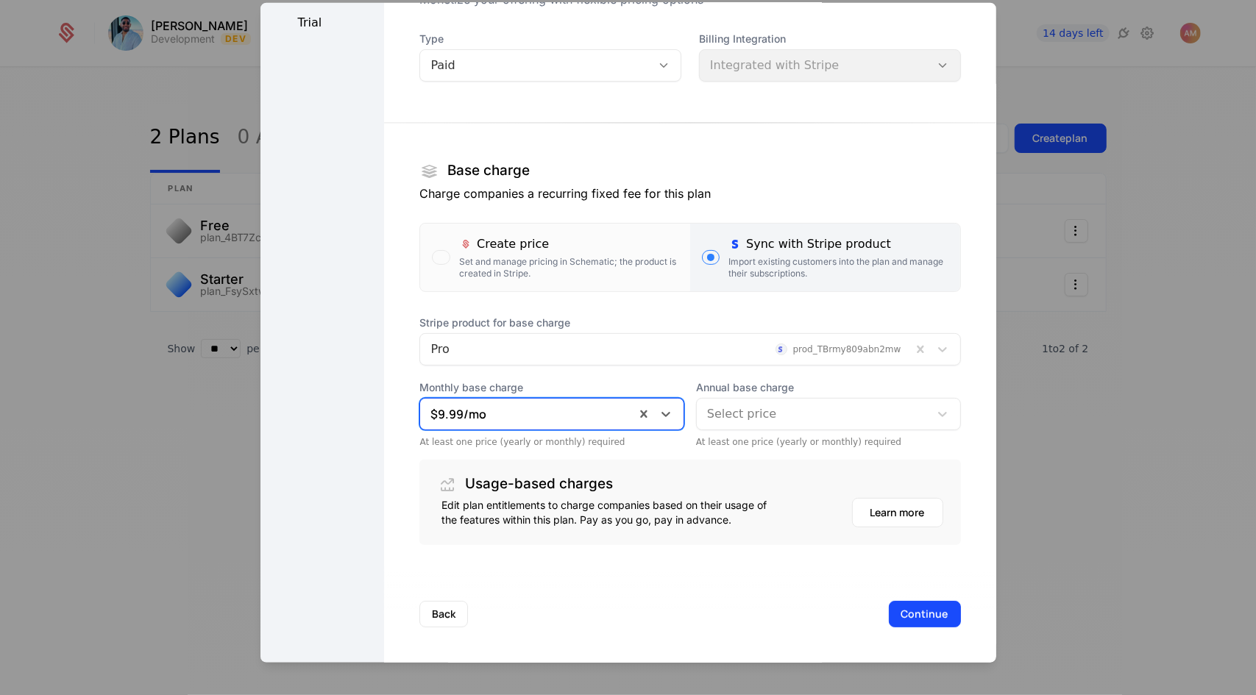
scroll to position [106, 0]
click at [635, 394] on span "Annual base charge" at bounding box center [828, 387] width 265 height 15
click at [635, 407] on div at bounding box center [813, 414] width 212 height 21
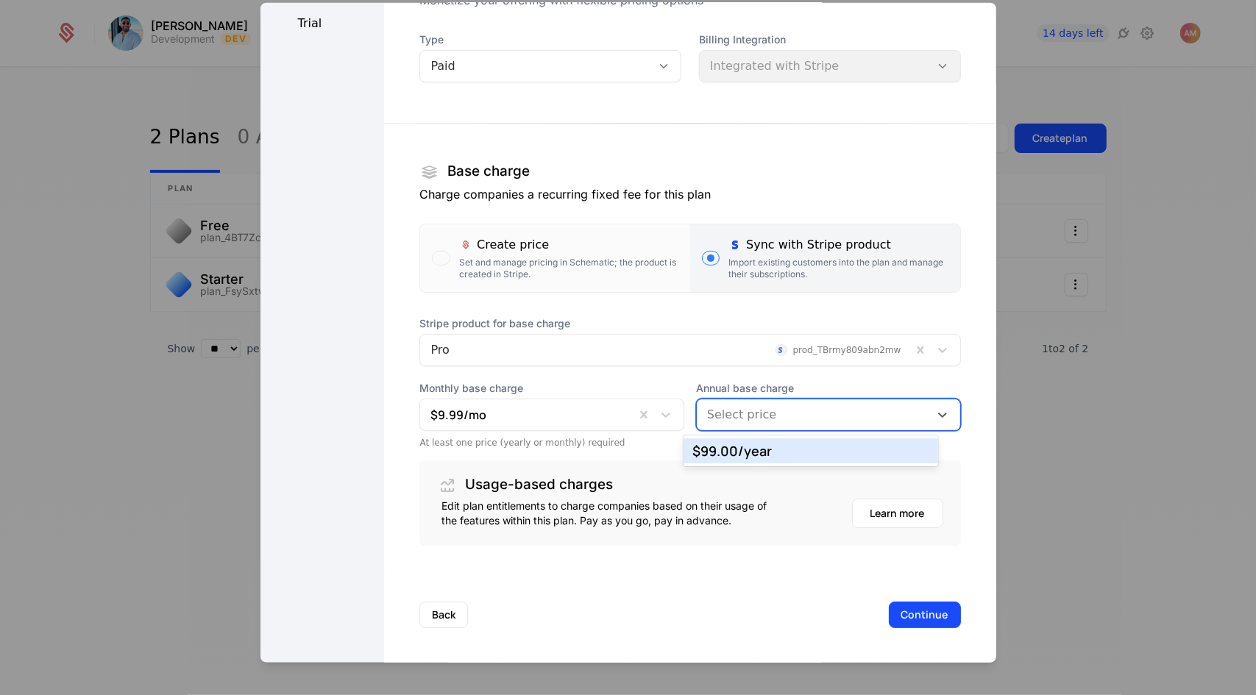
click at [635, 453] on div "$99.00 /year" at bounding box center [811, 450] width 237 height 13
click at [635, 617] on button "Continue" at bounding box center [925, 614] width 72 height 26
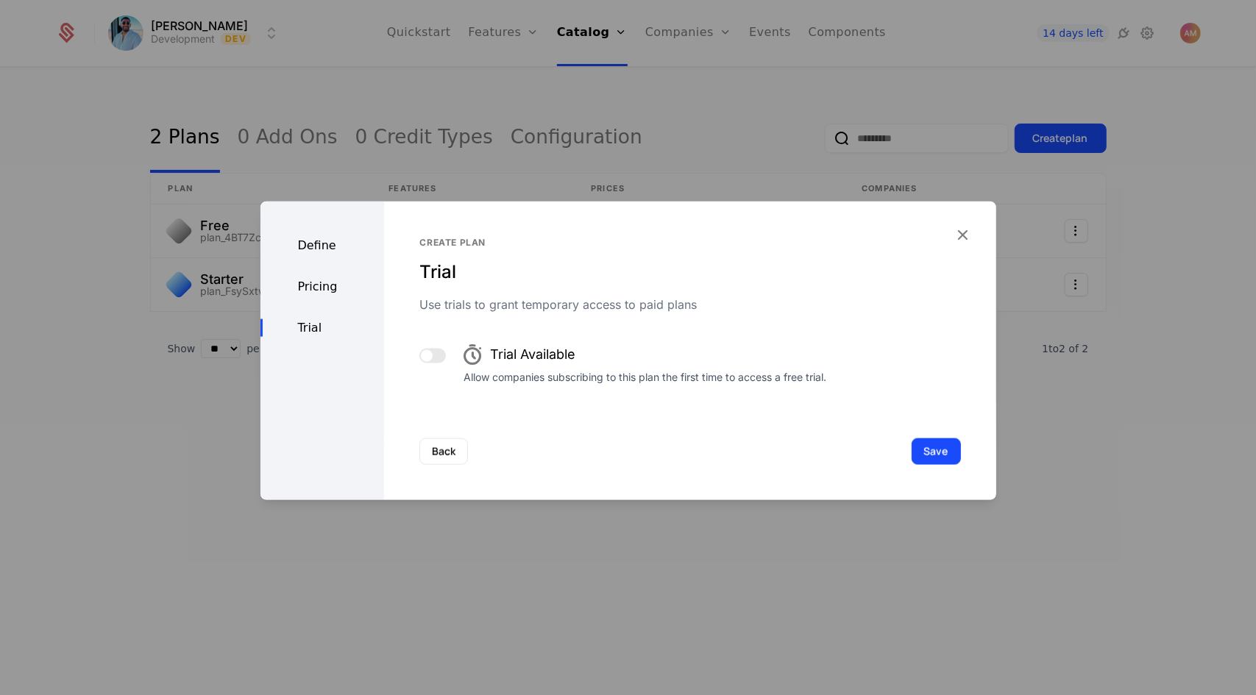
click at [635, 448] on button "Save" at bounding box center [936, 451] width 49 height 26
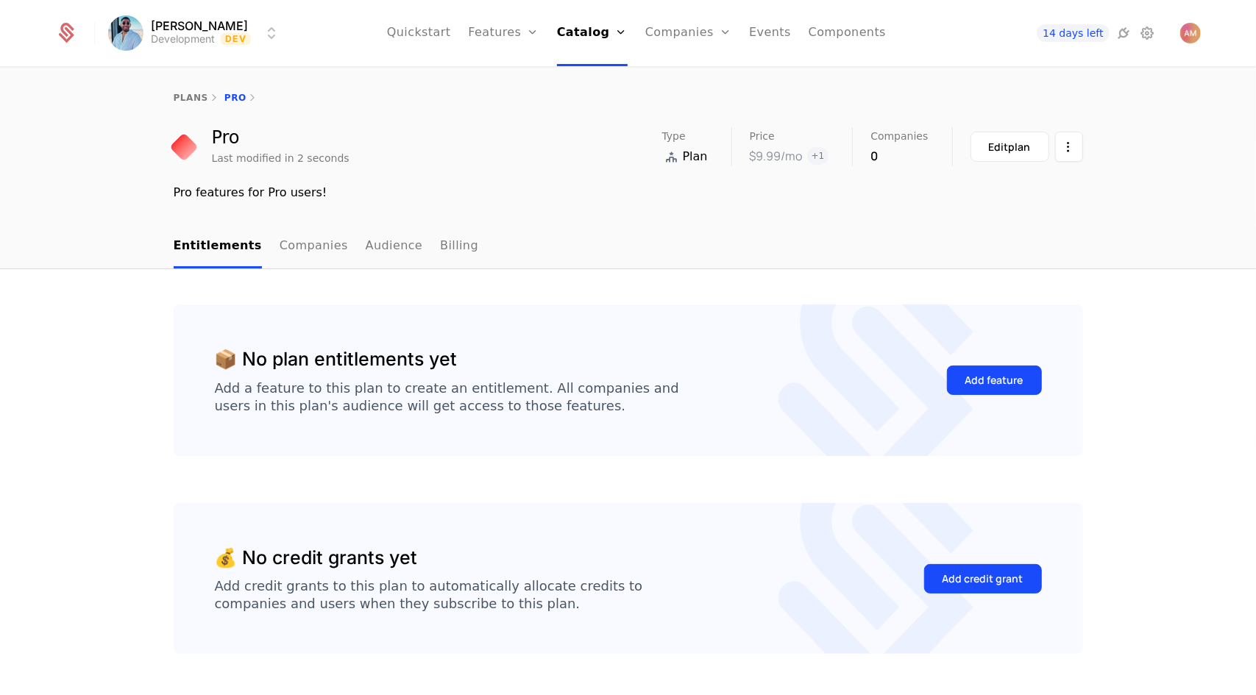
click at [192, 98] on link "plans" at bounding box center [191, 98] width 35 height 10
